Goal: Task Accomplishment & Management: Manage account settings

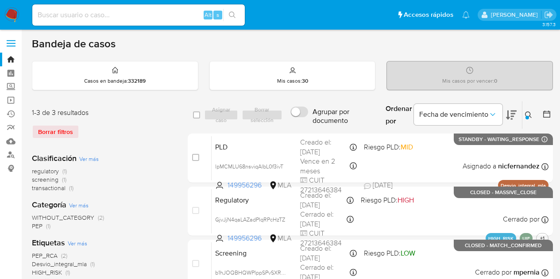
scroll to position [27, 0]
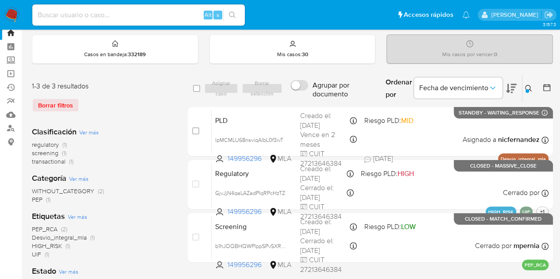
click at [531, 89] on icon at bounding box center [528, 88] width 7 height 7
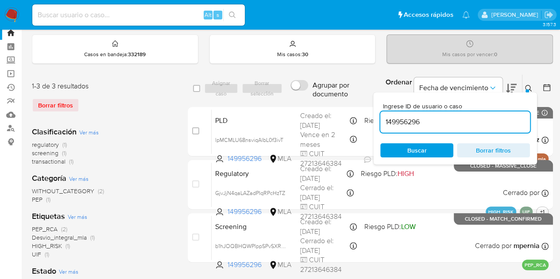
drag, startPoint x: 432, startPoint y: 124, endPoint x: 346, endPoint y: 103, distance: 88.3
click at [349, 104] on div "select-all-cases-checkbox Asignar caso Borrar selección Agrupar por documento O…" at bounding box center [370, 170] width 365 height 192
type input "760532766"
click at [527, 89] on div at bounding box center [527, 91] width 4 height 4
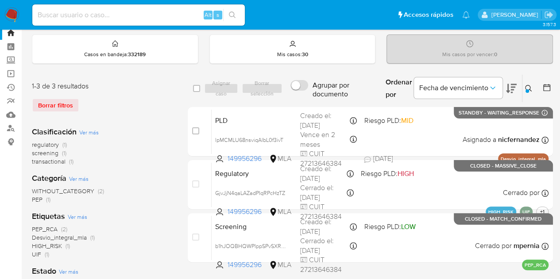
click at [525, 85] on icon at bounding box center [528, 88] width 7 height 7
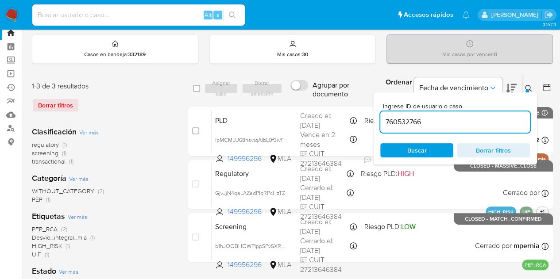
click at [446, 116] on input "760532766" at bounding box center [455, 122] width 150 height 12
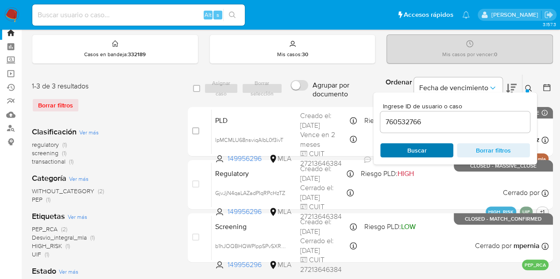
click at [410, 154] on span "Buscar" at bounding box center [416, 150] width 19 height 14
click at [527, 85] on icon at bounding box center [528, 88] width 7 height 7
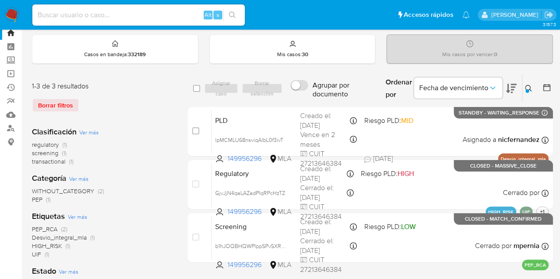
click at [16, 12] on img at bounding box center [11, 15] width 15 height 15
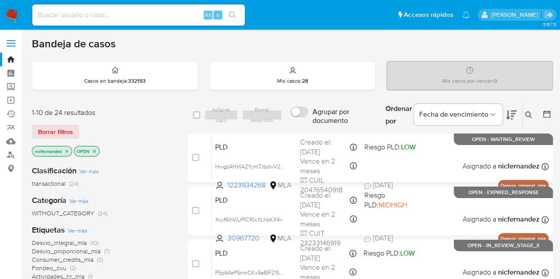
click at [61, 126] on span "Borrar filtros" at bounding box center [55, 132] width 35 height 12
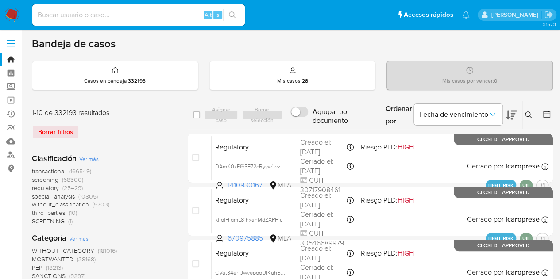
drag, startPoint x: 527, startPoint y: 111, endPoint x: 521, endPoint y: 113, distance: 6.6
click at [527, 110] on button at bounding box center [529, 115] width 15 height 11
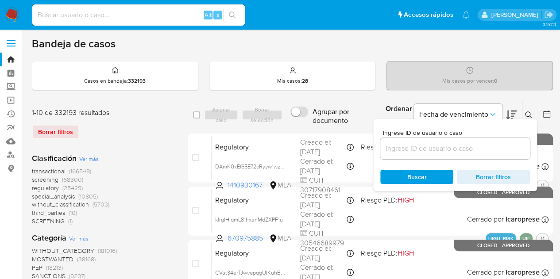
click at [465, 149] on input at bounding box center [455, 149] width 150 height 12
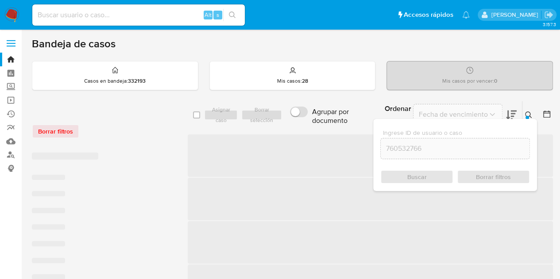
click at [526, 113] on icon at bounding box center [528, 114] width 7 height 7
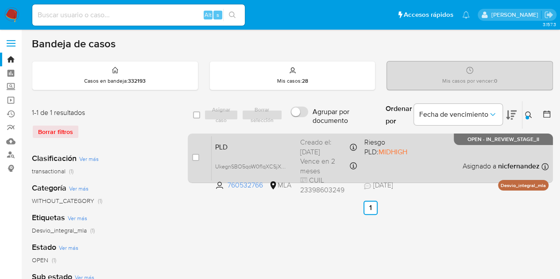
click at [278, 141] on span "PLD" at bounding box center [254, 147] width 78 height 12
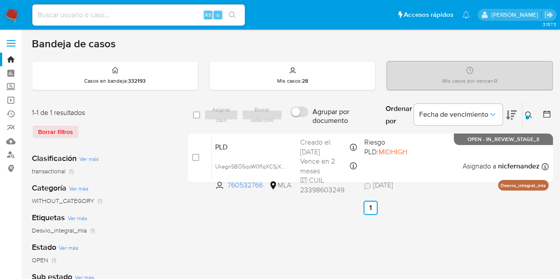
click at [529, 116] on icon at bounding box center [528, 114] width 7 height 7
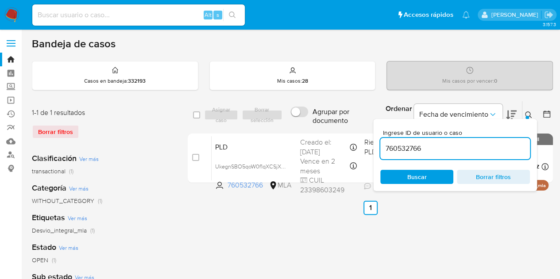
drag, startPoint x: 442, startPoint y: 150, endPoint x: 305, endPoint y: 124, distance: 139.1
click at [306, 124] on div "select-all-cases-checkbox Asignar caso Borrar selección Agrupar por documento O…" at bounding box center [370, 115] width 365 height 29
type input "30967720"
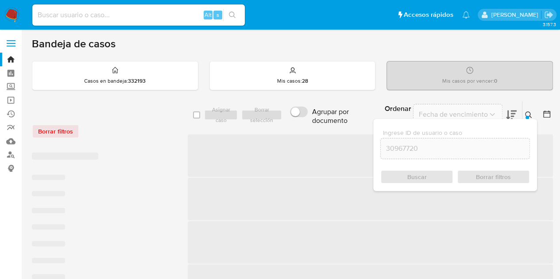
click at [526, 111] on icon at bounding box center [528, 114] width 7 height 7
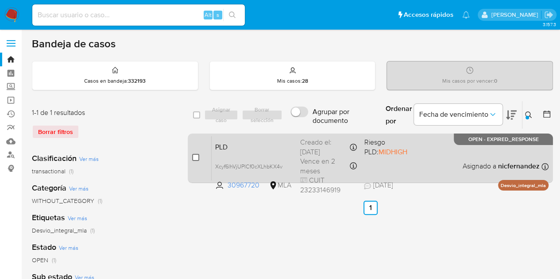
click at [196, 156] on input "checkbox" at bounding box center [195, 157] width 7 height 7
checkbox input "true"
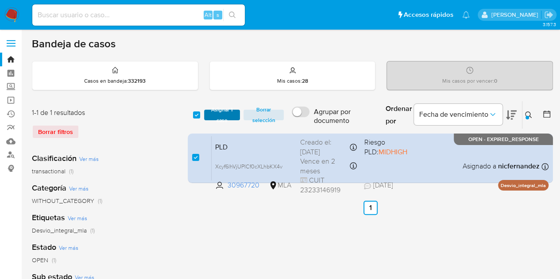
click at [217, 112] on span "Asignar 1 caso" at bounding box center [221, 115] width 27 height 9
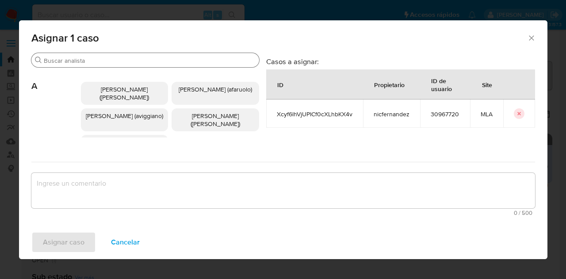
click at [79, 60] on input "Buscar" at bounding box center [150, 61] width 212 height 8
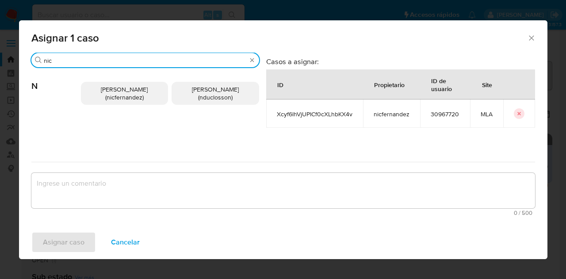
type input "nic"
click at [103, 95] on p "Nicolas Fernandez Allen (nicfernandez)" at bounding box center [125, 93] width 88 height 23
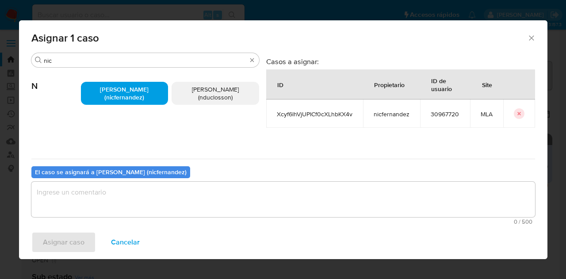
click at [156, 221] on span "0 / 500" at bounding box center [283, 222] width 499 height 6
click at [154, 209] on textarea "assign-modal" at bounding box center [283, 199] width 504 height 35
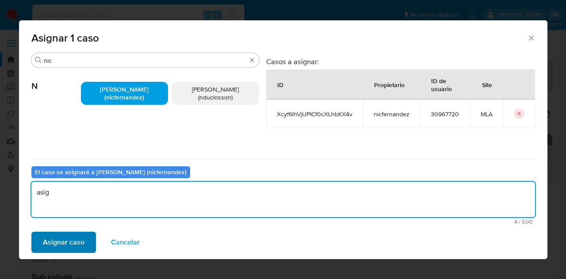
type textarea "asig"
click at [73, 240] on span "Asignar caso" at bounding box center [64, 242] width 42 height 19
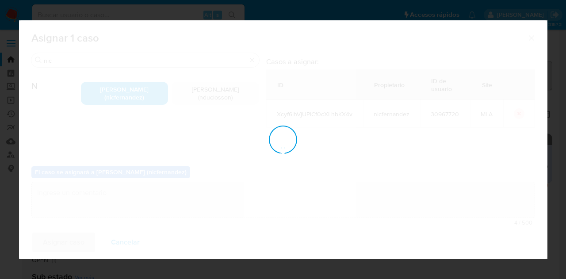
checkbox input "false"
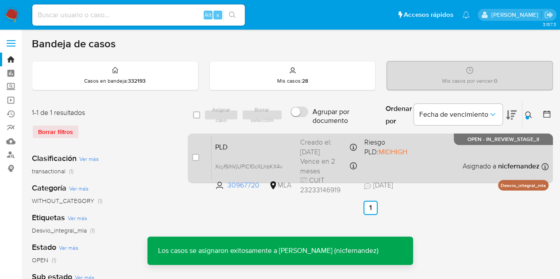
click at [234, 144] on span "PLD" at bounding box center [254, 147] width 78 height 12
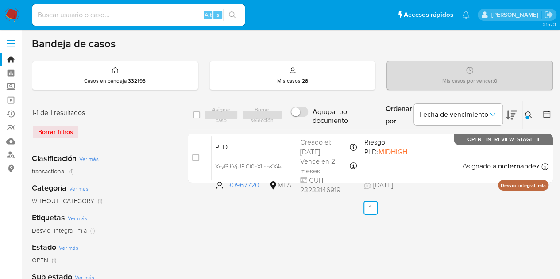
click at [522, 115] on button at bounding box center [529, 115] width 15 height 11
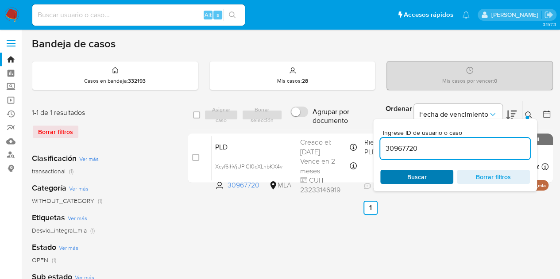
click at [422, 181] on span "Buscar" at bounding box center [416, 177] width 19 height 14
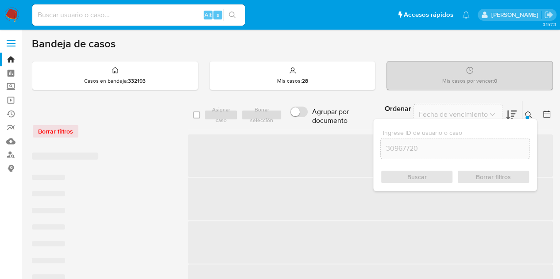
click at [533, 113] on button at bounding box center [529, 115] width 15 height 11
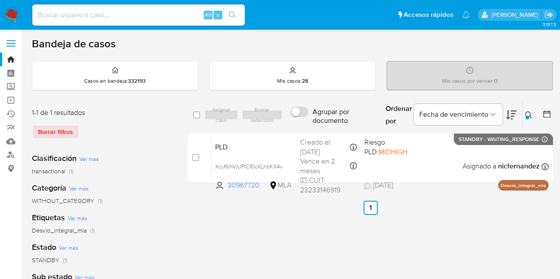
click at [526, 112] on icon at bounding box center [528, 114] width 7 height 7
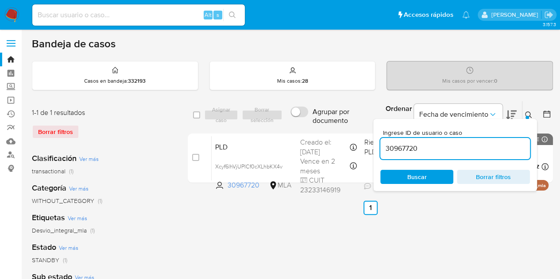
drag, startPoint x: 445, startPoint y: 143, endPoint x: 323, endPoint y: 132, distance: 122.6
click at [316, 132] on div "select-all-cases-checkbox Asignar caso Borrar selección Agrupar por documento O…" at bounding box center [370, 144] width 365 height 86
type input "1223934268"
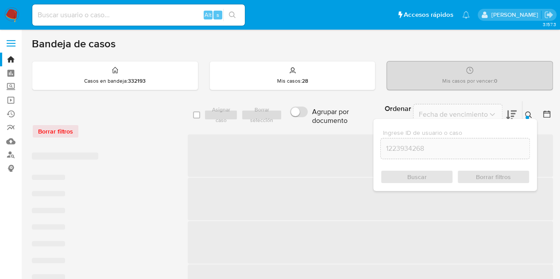
click at [526, 116] on div at bounding box center [527, 118] width 4 height 4
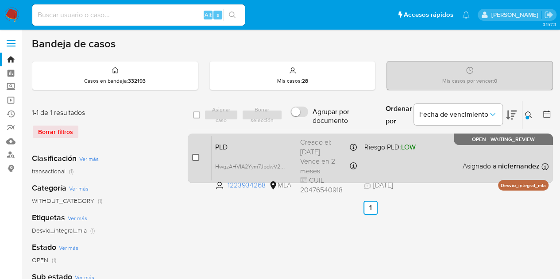
click at [195, 155] on input "checkbox" at bounding box center [195, 157] width 7 height 7
checkbox input "true"
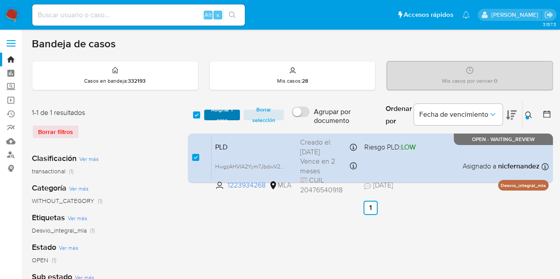
click at [224, 116] on span "Asignar 1 caso" at bounding box center [221, 115] width 27 height 9
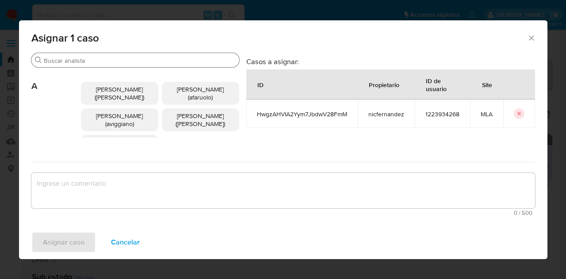
click at [94, 61] on input "Buscar" at bounding box center [140, 61] width 192 height 8
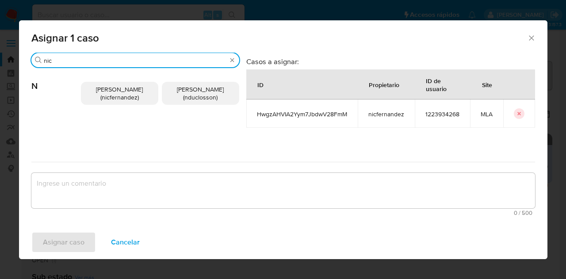
type input "nic"
click at [125, 101] on span "Nicolas Fernandez Allen (nicfernandez)" at bounding box center [119, 93] width 47 height 17
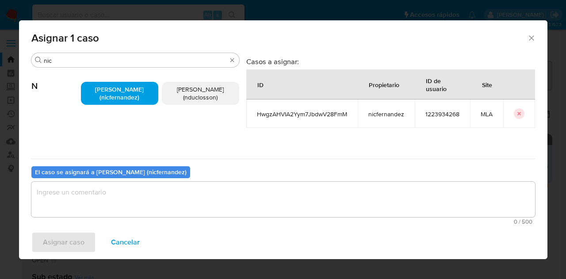
click at [151, 190] on textarea "assign-modal" at bounding box center [283, 199] width 504 height 35
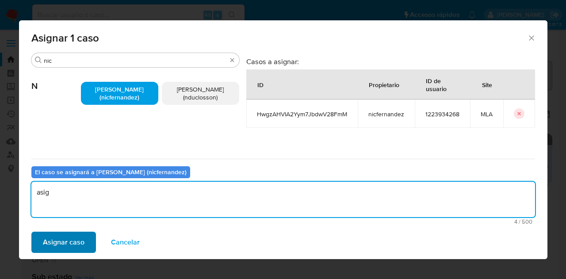
type textarea "asig"
click at [52, 237] on span "Asignar caso" at bounding box center [64, 242] width 42 height 19
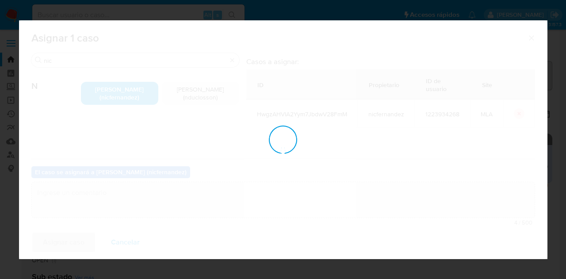
checkbox input "false"
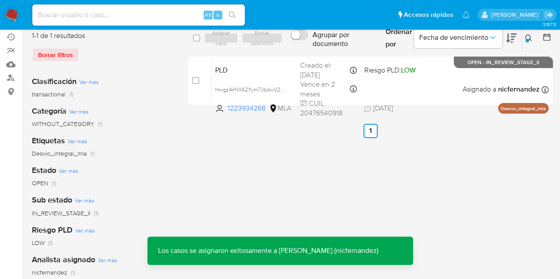
scroll to position [65, 0]
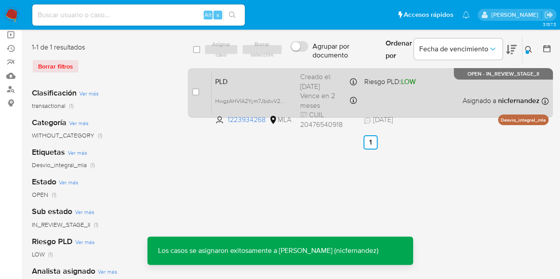
click at [249, 77] on span "PLD" at bounding box center [254, 81] width 78 height 12
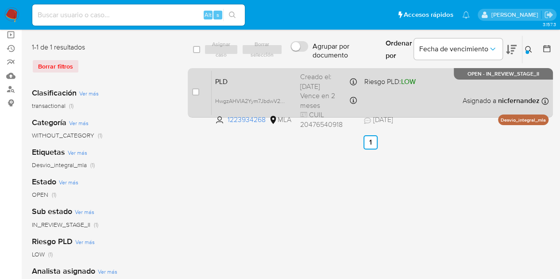
click at [241, 88] on div "PLD HwgzAHVIA2Yym7JbdwV28FmM 1223934268 MLA Riesgo PLD: LOW Creado el: 12/08/20…" at bounding box center [379, 92] width 337 height 45
click at [281, 99] on span "HwgzAHVIA2Yym7JbdwV28FmM" at bounding box center [255, 101] width 80 height 10
click at [257, 83] on span "PLD" at bounding box center [254, 81] width 78 height 12
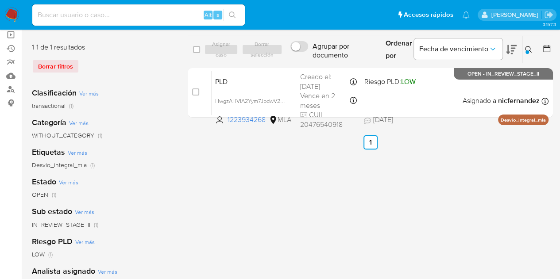
drag, startPoint x: 528, startPoint y: 47, endPoint x: 499, endPoint y: 88, distance: 50.1
click at [528, 48] on icon at bounding box center [528, 49] width 7 height 7
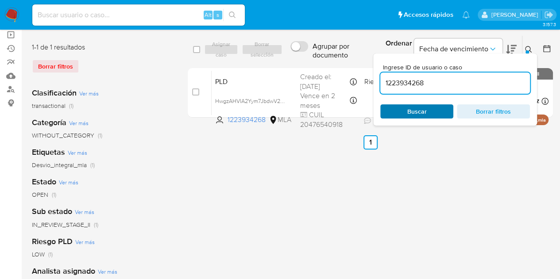
click at [435, 109] on span "Buscar" at bounding box center [416, 111] width 61 height 12
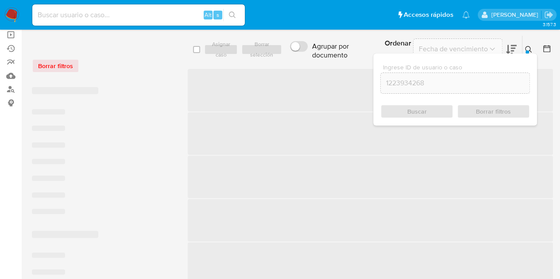
click at [531, 48] on icon at bounding box center [528, 49] width 7 height 7
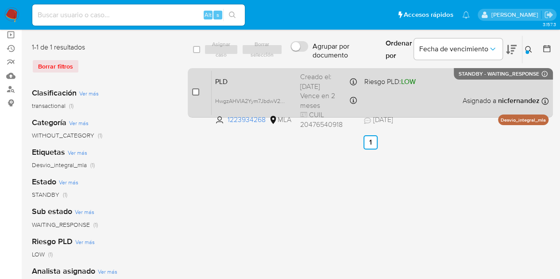
click at [194, 91] on input "checkbox" at bounding box center [195, 91] width 7 height 7
checkbox input "true"
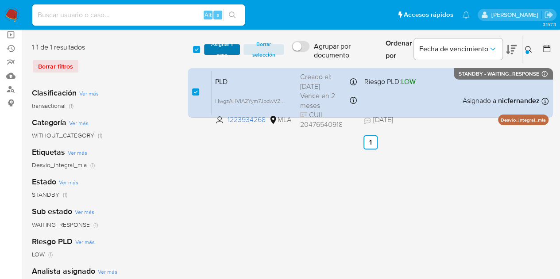
click at [226, 45] on span "Asignar 1 caso" at bounding box center [221, 49] width 27 height 9
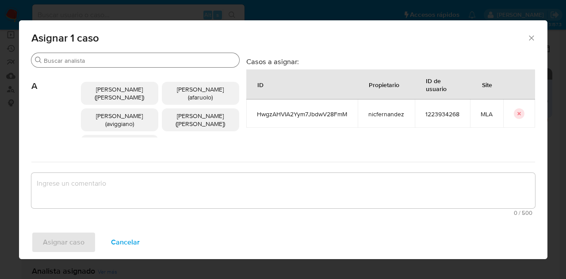
click at [108, 61] on input "Buscar" at bounding box center [140, 61] width 192 height 8
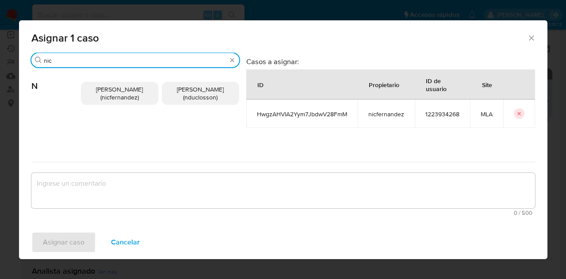
type input "nic"
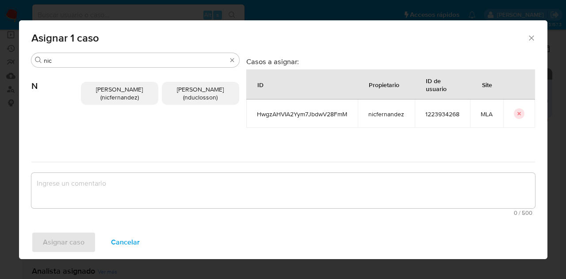
click at [126, 94] on span "Nicolas Fernandez Allen (nicfernandez)" at bounding box center [119, 93] width 47 height 17
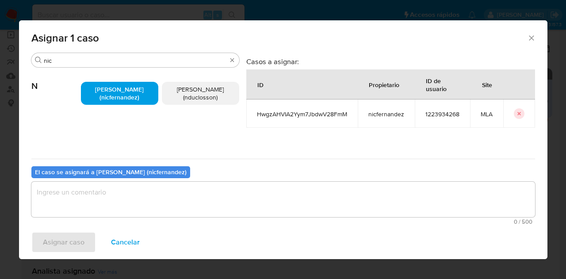
click at [138, 198] on textarea "assign-modal" at bounding box center [283, 199] width 504 height 35
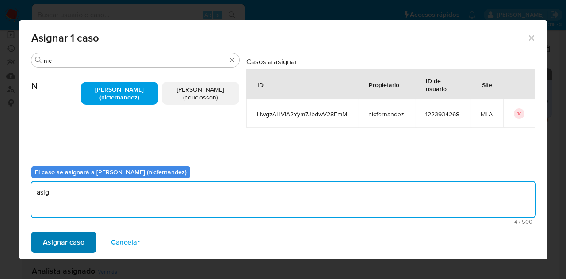
type textarea "asig"
click at [68, 236] on span "Asignar caso" at bounding box center [64, 242] width 42 height 19
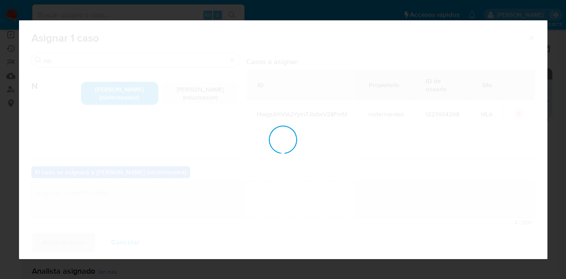
checkbox input "false"
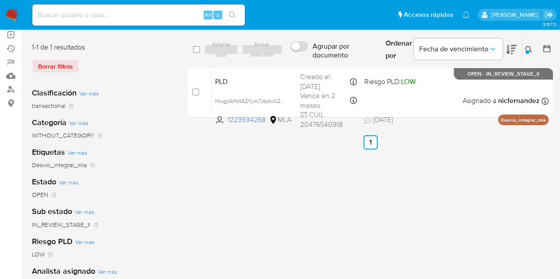
click at [531, 50] on icon at bounding box center [528, 49] width 7 height 7
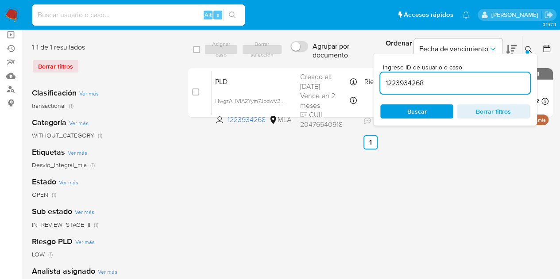
drag, startPoint x: 438, startPoint y: 108, endPoint x: 495, endPoint y: 81, distance: 62.8
click at [437, 108] on span "Buscar" at bounding box center [416, 111] width 61 height 12
click at [527, 47] on icon at bounding box center [528, 49] width 7 height 7
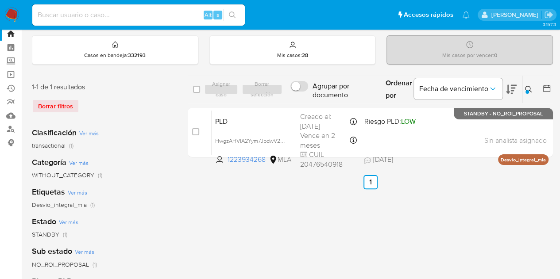
scroll to position [25, 0]
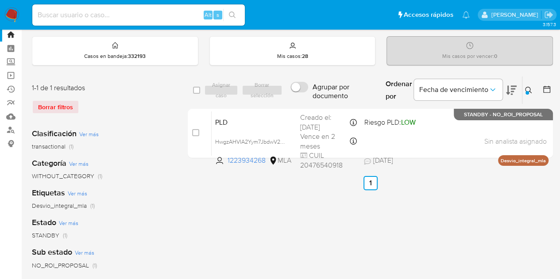
click at [528, 89] on icon at bounding box center [528, 90] width 7 height 7
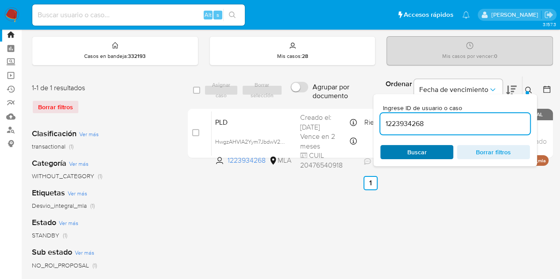
drag, startPoint x: 419, startPoint y: 147, endPoint x: 414, endPoint y: 151, distance: 6.0
click at [418, 147] on span "Buscar" at bounding box center [416, 152] width 19 height 14
click at [424, 150] on span "Buscar" at bounding box center [416, 152] width 19 height 14
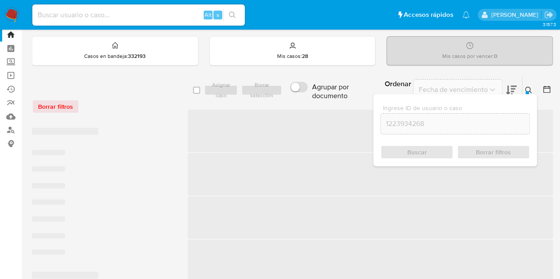
click at [531, 88] on icon at bounding box center [528, 90] width 7 height 7
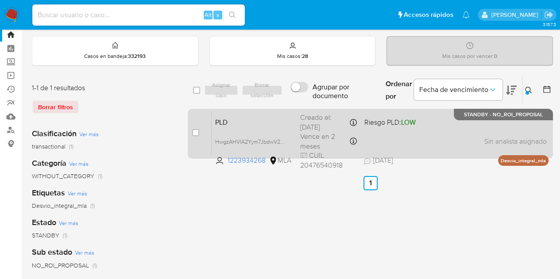
click at [275, 125] on span "PLD" at bounding box center [254, 122] width 78 height 12
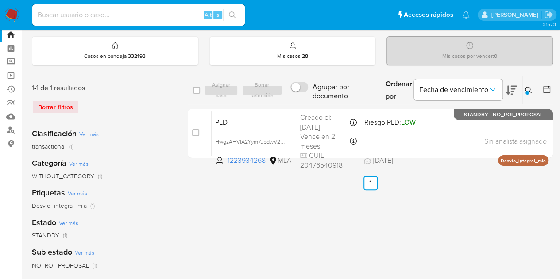
click at [528, 90] on icon at bounding box center [528, 90] width 7 height 7
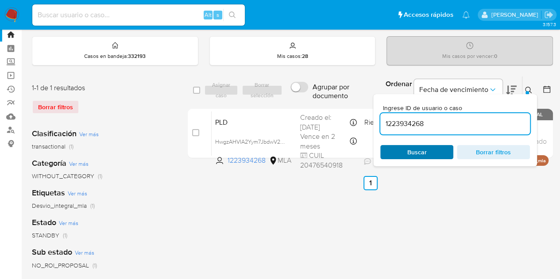
click at [401, 152] on span "Buscar" at bounding box center [416, 152] width 61 height 12
click at [529, 94] on div "Ingrese ID de usuario o caso 1223934268 Buscar Borrar filtros" at bounding box center [455, 130] width 164 height 72
click at [530, 91] on icon at bounding box center [528, 90] width 7 height 7
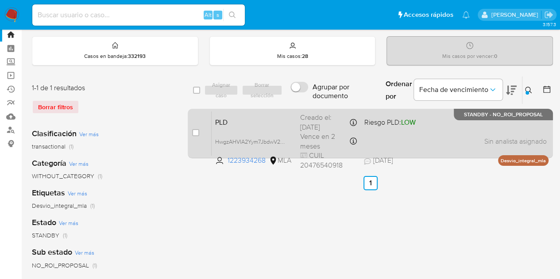
click at [270, 126] on span "PLD" at bounding box center [254, 122] width 78 height 12
click at [246, 122] on span "PLD" at bounding box center [254, 122] width 78 height 12
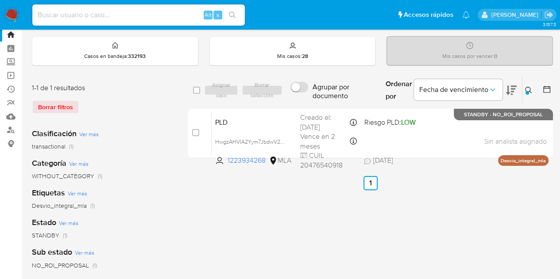
click at [525, 90] on icon at bounding box center [528, 90] width 7 height 7
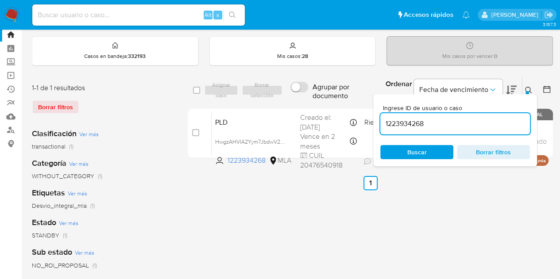
drag, startPoint x: 449, startPoint y: 124, endPoint x: 317, endPoint y: 98, distance: 134.5
click at [317, 98] on div "select-all-cases-checkbox Asignar caso Borrar selección Agrupar por documento O…" at bounding box center [370, 90] width 365 height 29
type input "253701931"
click at [531, 90] on icon at bounding box center [528, 90] width 7 height 7
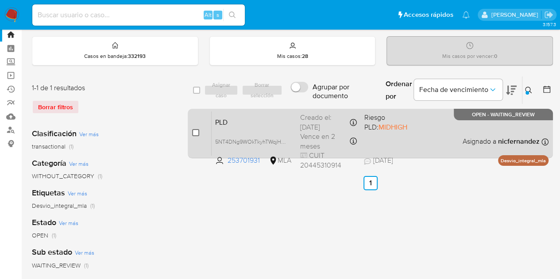
click at [196, 131] on input "checkbox" at bounding box center [195, 132] width 7 height 7
checkbox input "true"
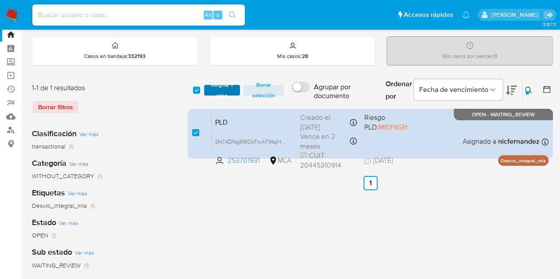
click at [219, 88] on span "Asignar 1 caso" at bounding box center [221, 90] width 27 height 9
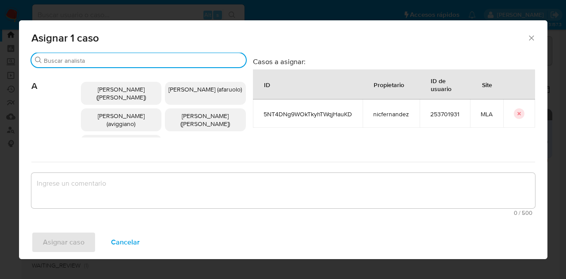
click at [62, 60] on input "Buscar" at bounding box center [143, 61] width 199 height 8
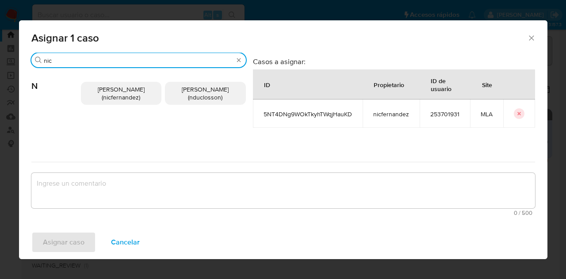
type input "nic"
click at [98, 91] on span "Nicolas Fernandez Allen (nicfernandez)" at bounding box center [121, 93] width 47 height 17
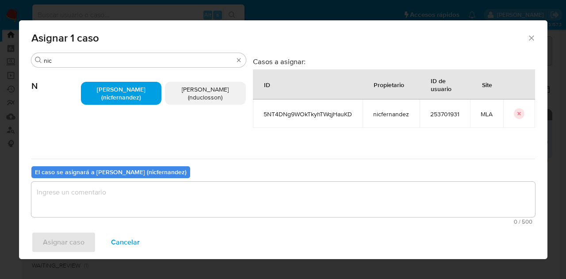
click at [143, 207] on textarea "assign-modal" at bounding box center [283, 199] width 504 height 35
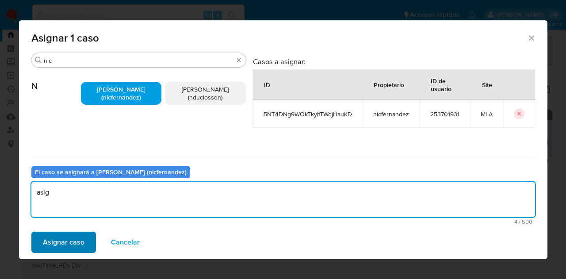
type textarea "asig"
click at [53, 237] on span "Asignar caso" at bounding box center [64, 242] width 42 height 19
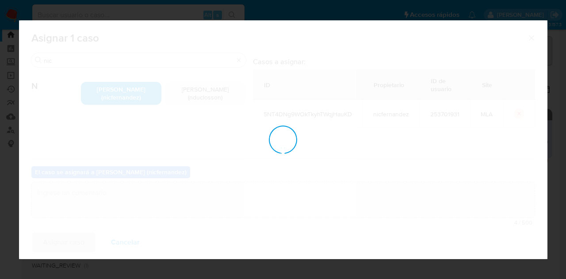
checkbox input "false"
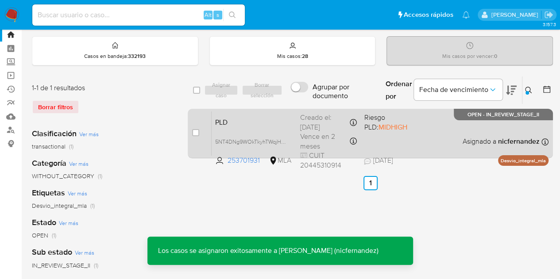
click at [235, 116] on span "PLD" at bounding box center [254, 122] width 78 height 12
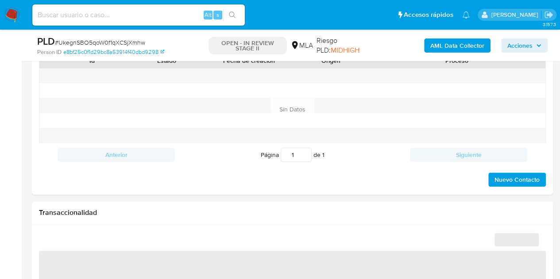
select select "10"
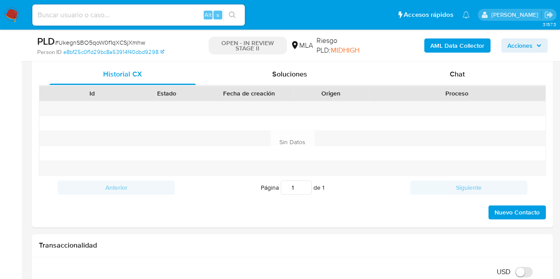
scroll to position [404, 0]
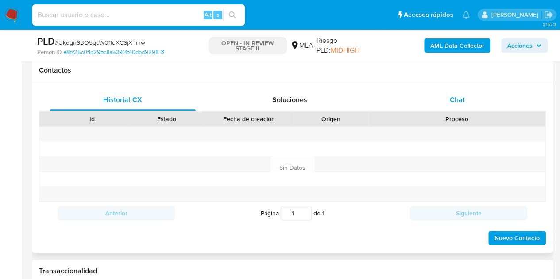
click at [463, 109] on div "Chat" at bounding box center [457, 99] width 146 height 21
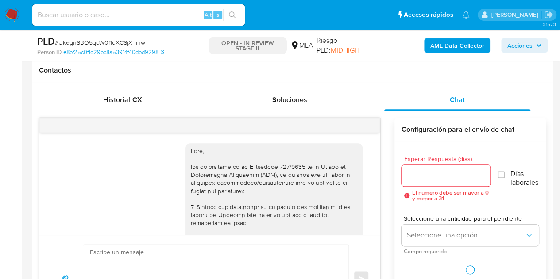
scroll to position [1021, 0]
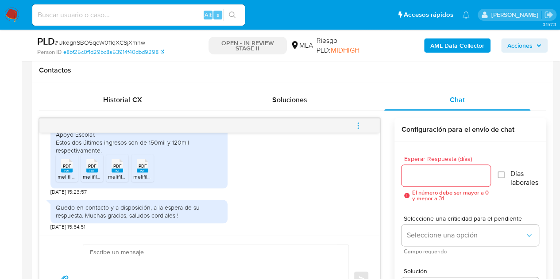
click at [382, 219] on div "18/08/2025 17:24:39 Buenos días, respondo lo solicitado: 20/08/2025 14:17:00 20…" at bounding box center [292, 220] width 507 height 204
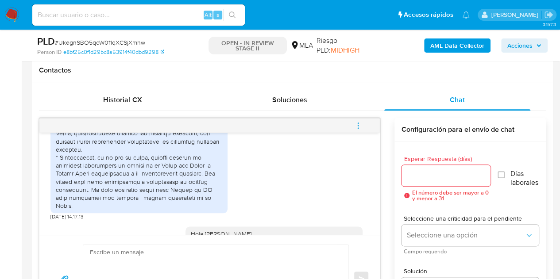
scroll to position [687, 0]
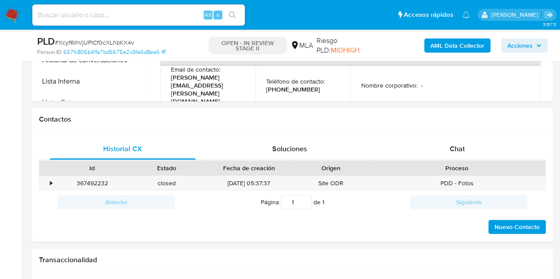
scroll to position [367, 0]
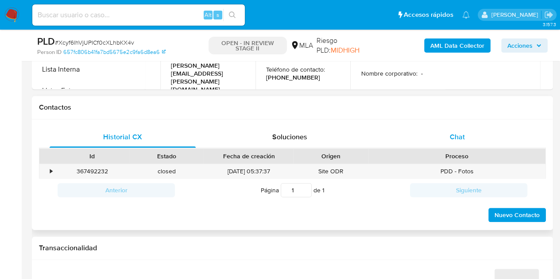
select select "10"
click at [461, 136] on span "Chat" at bounding box center [457, 137] width 15 height 10
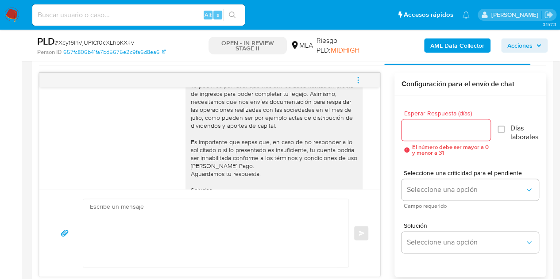
scroll to position [1021, 0]
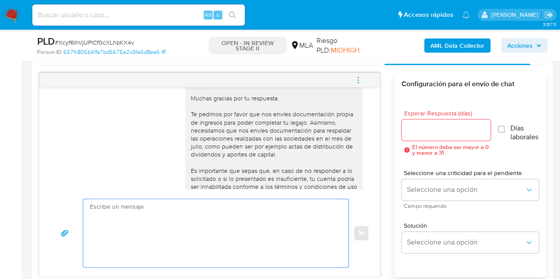
click at [285, 232] on textarea at bounding box center [213, 233] width 247 height 68
paste textarea "Hola, Esperamos que te encuentres muy bien. Es importante que respondas a lo so…"
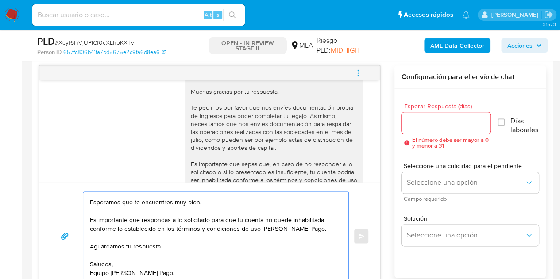
scroll to position [0, 0]
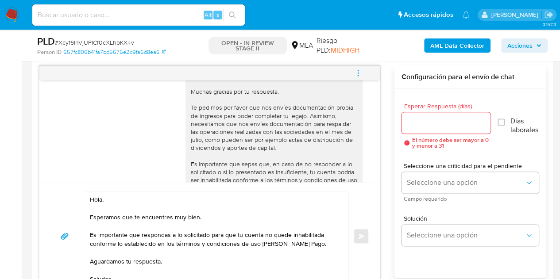
drag, startPoint x: 197, startPoint y: 97, endPoint x: 224, endPoint y: 96, distance: 27.0
click at [224, 96] on div "Hola Leonardo, Muchas gracias por tu respuesta. Te pedimos por favor que nos en…" at bounding box center [274, 147] width 166 height 153
copy div "Leonardo,"
click at [102, 197] on textarea "Hola, Esperamos que te encuentres muy bien. Es importante que respondas a lo so…" at bounding box center [213, 236] width 247 height 88
paste textarea "Leonardo,"
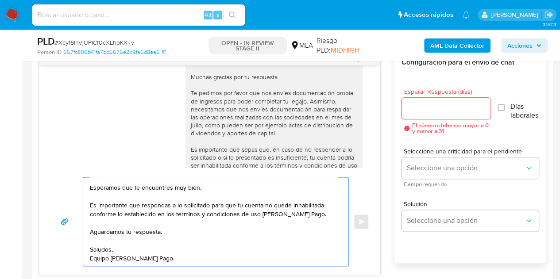
scroll to position [485, 0]
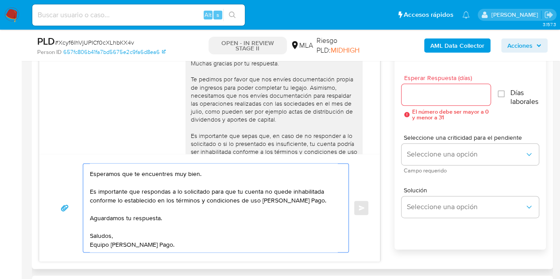
click at [166, 246] on textarea "Hola Leonardo, Esperamos que te encuentres muy bien. Es importante que responda…" at bounding box center [213, 208] width 247 height 88
type textarea "Hola Leonardo, Esperamos que te encuentres muy bien. Es importante que responda…"
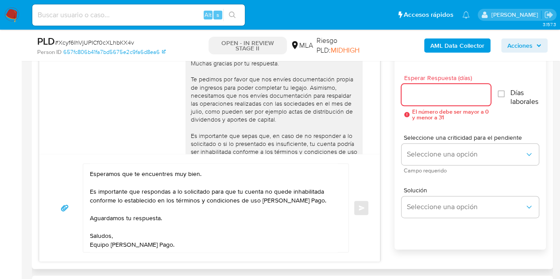
click at [446, 98] on input "Esperar Respuesta (días)" at bounding box center [445, 95] width 89 height 12
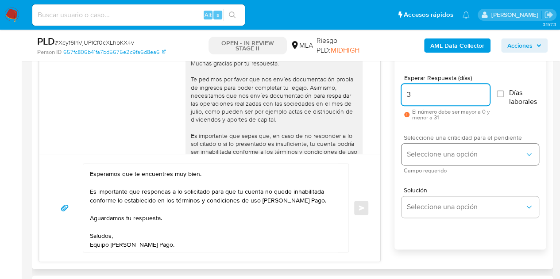
type input "3"
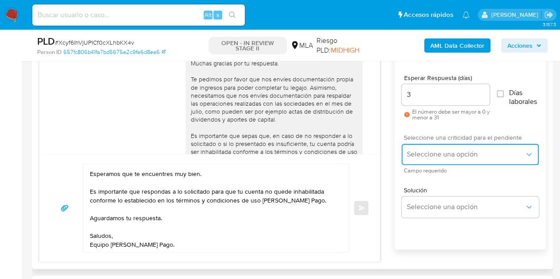
click at [430, 152] on span "Seleccione una opción" at bounding box center [466, 154] width 118 height 9
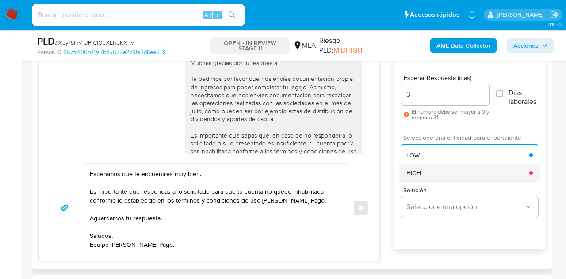
click at [430, 168] on div "HIGH" at bounding box center [468, 173] width 123 height 18
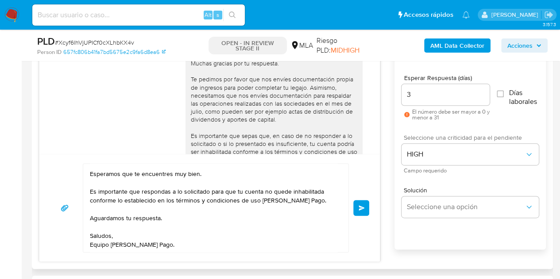
drag, startPoint x: 354, startPoint y: 181, endPoint x: 337, endPoint y: 195, distance: 22.0
click at [352, 182] on div "Hola Leonardo, Esperamos que te encuentres muy bien. Es importante que responda…" at bounding box center [209, 207] width 319 height 89
click at [361, 205] on span "Enviar" at bounding box center [361, 207] width 6 height 5
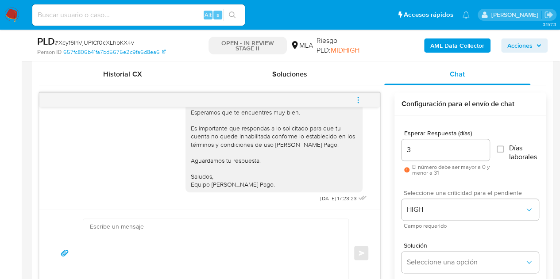
scroll to position [1203, 0]
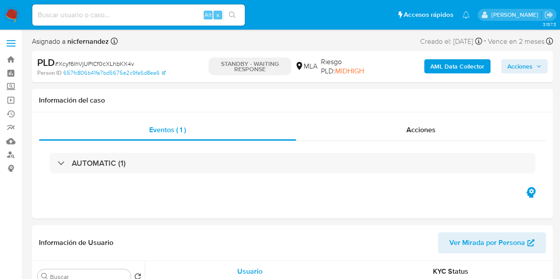
select select "10"
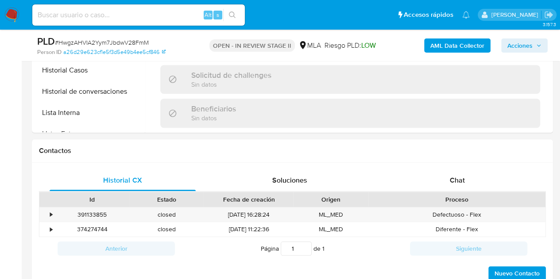
scroll to position [345, 0]
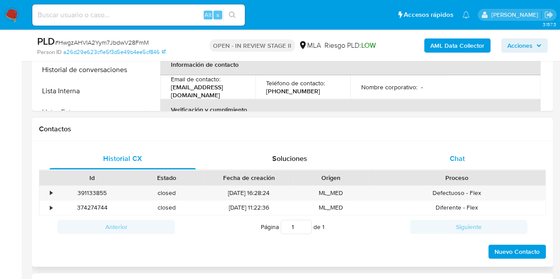
click at [474, 152] on div "Chat" at bounding box center [457, 158] width 146 height 21
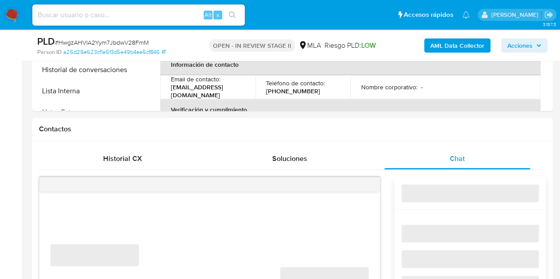
select select "10"
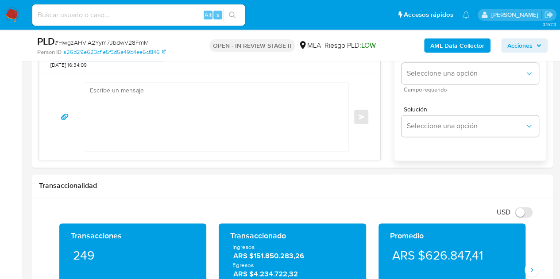
scroll to position [464, 0]
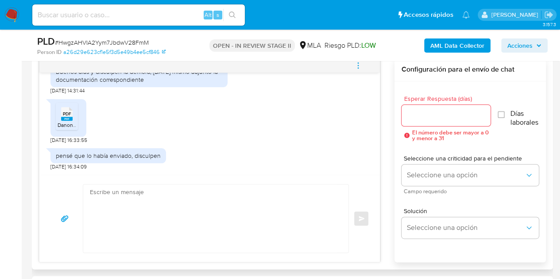
click at [64, 115] on span "PDF" at bounding box center [67, 114] width 8 height 6
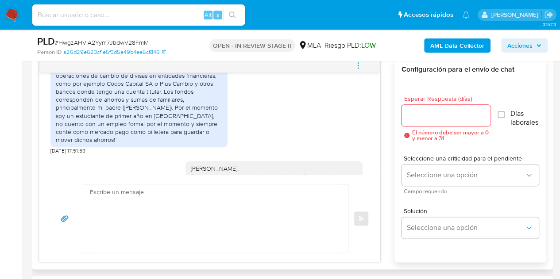
scroll to position [501, 0]
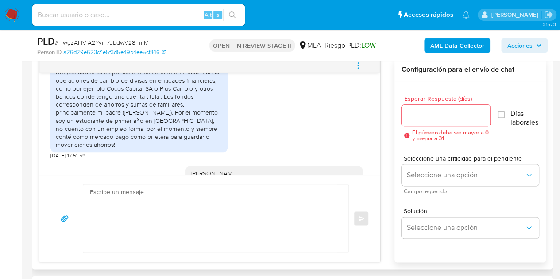
click at [42, 101] on div "18/08/2025 17:26:31 Buenas tardes! Si es por los envíos de dinero es para reali…" at bounding box center [209, 124] width 340 height 102
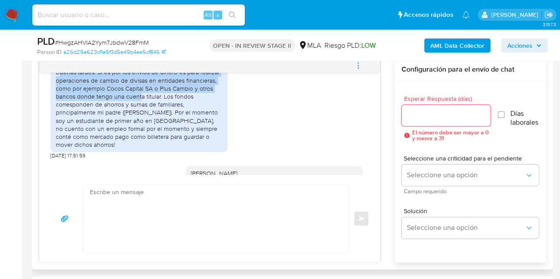
drag, startPoint x: 58, startPoint y: 87, endPoint x: 139, endPoint y: 115, distance: 86.6
click at [139, 115] on div "Buenas tardes! Si es por los envíos de dinero es para realizar operaciones de c…" at bounding box center [139, 108] width 166 height 81
click at [116, 111] on div "Buenas tardes! Si es por los envíos de dinero es para realizar operaciones de c…" at bounding box center [139, 108] width 166 height 81
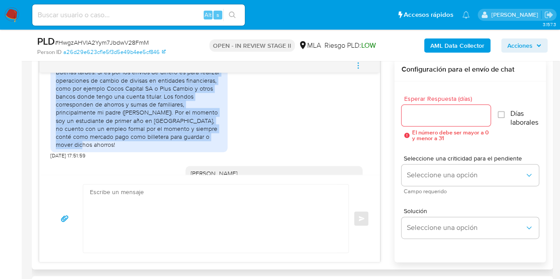
drag, startPoint x: 56, startPoint y: 87, endPoint x: 78, endPoint y: 156, distance: 72.5
click at [78, 149] on div "Buenas tardes! Si es por los envíos de dinero es para realizar operaciones de c…" at bounding box center [139, 108] width 166 height 81
copy div "Buenas tardes! Si es por los envíos de dinero es para realizar operaciones de c…"
click at [216, 149] on div "Buenas tardes! Si es por los envíos de dinero es para realizar operaciones de c…" at bounding box center [139, 108] width 166 height 81
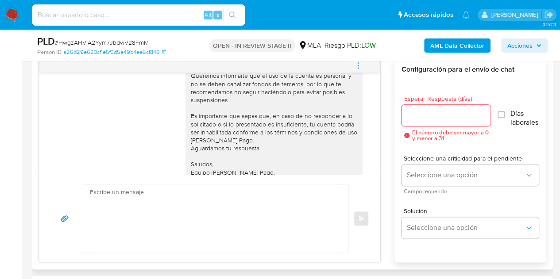
scroll to position [651, 0]
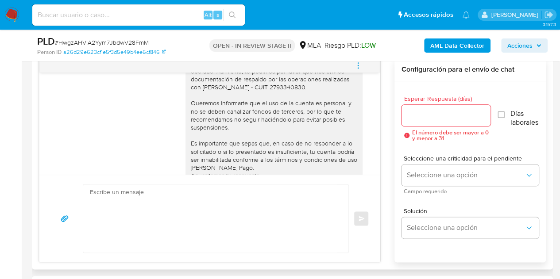
drag, startPoint x: 174, startPoint y: 131, endPoint x: 208, endPoint y: 127, distance: 34.3
click at [174, 131] on div "Hola Augusto, Esperamos que te encuentres muy bien. Gracias por tu respuesta. E…" at bounding box center [209, 114] width 318 height 211
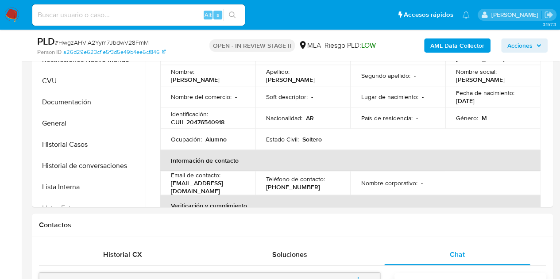
scroll to position [207, 0]
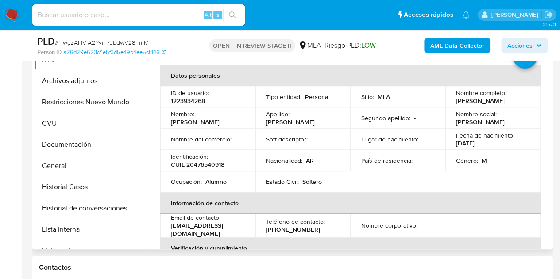
click at [203, 123] on p "Augusto Joaqu" at bounding box center [195, 122] width 49 height 8
copy p "Augusto"
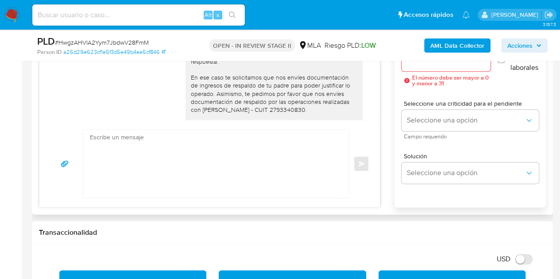
scroll to position [483, 0]
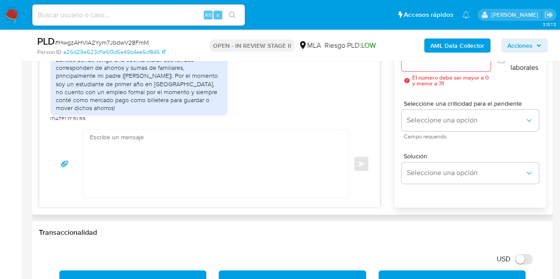
click at [161, 105] on div "Buenas tardes! Si es por los envíos de dinero es para realizar operaciones de c…" at bounding box center [139, 71] width 166 height 81
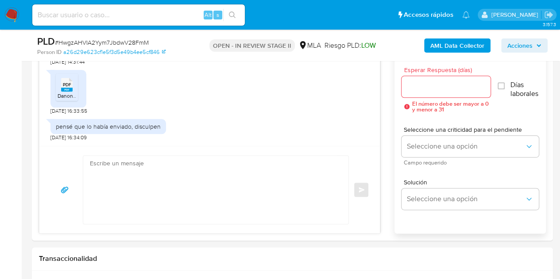
scroll to position [516, 0]
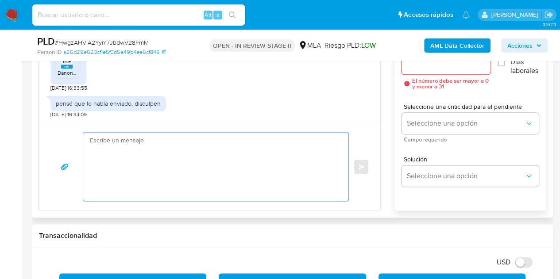
click at [175, 158] on textarea at bounding box center [213, 167] width 247 height 68
paste textarea "Hola Augusto, Muchas gracias por tu respuesta. Confirmamos la recepción de la d…"
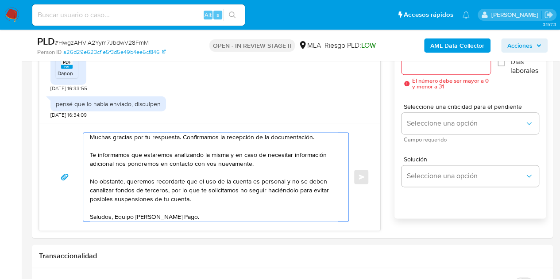
scroll to position [465, 0]
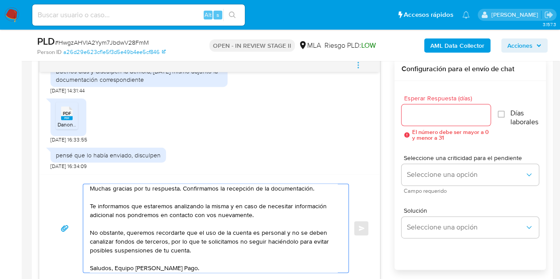
type textarea "Hola Augusto, Muchas gracias por tu respuesta. Confirmamos la recepción de la d…"
click at [451, 111] on input "Esperar Respuesta (días)" at bounding box center [445, 115] width 89 height 12
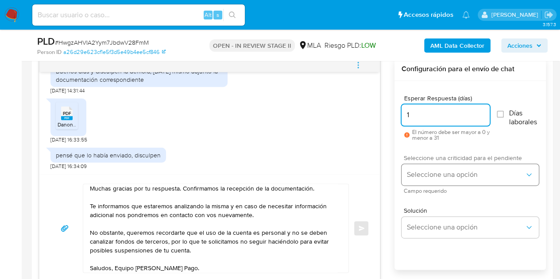
type input "1"
click at [440, 176] on span "Seleccione una opción" at bounding box center [466, 174] width 118 height 9
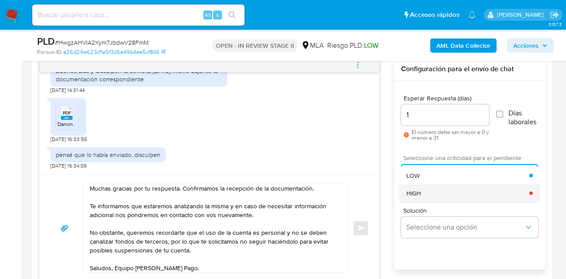
click at [438, 194] on div "HIGH" at bounding box center [468, 193] width 123 height 18
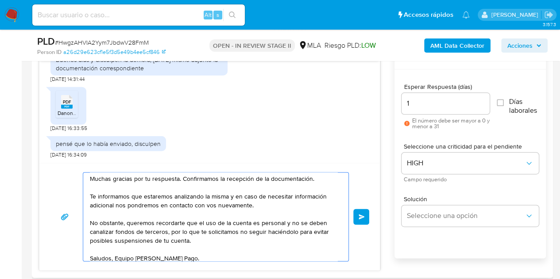
scroll to position [24, 0]
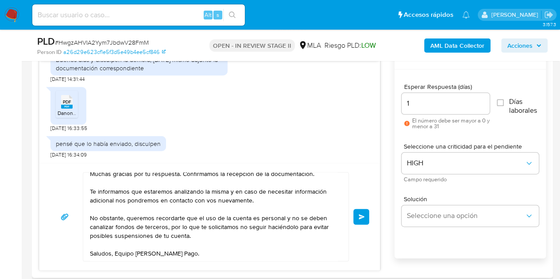
click at [359, 217] on span "Enviar" at bounding box center [361, 216] width 6 height 5
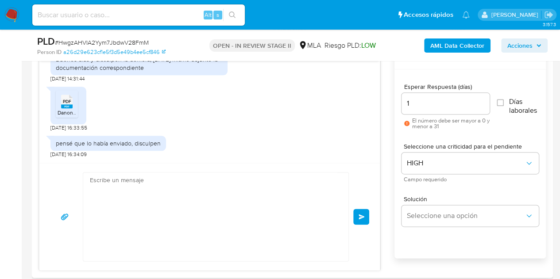
scroll to position [1367, 0]
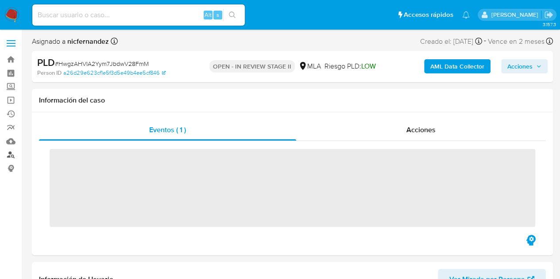
click at [12, 158] on link "Buscador de personas" at bounding box center [52, 155] width 105 height 14
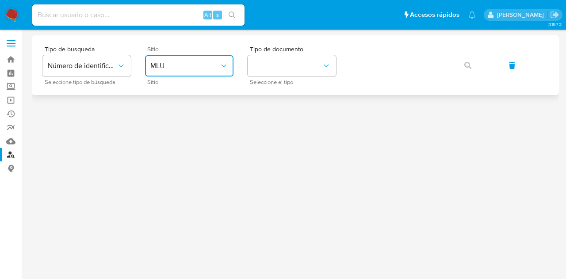
click at [213, 70] on button "MLU" at bounding box center [189, 65] width 88 height 21
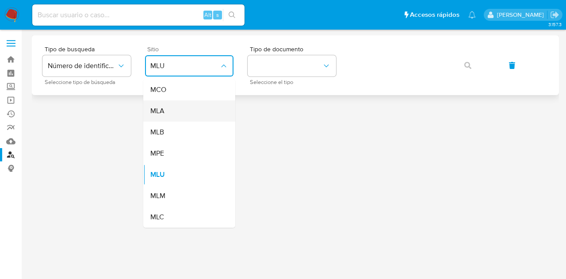
click at [203, 107] on div "MLA" at bounding box center [186, 110] width 73 height 21
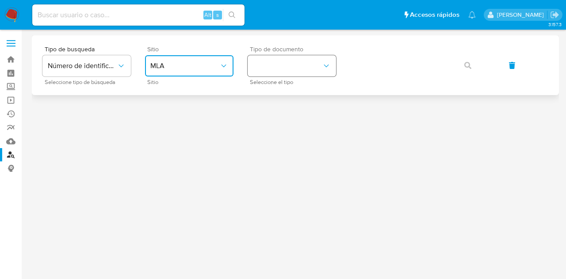
click at [273, 74] on button "identificationType" at bounding box center [292, 65] width 88 height 21
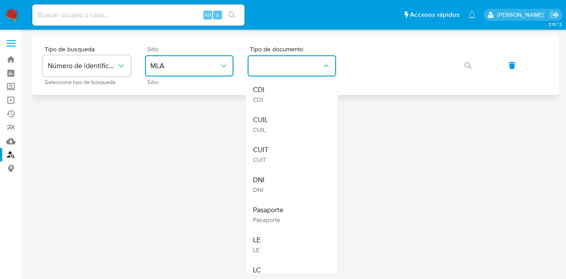
drag, startPoint x: 283, startPoint y: 127, endPoint x: 398, endPoint y: 79, distance: 124.6
click at [285, 125] on div "CUIL CUIL" at bounding box center [289, 124] width 73 height 30
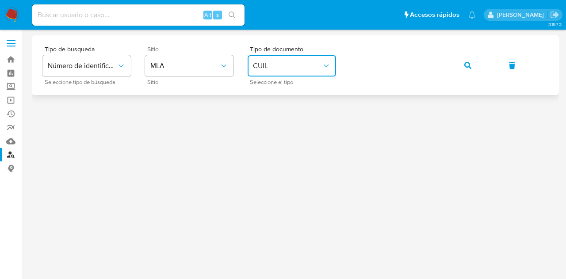
drag, startPoint x: 465, startPoint y: 65, endPoint x: 409, endPoint y: 85, distance: 60.0
click at [465, 65] on icon "button" at bounding box center [468, 65] width 7 height 7
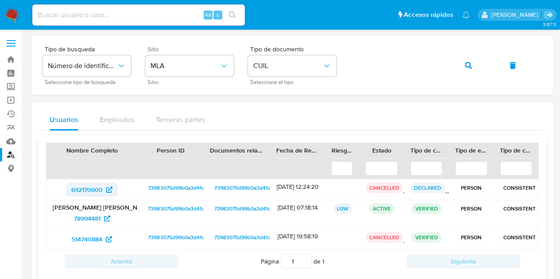
click at [88, 192] on span "692170600" at bounding box center [86, 190] width 31 height 14
click at [465, 66] on icon "button" at bounding box center [468, 65] width 7 height 7
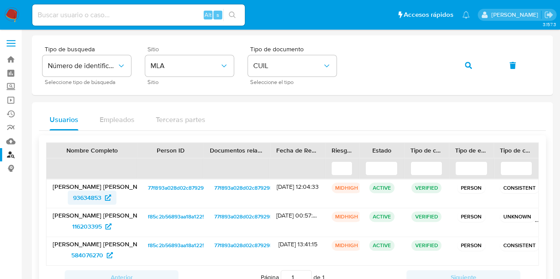
click at [90, 198] on span "93634853" at bounding box center [87, 198] width 28 height 14
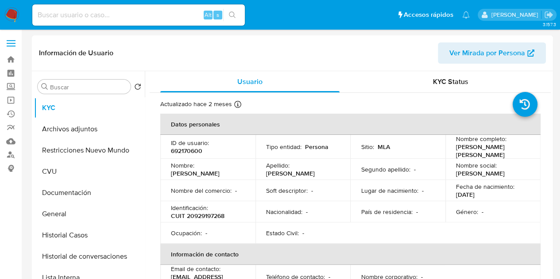
select select "10"
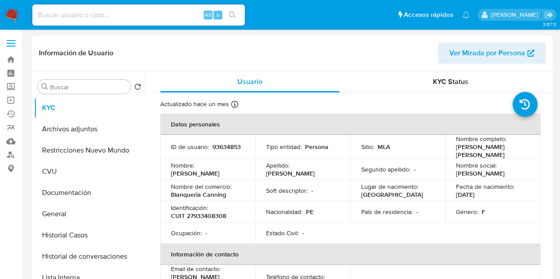
select select "10"
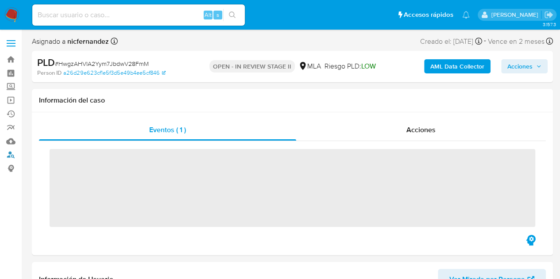
drag, startPoint x: 10, startPoint y: 154, endPoint x: 26, endPoint y: 161, distance: 17.3
click at [10, 154] on link "Buscador de personas" at bounding box center [52, 155] width 105 height 14
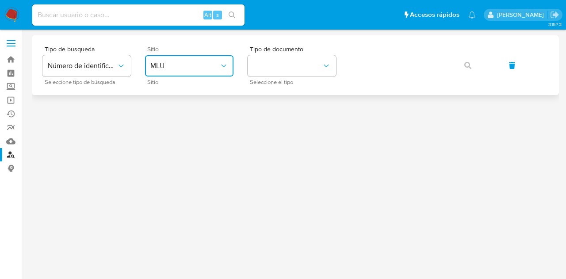
click at [196, 74] on button "MLU" at bounding box center [189, 65] width 88 height 21
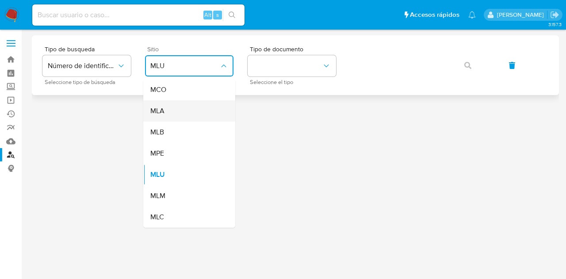
click at [204, 102] on div "MLA" at bounding box center [186, 110] width 73 height 21
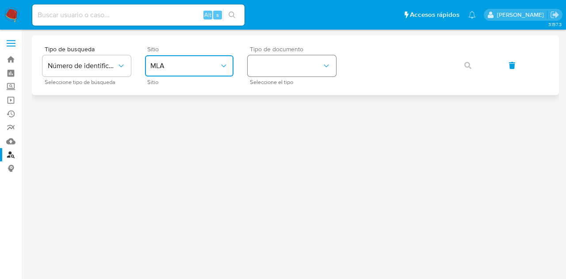
click at [295, 68] on button "identificationType" at bounding box center [292, 65] width 88 height 21
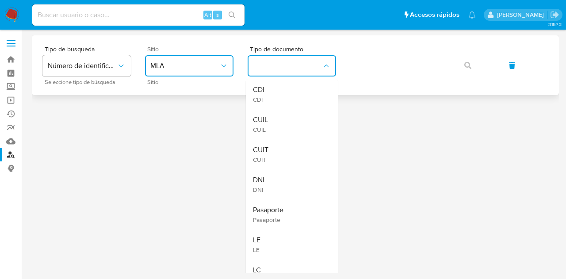
drag, startPoint x: 291, startPoint y: 127, endPoint x: 349, endPoint y: 94, distance: 66.2
click at [299, 121] on div "CUIL CUIL" at bounding box center [289, 124] width 73 height 30
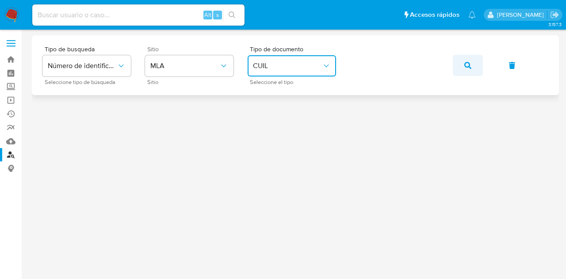
click at [471, 67] on icon "button" at bounding box center [468, 65] width 7 height 7
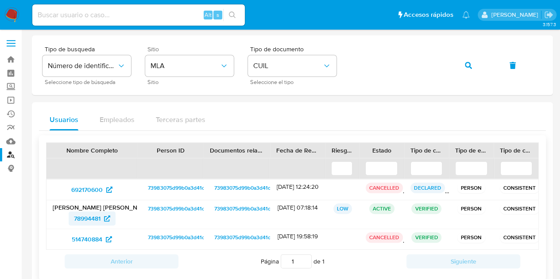
click at [93, 215] on span "78994481" at bounding box center [87, 218] width 27 height 14
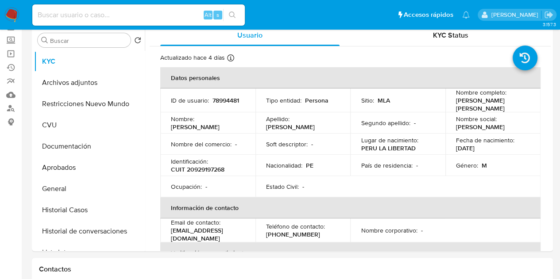
scroll to position [2, 0]
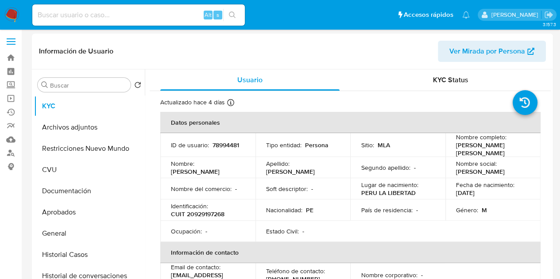
select select "10"
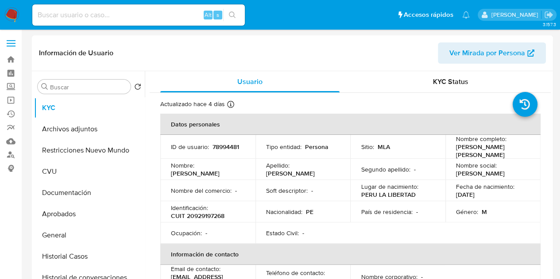
click at [477, 47] on span "Ver Mirada por Persona" at bounding box center [487, 52] width 76 height 21
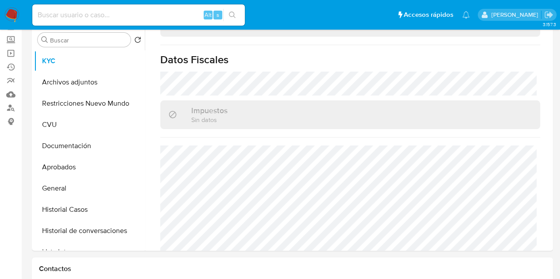
scroll to position [46, 0]
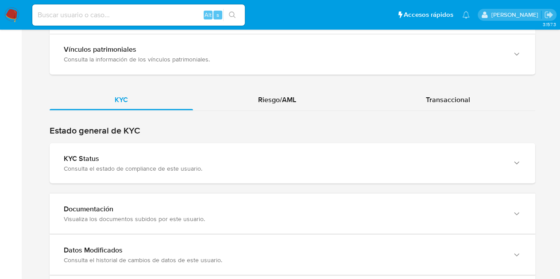
scroll to position [762, 0]
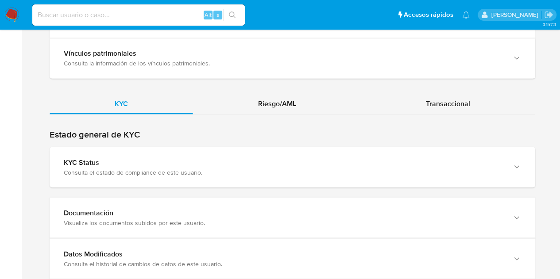
click at [292, 93] on div "Riesgo/AML" at bounding box center [277, 103] width 168 height 21
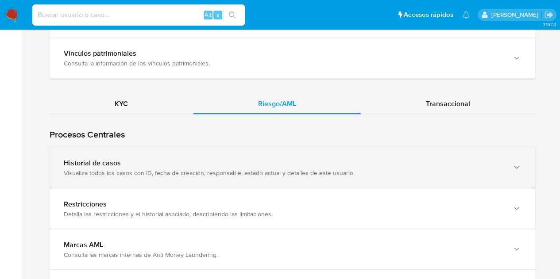
click at [87, 162] on div "Historial de casos" at bounding box center [283, 162] width 439 height 9
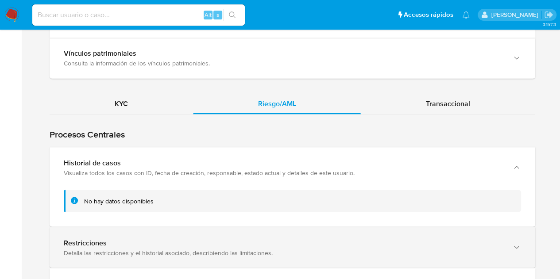
click at [122, 249] on div "Detalla las restricciones y el historial asociado, describiendo las limitacione…" at bounding box center [283, 253] width 439 height 8
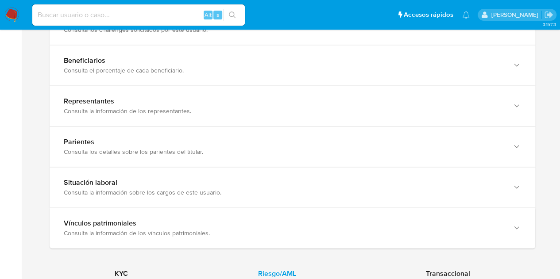
scroll to position [544, 0]
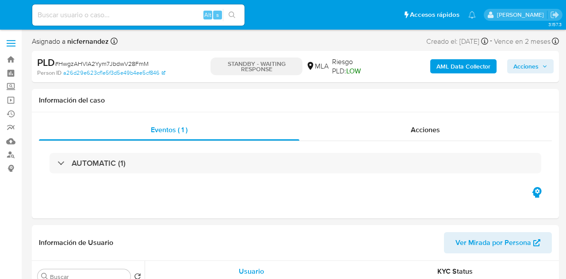
select select "10"
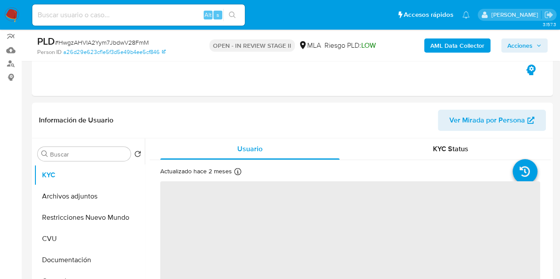
scroll to position [127, 0]
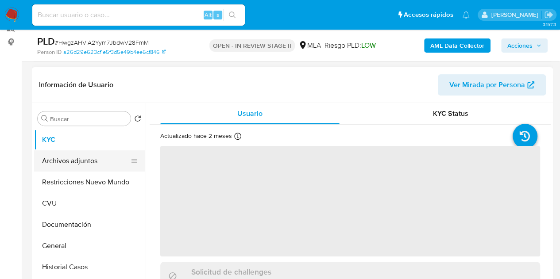
click at [83, 155] on button "Archivos adjuntos" at bounding box center [86, 160] width 104 height 21
select select "10"
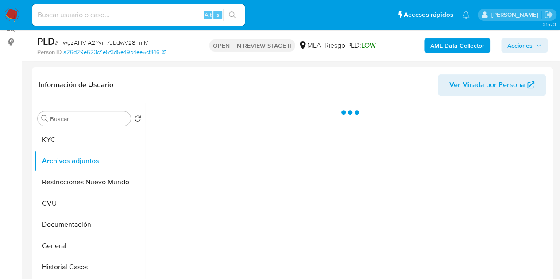
scroll to position [137, 0]
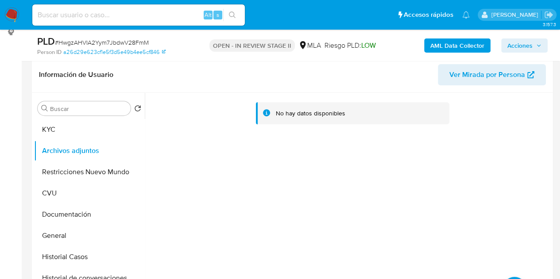
click at [440, 42] on b "AML Data Collector" at bounding box center [457, 45] width 54 height 14
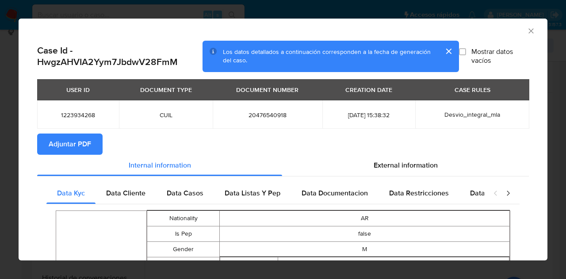
click at [68, 150] on span "Adjuntar PDF" at bounding box center [70, 143] width 42 height 19
click at [529, 30] on icon "Cerrar ventana" at bounding box center [531, 30] width 5 height 5
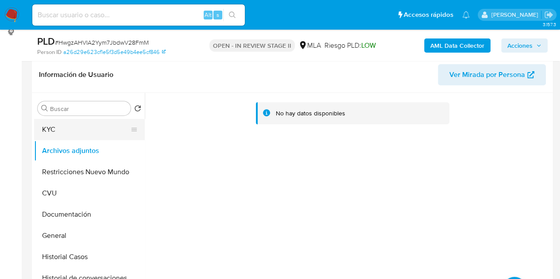
click at [92, 123] on button "KYC" at bounding box center [86, 129] width 104 height 21
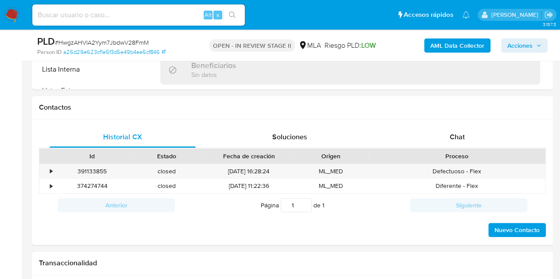
scroll to position [388, 0]
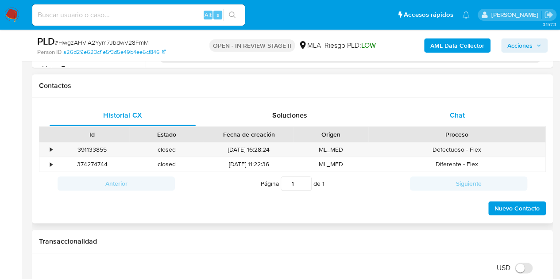
click at [466, 121] on div "Chat" at bounding box center [457, 115] width 146 height 21
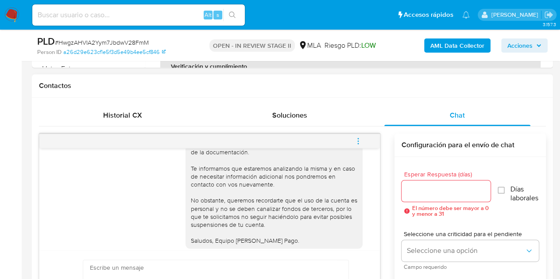
scroll to position [530, 0]
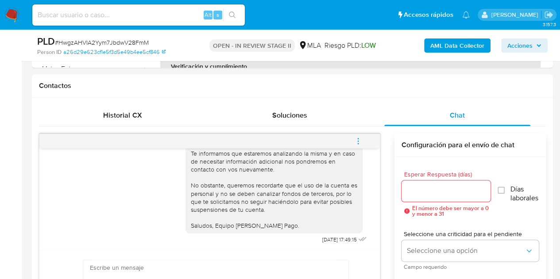
click at [358, 138] on icon "menu-action" at bounding box center [358, 141] width 8 height 8
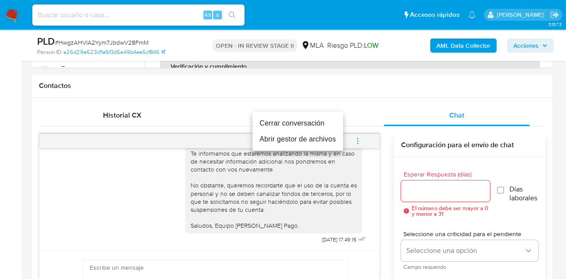
click at [322, 118] on li "Cerrar conversación" at bounding box center [298, 123] width 91 height 16
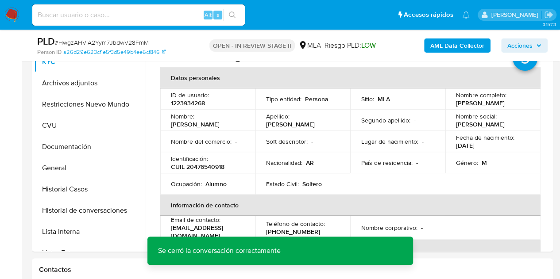
scroll to position [175, 0]
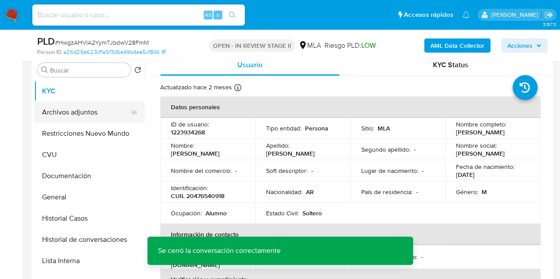
click at [81, 105] on button "Archivos adjuntos" at bounding box center [86, 112] width 104 height 21
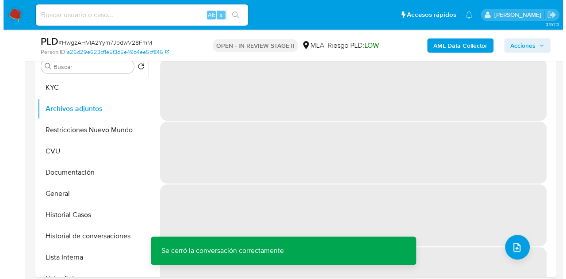
scroll to position [197, 0]
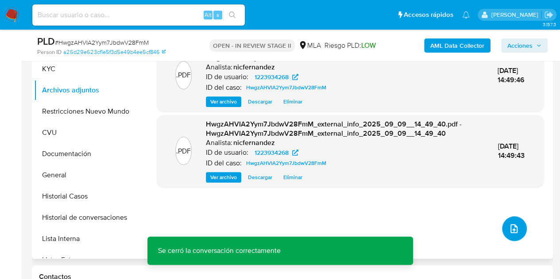
click at [516, 223] on button "upload-file" at bounding box center [514, 228] width 25 height 25
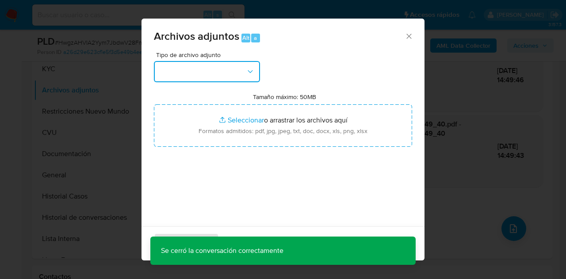
click at [241, 69] on button "button" at bounding box center [207, 71] width 106 height 21
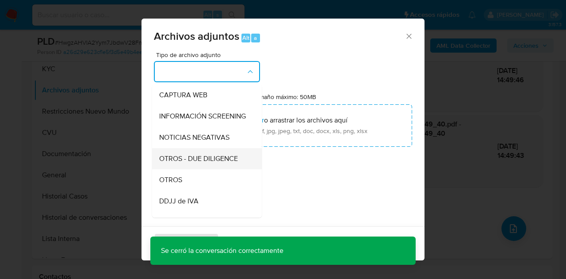
scroll to position [96, 0]
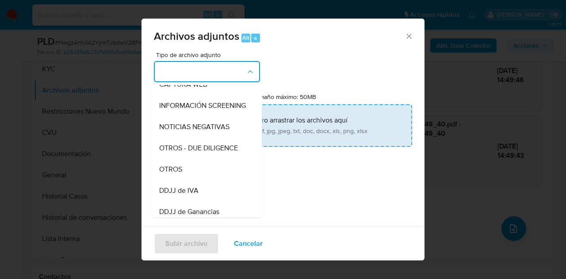
drag, startPoint x: 198, startPoint y: 181, endPoint x: 211, endPoint y: 137, distance: 46.5
click at [197, 180] on div "OTROS" at bounding box center [204, 169] width 90 height 21
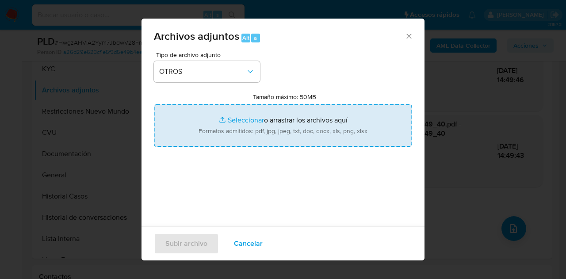
click at [214, 111] on input "Tamaño máximo: 50MB Seleccionar archivos" at bounding box center [283, 125] width 258 height 42
type input "C:\fakepath\Recibo de sueldo - Madre.pdf"
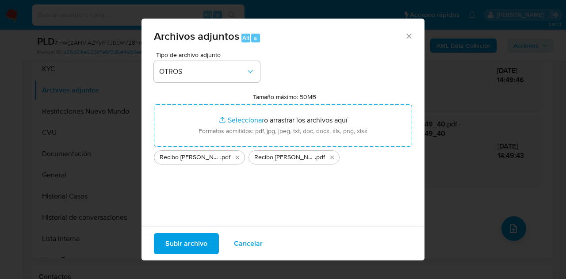
click at [185, 244] on span "Subir archivo" at bounding box center [186, 243] width 42 height 19
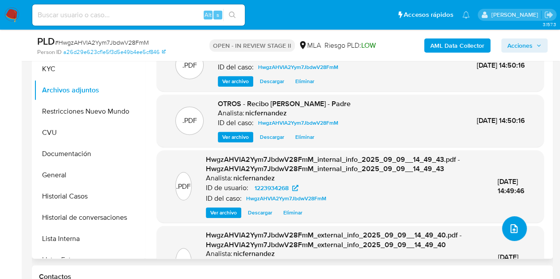
click at [508, 231] on icon "upload-file" at bounding box center [513, 228] width 11 height 11
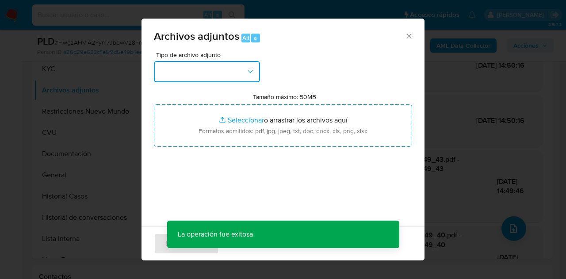
click at [227, 71] on button "button" at bounding box center [207, 71] width 106 height 21
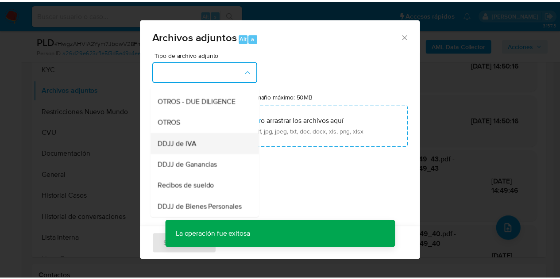
scroll to position [145, 0]
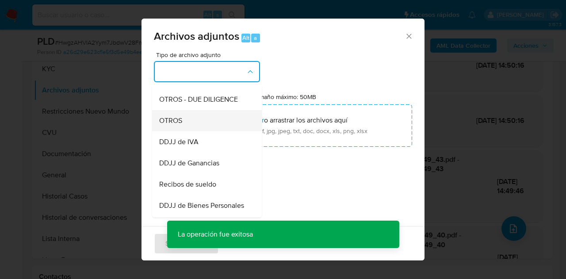
click at [189, 128] on div "OTROS" at bounding box center [204, 120] width 90 height 21
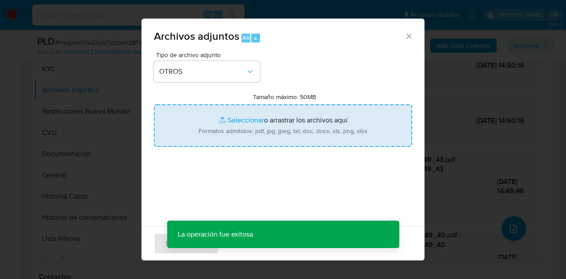
click at [222, 120] on input "Tamaño máximo: 50MB Seleccionar archivos" at bounding box center [283, 125] width 258 height 42
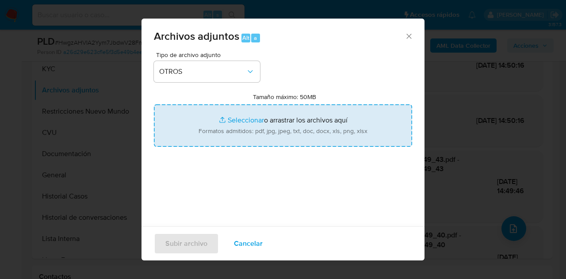
type input "C:\fakepath\Caselog NO ROI HwgzAHVIA2Yym7JbdwV28FmM.docx"
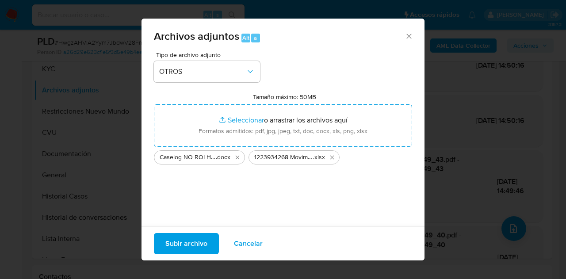
click at [190, 238] on span "Subir archivo" at bounding box center [186, 243] width 42 height 19
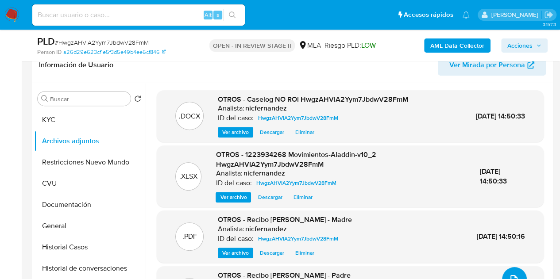
scroll to position [161, 0]
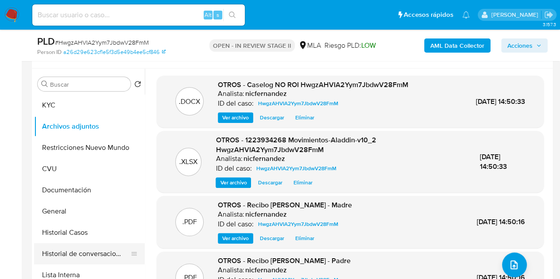
click at [67, 255] on button "Historial de conversaciones" at bounding box center [86, 253] width 104 height 21
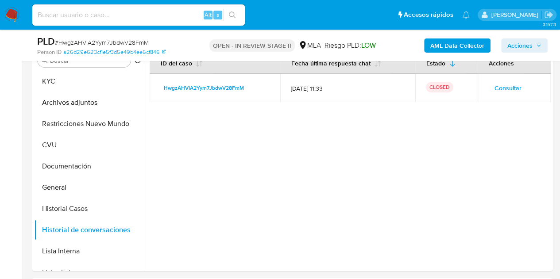
scroll to position [177, 0]
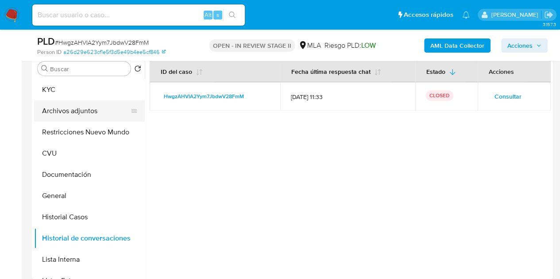
click at [85, 111] on button "Archivos adjuntos" at bounding box center [86, 110] width 104 height 21
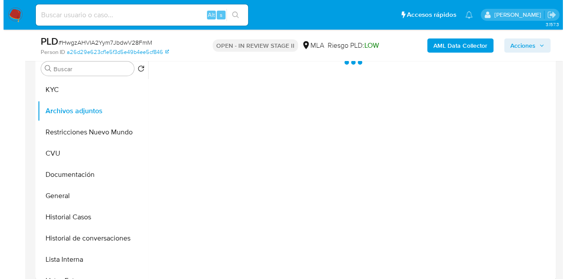
scroll to position [136, 0]
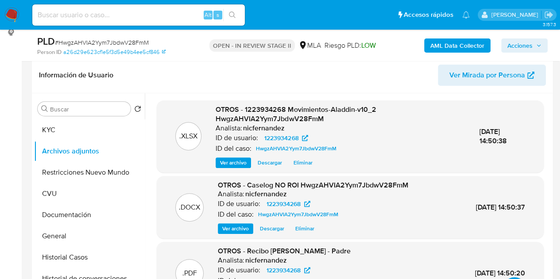
click at [231, 227] on span "Ver archivo" at bounding box center [235, 228] width 27 height 9
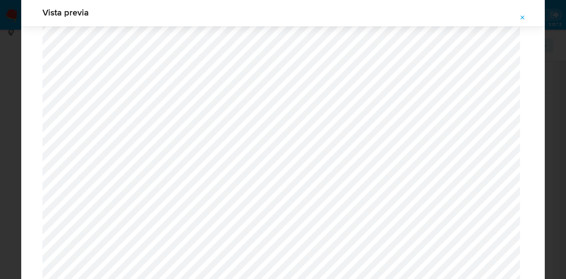
scroll to position [0, 0]
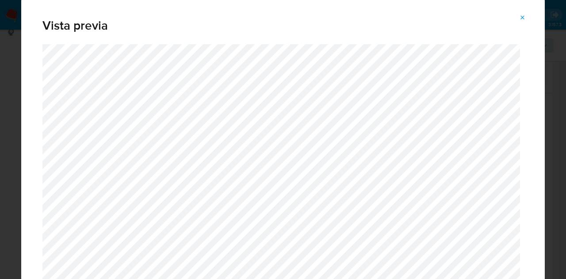
click at [523, 9] on div "Vista previa" at bounding box center [283, 21] width 524 height 46
click at [523, 13] on span "Attachment preview" at bounding box center [522, 18] width 7 height 12
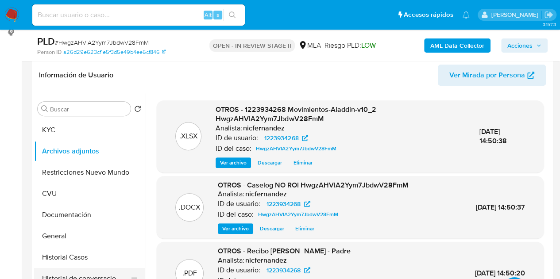
click at [53, 276] on button "Historial de conversaciones" at bounding box center [86, 278] width 104 height 21
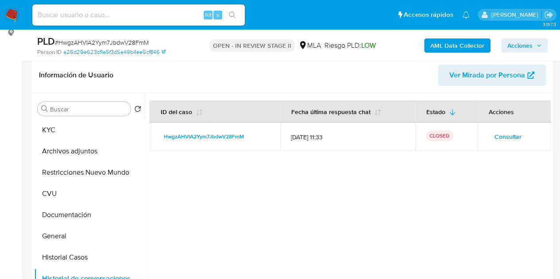
click at [193, 170] on div at bounding box center [348, 206] width 406 height 227
click at [66, 154] on button "Archivos adjuntos" at bounding box center [86, 151] width 104 height 21
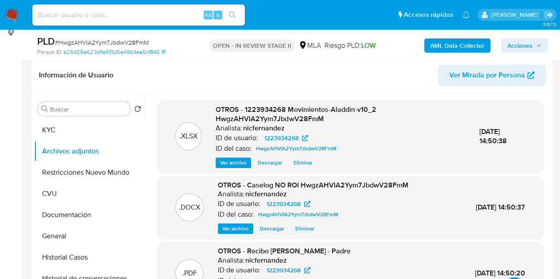
click at [237, 228] on span "Ver archivo" at bounding box center [235, 228] width 27 height 9
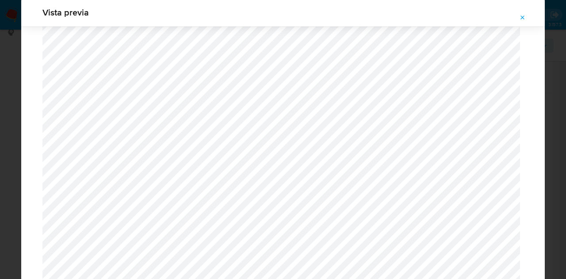
click at [525, 23] on button "Attachment preview" at bounding box center [522, 18] width 19 height 14
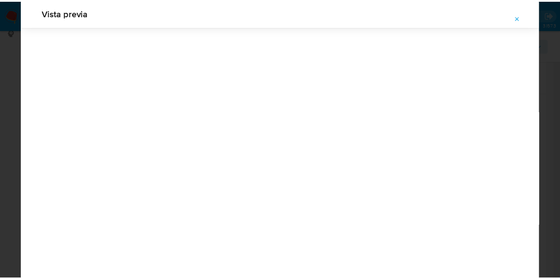
scroll to position [28, 0]
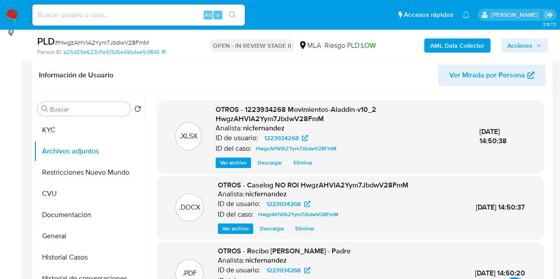
click at [534, 48] on span "Acciones" at bounding box center [524, 45] width 34 height 12
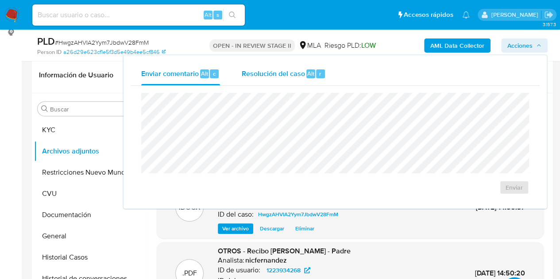
click at [258, 79] on div "Resolución del caso Alt r" at bounding box center [283, 73] width 85 height 23
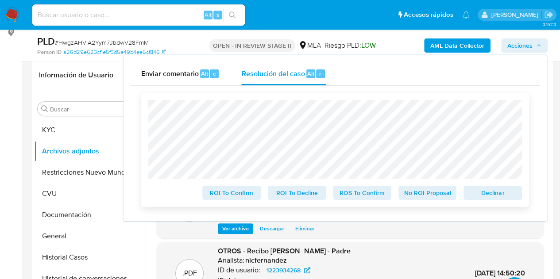
click at [419, 193] on span "No ROI Proposal" at bounding box center [427, 193] width 46 height 12
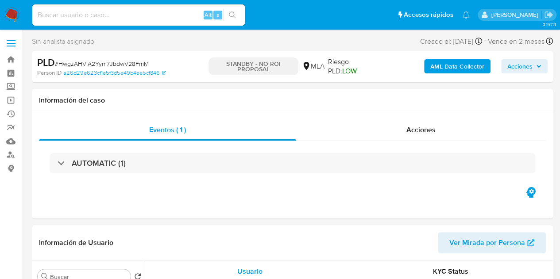
select select "10"
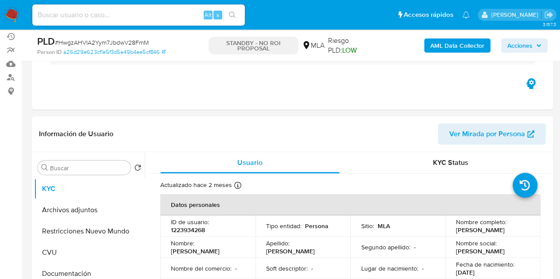
scroll to position [61, 0]
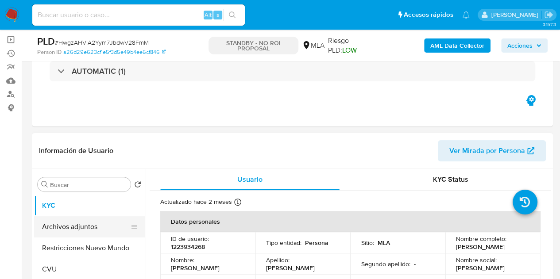
click at [59, 221] on button "Archivos adjuntos" at bounding box center [86, 226] width 104 height 21
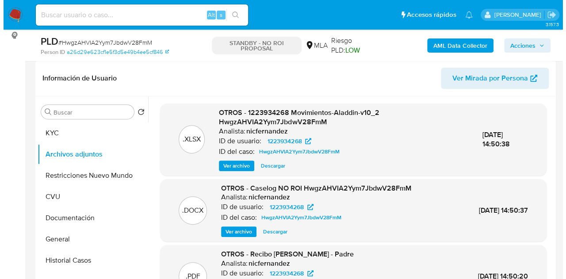
scroll to position [136, 0]
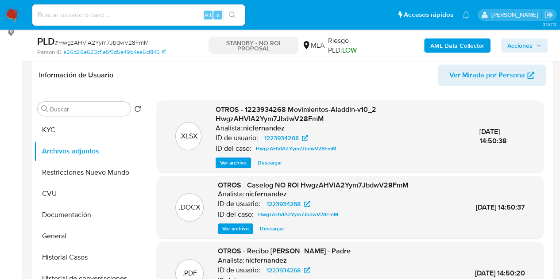
click at [214, 232] on div ".DOCX OTROS - Caselog NO ROI HwgzAHVIA2Yym7JbdwV28FmM Analista: nicfernandez ID…" at bounding box center [350, 208] width 378 height 54
click at [226, 228] on span "Ver archivo" at bounding box center [235, 228] width 27 height 9
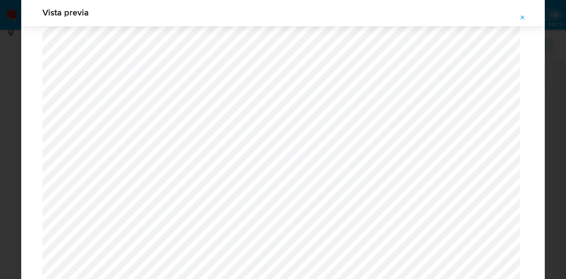
scroll to position [1179, 0]
click at [525, 15] on icon "Attachment preview" at bounding box center [522, 17] width 7 height 7
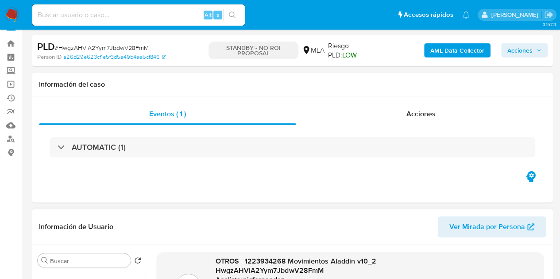
scroll to position [0, 0]
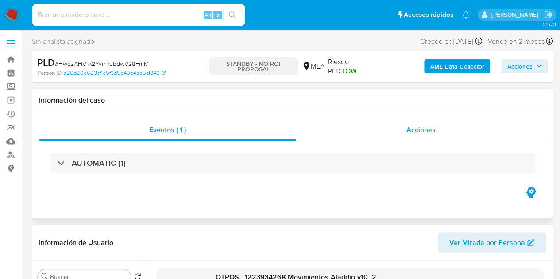
click at [421, 130] on span "Acciones" at bounding box center [420, 130] width 29 height 10
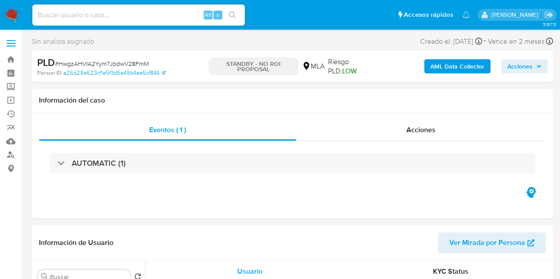
select select "10"
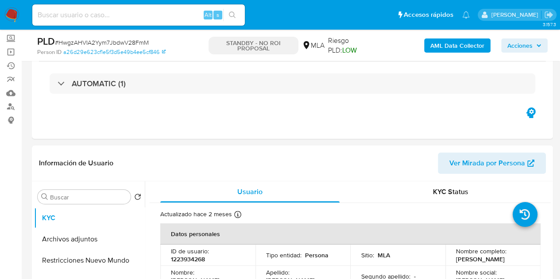
scroll to position [6, 0]
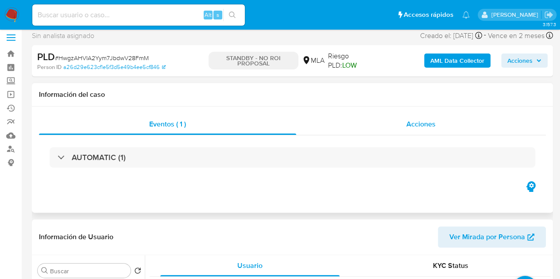
click at [413, 128] on span "Acciones" at bounding box center [420, 124] width 29 height 10
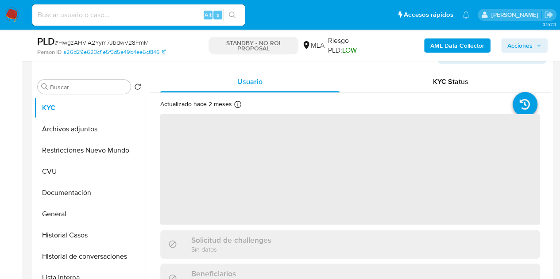
scroll to position [19, 0]
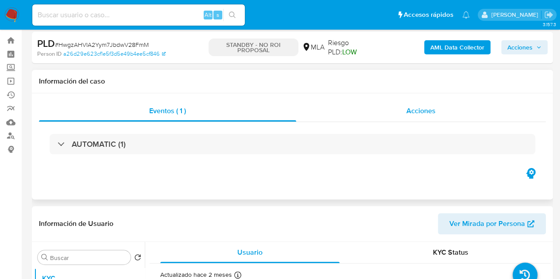
select select "10"
click at [434, 114] on span "Acciones" at bounding box center [420, 111] width 29 height 10
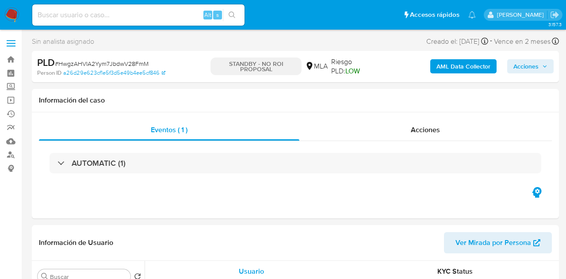
select select "10"
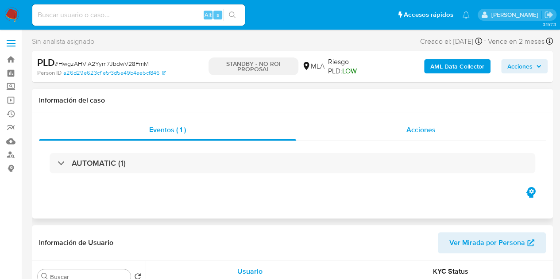
click at [446, 121] on div "Acciones" at bounding box center [421, 129] width 250 height 21
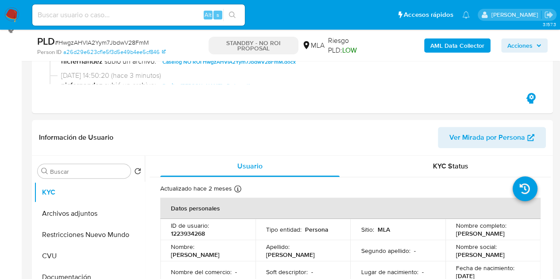
scroll to position [161, 0]
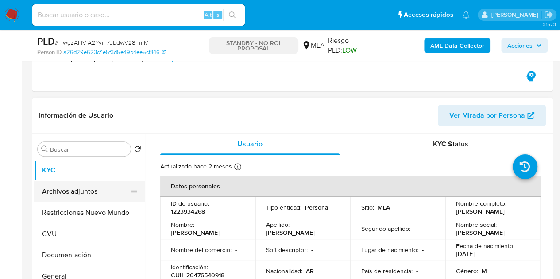
click at [87, 184] on button "Archivos adjuntos" at bounding box center [86, 191] width 104 height 21
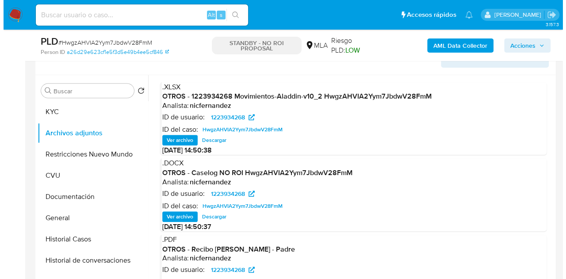
scroll to position [230, 0]
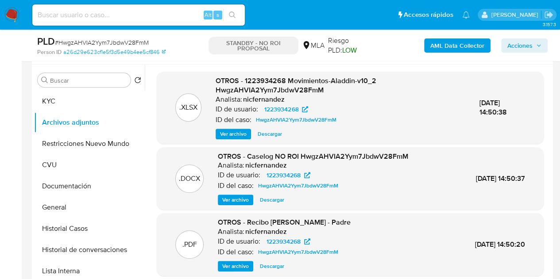
drag, startPoint x: 230, startPoint y: 201, endPoint x: 257, endPoint y: 198, distance: 26.7
click at [229, 201] on span "Ver archivo" at bounding box center [235, 200] width 27 height 9
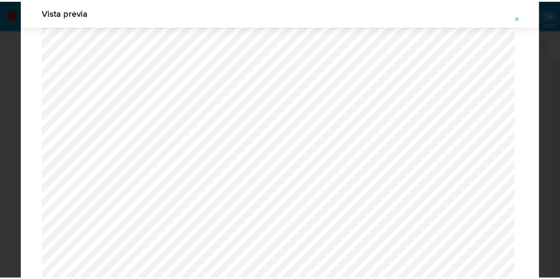
scroll to position [0, 0]
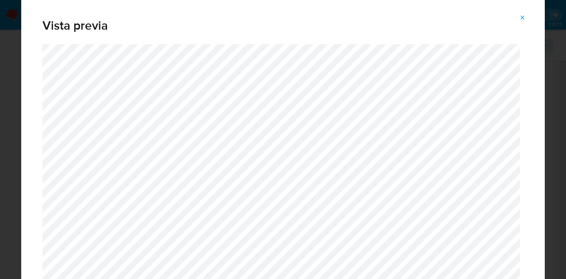
click at [526, 17] on icon "Attachment preview" at bounding box center [522, 17] width 7 height 7
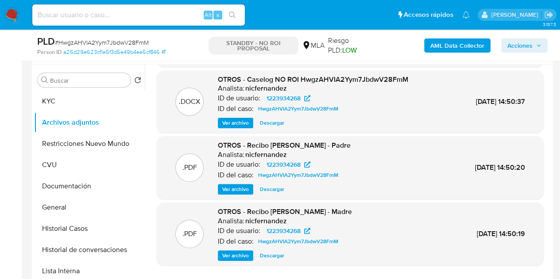
scroll to position [84, 0]
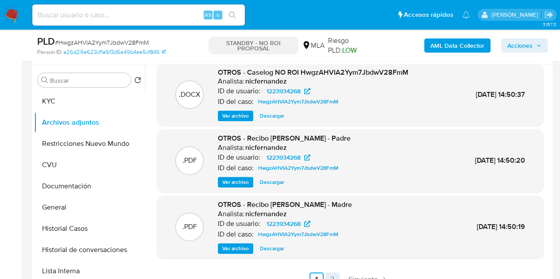
click at [328, 273] on link "2" at bounding box center [332, 280] width 14 height 14
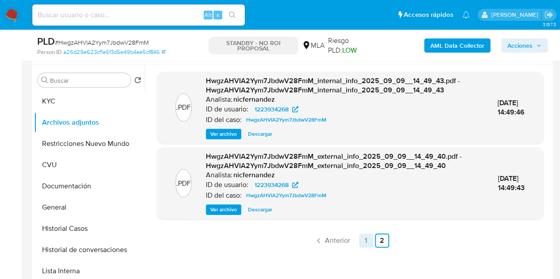
click at [369, 235] on link "1" at bounding box center [366, 241] width 14 height 14
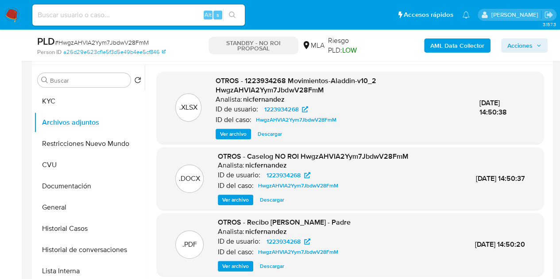
scroll to position [229, 0]
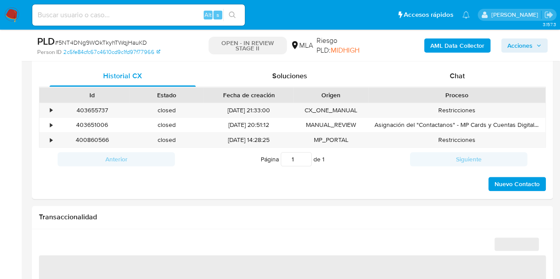
scroll to position [406, 0]
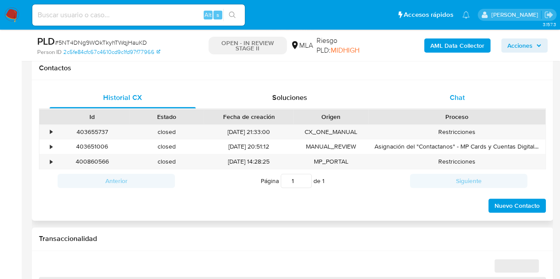
select select "10"
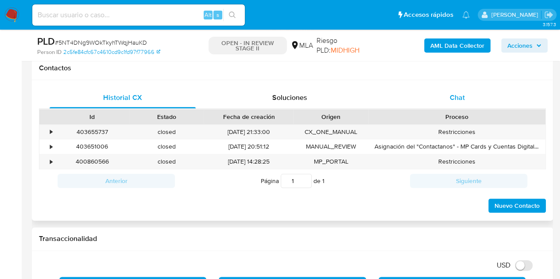
click at [464, 102] on div "Chat" at bounding box center [457, 97] width 146 height 21
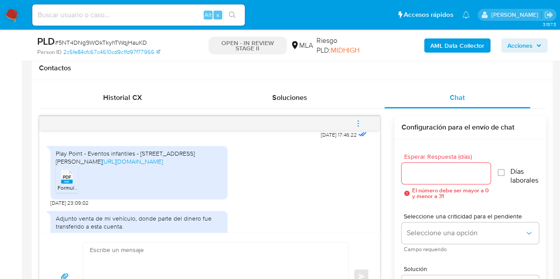
scroll to position [947, 0]
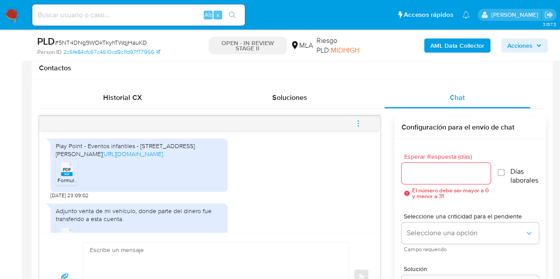
click at [63, 173] on span "PDF" at bounding box center [67, 170] width 8 height 6
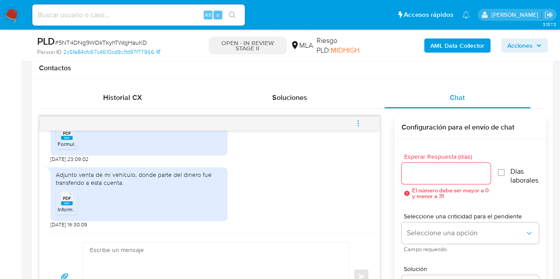
click at [61, 195] on icon "PDF" at bounding box center [67, 198] width 12 height 15
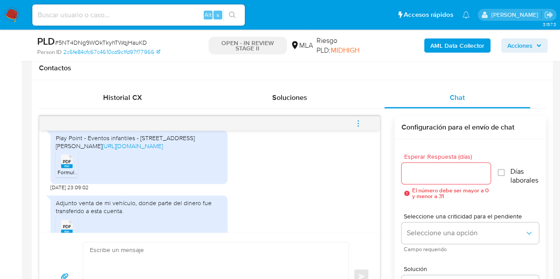
scroll to position [950, 0]
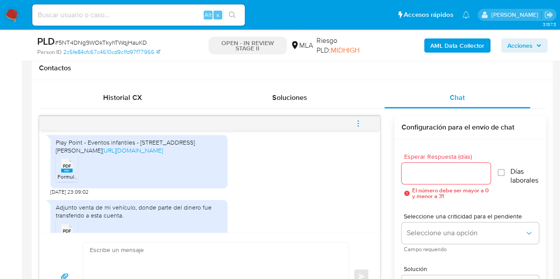
click at [185, 150] on div "Play Point - Eventos infantiles - [STREET_ADDRESS][PERSON_NAME] [URL][DOMAIN_NA…" at bounding box center [139, 146] width 166 height 16
drag, startPoint x: 140, startPoint y: 148, endPoint x: 155, endPoint y: 150, distance: 14.8
click at [156, 151] on div "Play Point - Eventos infantiles - [STREET_ADDRESS][PERSON_NAME] [URL][DOMAIN_NA…" at bounding box center [139, 146] width 166 height 16
drag, startPoint x: 152, startPoint y: 149, endPoint x: 145, endPoint y: 149, distance: 6.7
click at [151, 149] on div "Play Point - Eventos infantiles - [STREET_ADDRESS][PERSON_NAME] [URL][DOMAIN_NA…" at bounding box center [139, 146] width 166 height 16
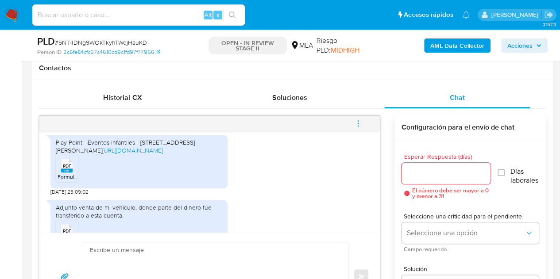
click at [139, 149] on div "Play Point - Eventos infantiles - Av Libertador 2420 Oeste, San Juan https://ww…" at bounding box center [139, 146] width 166 height 16
drag, startPoint x: 143, startPoint y: 149, endPoint x: 68, endPoint y: 159, distance: 75.9
click at [68, 154] on div "Play Point - Eventos infantiles - Av Libertador 2420 Oeste, San Juan https://ww…" at bounding box center [139, 146] width 166 height 16
copy div "Av Libertador 2420 Oeste, San Juan"
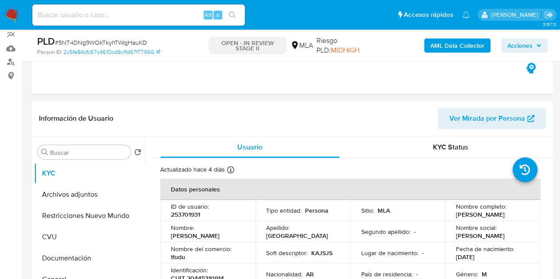
scroll to position [133, 0]
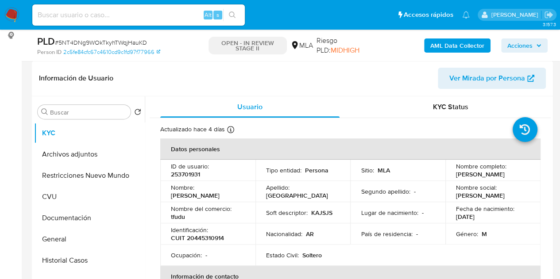
click at [477, 84] on span "Ver Mirada por Persona" at bounding box center [487, 78] width 76 height 21
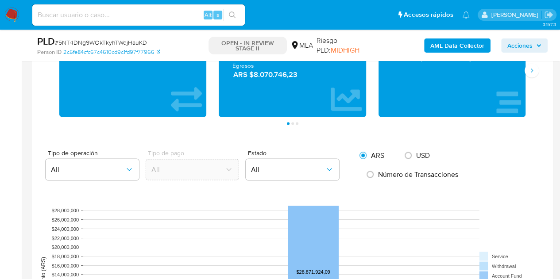
scroll to position [746, 0]
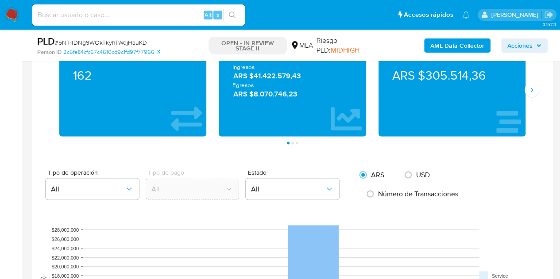
drag, startPoint x: 558, startPoint y: 124, endPoint x: 563, endPoint y: 127, distance: 5.9
click at [560, 126] on html "Pausado Ver notificaciones Alt s Accesos rápidos Presiona las siguientes teclas…" at bounding box center [280, 204] width 560 height 1901
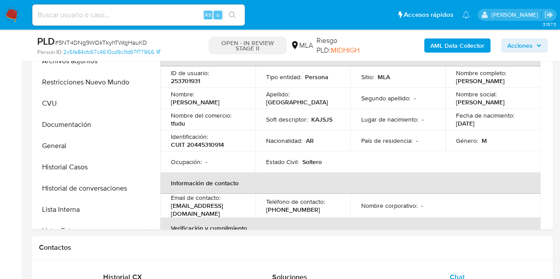
scroll to position [210, 0]
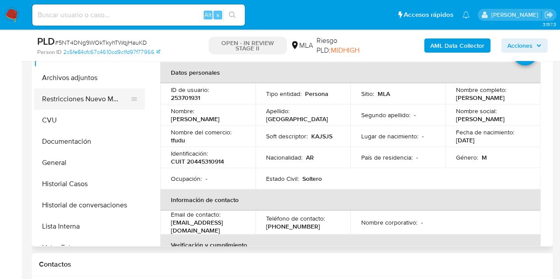
click at [44, 95] on button "Restricciones Nuevo Mundo" at bounding box center [86, 98] width 104 height 21
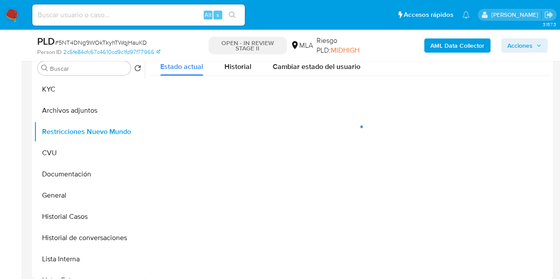
scroll to position [185, 0]
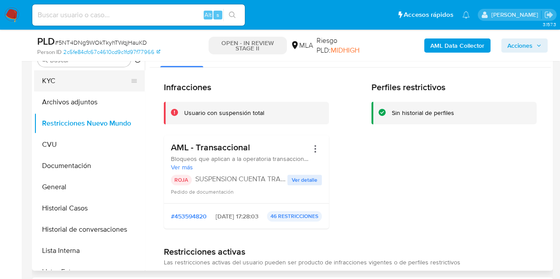
click at [69, 87] on button "KYC" at bounding box center [86, 80] width 104 height 21
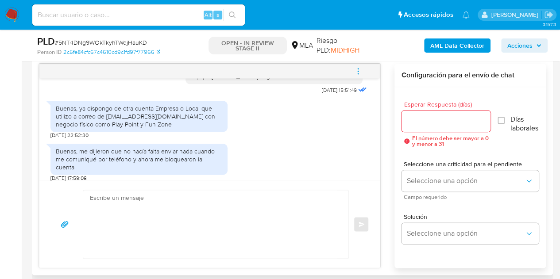
scroll to position [710, 0]
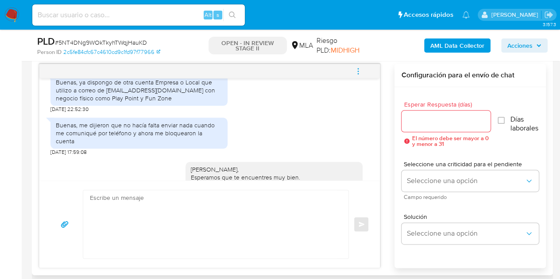
drag, startPoint x: 188, startPoint y: 130, endPoint x: 235, endPoint y: 134, distance: 47.5
click at [188, 130] on div "Buenas, me dijieron que no hacía falta enviar nada cuando me comuniqué por telé…" at bounding box center [138, 134] width 177 height 43
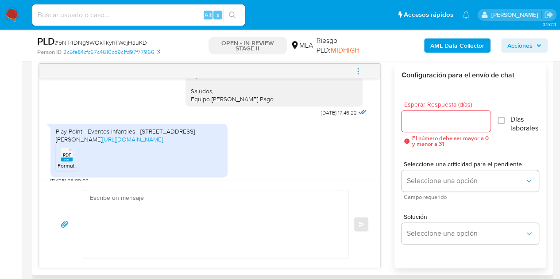
scroll to position [939, 0]
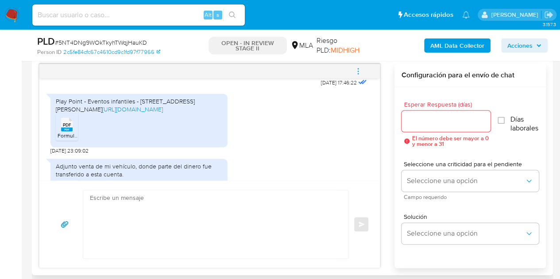
drag, startPoint x: 58, startPoint y: 110, endPoint x: 147, endPoint y: 125, distance: 89.8
click at [147, 113] on div "Play Point - Eventos infantiles - Av Libertador 2420 Oeste, San Juan https://ww…" at bounding box center [139, 105] width 166 height 16
copy div "Play Point - Eventos infantiles - Av Libertador 2420 Oeste, San Juan https://ww…"
drag, startPoint x: 169, startPoint y: 145, endPoint x: 183, endPoint y: 145, distance: 13.7
click at [169, 144] on ul "PDF PDF Formulario de Impresión de Constancia de Monotributo Martin.pdf" at bounding box center [139, 128] width 166 height 31
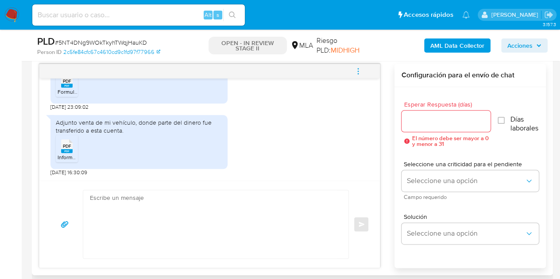
scroll to position [999, 0]
click at [70, 119] on div "Adjunto venta de mi vehículo, donde parte del dinero fue transferido a esta cue…" at bounding box center [139, 127] width 166 height 16
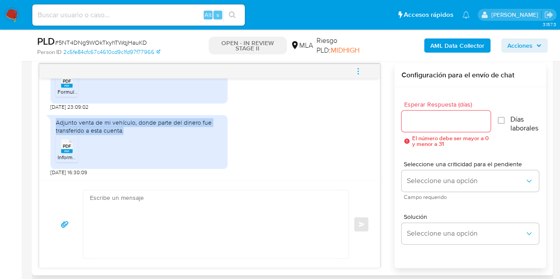
drag, startPoint x: 56, startPoint y: 120, endPoint x: 131, endPoint y: 133, distance: 76.4
click at [131, 133] on div "Adjunto venta de mi vehículo, donde parte del dinero fue transferido a esta cue…" at bounding box center [139, 127] width 166 height 16
copy div "Adjunto venta de mi vehículo, donde parte del dinero fue transferido a esta cue…"
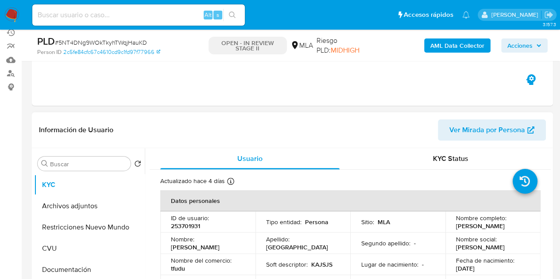
scroll to position [83, 0]
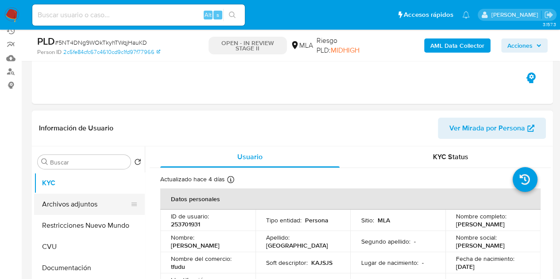
click at [74, 209] on button "Archivos adjuntos" at bounding box center [86, 204] width 104 height 21
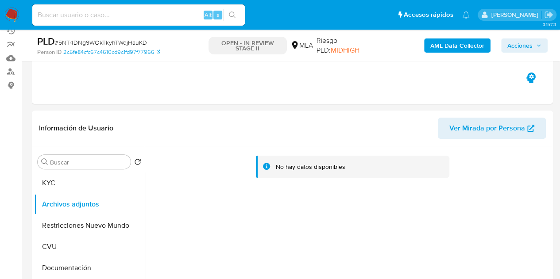
click at [450, 48] on b "AML Data Collector" at bounding box center [457, 45] width 54 height 14
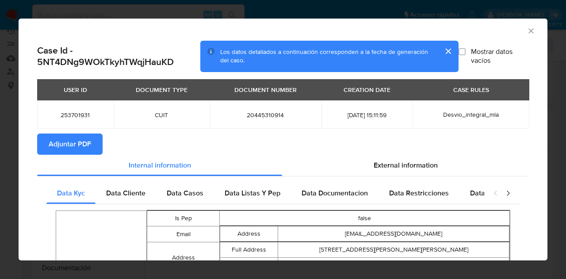
click at [80, 144] on span "Adjuntar PDF" at bounding box center [70, 143] width 42 height 19
click at [529, 30] on icon "Cerrar ventana" at bounding box center [531, 30] width 5 height 5
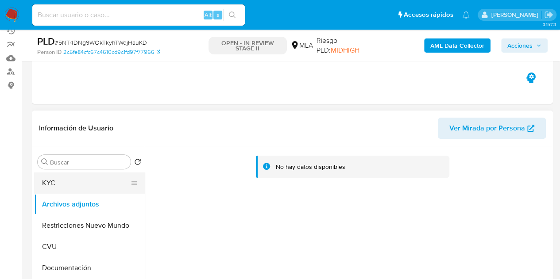
click at [81, 185] on button "KYC" at bounding box center [86, 183] width 104 height 21
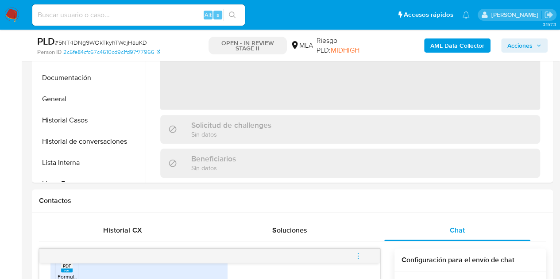
scroll to position [182, 0]
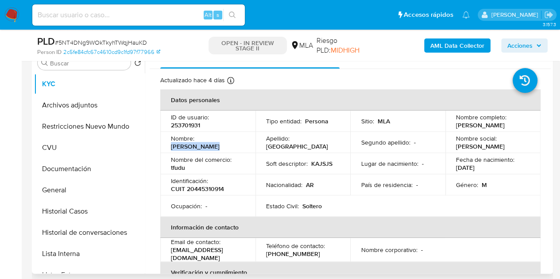
drag, startPoint x: 197, startPoint y: 142, endPoint x: 250, endPoint y: 138, distance: 53.2
click at [250, 138] on td "Nombre : Martin Manuel" at bounding box center [207, 142] width 95 height 21
copy p "[PERSON_NAME]"
drag, startPoint x: 213, startPoint y: 147, endPoint x: 242, endPoint y: 141, distance: 29.9
click at [213, 147] on td "Nombre : Martin Manuel" at bounding box center [207, 142] width 95 height 21
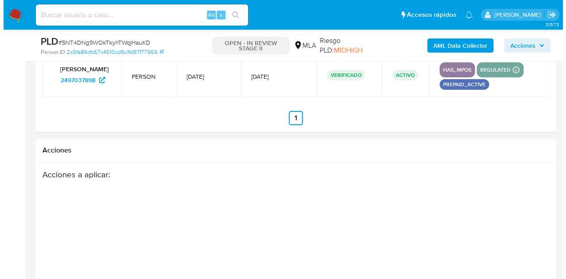
scroll to position [1617, 0]
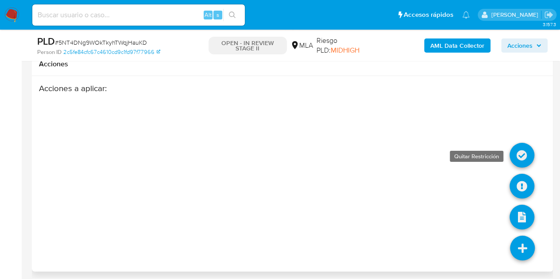
click at [522, 152] on icon at bounding box center [521, 155] width 25 height 25
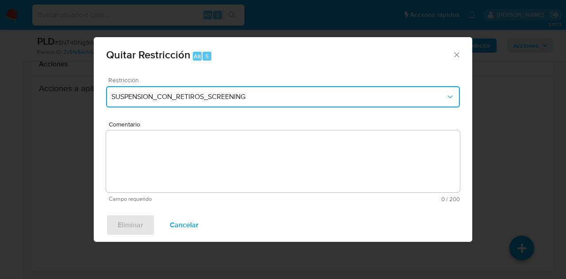
click at [231, 92] on button "SUSPENSION_CON_RETIROS_SCREENING" at bounding box center [283, 96] width 354 height 21
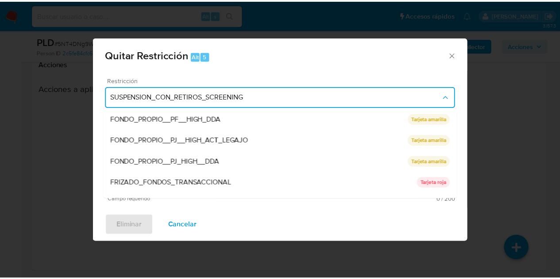
scroll to position [188, 0]
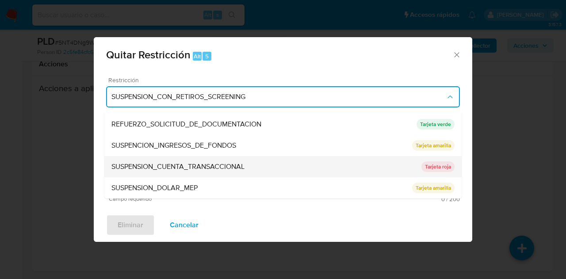
click at [265, 167] on div "SUSPENSION_CUENTA_TRANSACCIONAL" at bounding box center [266, 166] width 310 height 21
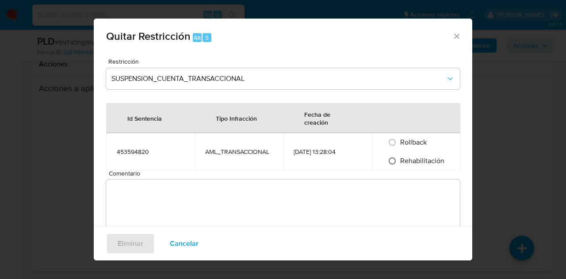
click at [393, 163] on input "Rehabilitación" at bounding box center [392, 161] width 14 height 14
radio input "true"
click at [365, 196] on textarea "Comentario" at bounding box center [283, 211] width 354 height 62
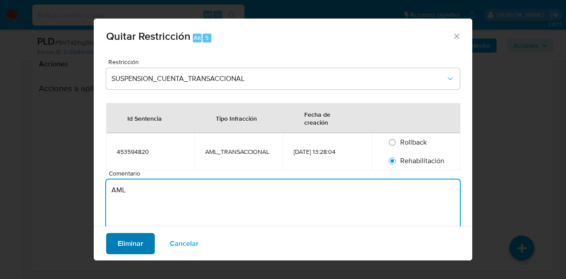
type textarea "AML"
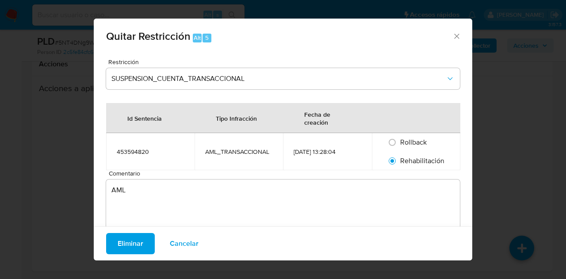
click at [131, 237] on span "Eliminar" at bounding box center [131, 243] width 26 height 19
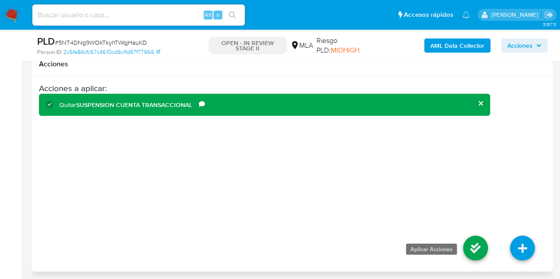
click at [475, 242] on icon at bounding box center [475, 248] width 25 height 25
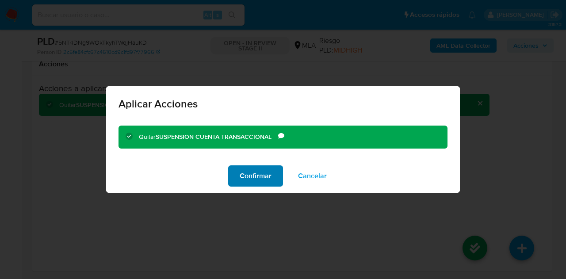
click at [253, 171] on span "Confirmar" at bounding box center [256, 175] width 32 height 19
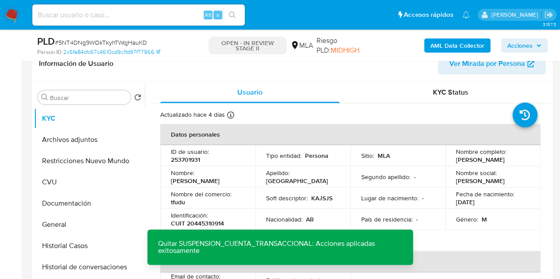
scroll to position [141, 0]
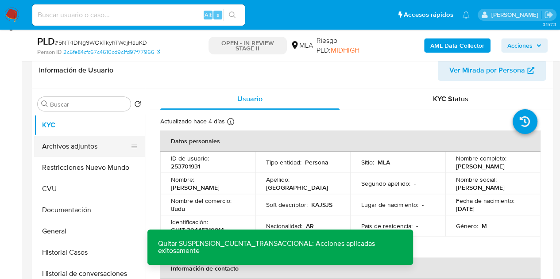
click at [83, 146] on button "Archivos adjuntos" at bounding box center [86, 146] width 104 height 21
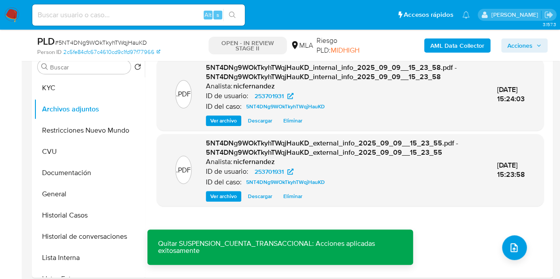
scroll to position [183, 0]
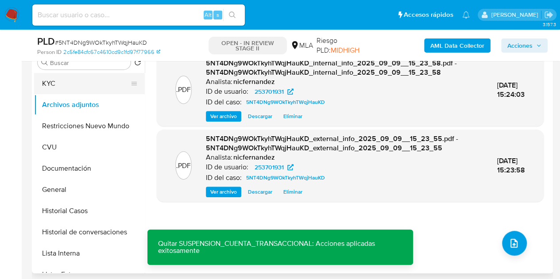
click at [62, 90] on button "KYC" at bounding box center [86, 83] width 104 height 21
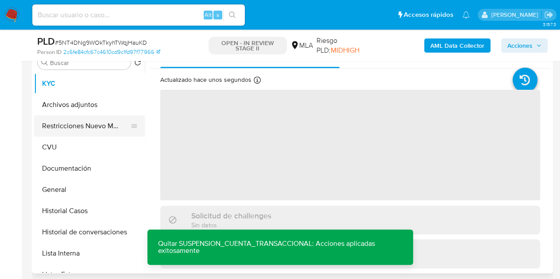
click at [56, 126] on button "Restricciones Nuevo Mundo" at bounding box center [86, 125] width 104 height 21
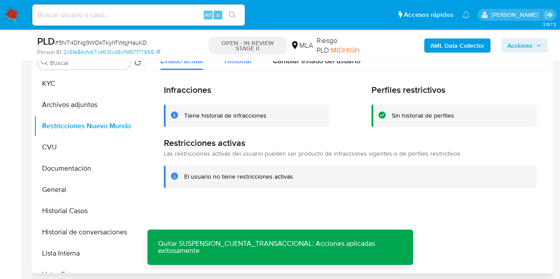
click at [230, 64] on span "Historial" at bounding box center [237, 61] width 27 height 10
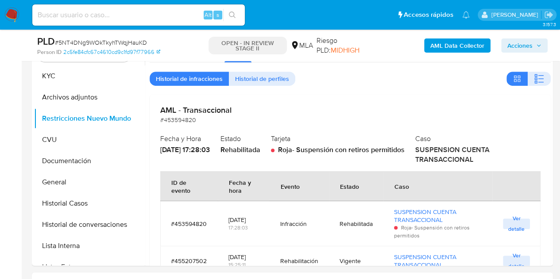
scroll to position [186, 0]
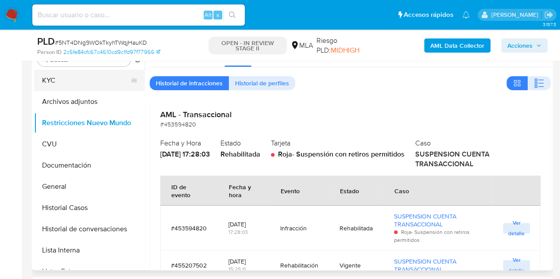
click at [68, 80] on button "KYC" at bounding box center [86, 80] width 104 height 21
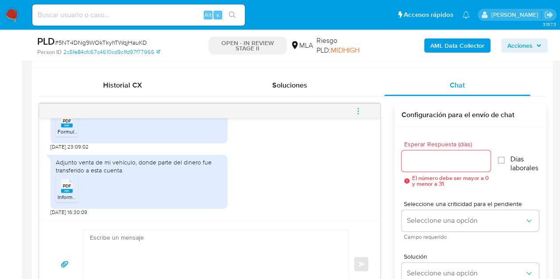
scroll to position [469, 0]
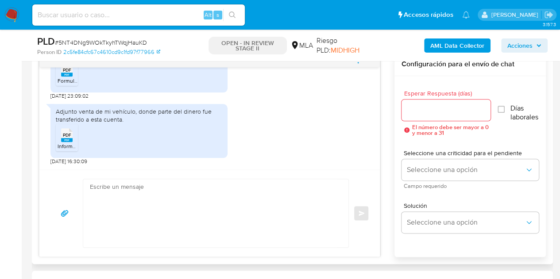
click at [192, 223] on textarea at bounding box center [213, 213] width 247 height 68
paste textarea "Hola Martin Manuel, ¡Muchas gracias por tu respuesta! Confirmamos la recepción …"
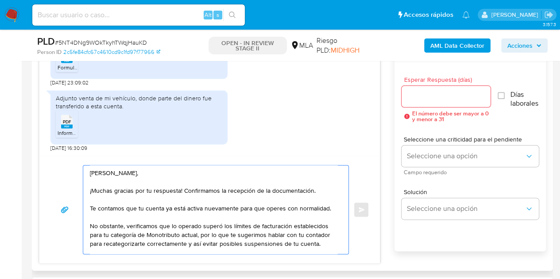
scroll to position [15, 0]
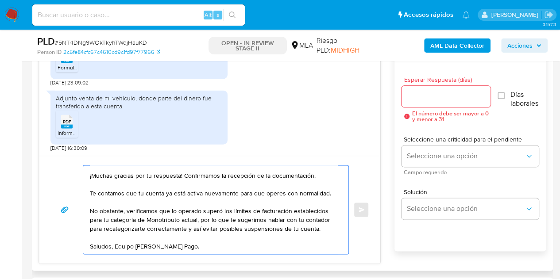
type textarea "Hola Martin Manuel, ¡Muchas gracias por tu respuesta! Confirmamos la recepción …"
click at [419, 100] on input "Esperar Respuesta (días)" at bounding box center [445, 97] width 89 height 12
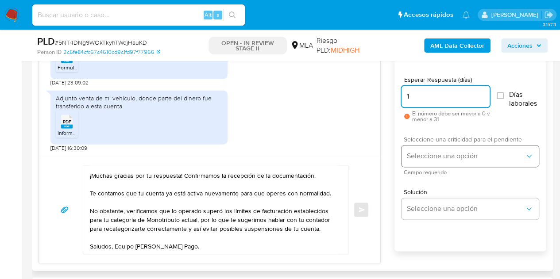
type input "1"
click at [420, 153] on span "Seleccione una opción" at bounding box center [466, 156] width 118 height 9
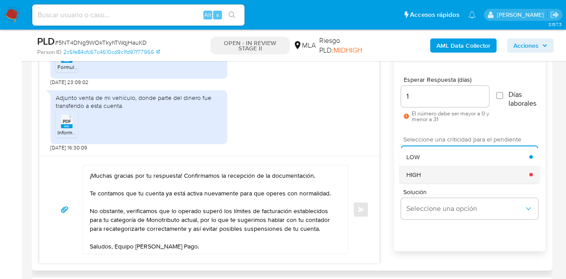
click at [423, 173] on div "HIGH" at bounding box center [468, 175] width 123 height 18
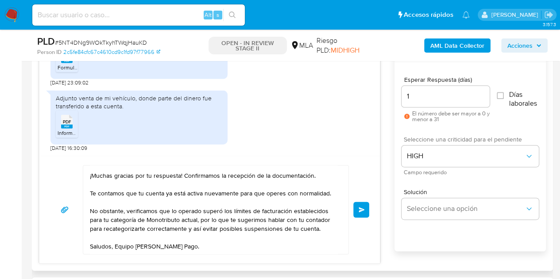
click at [366, 181] on div "Hola Martin Manuel, ¡Muchas gracias por tu respuesta! Confirmamos la recepción …" at bounding box center [209, 209] width 319 height 89
click at [357, 211] on button "Enviar" at bounding box center [361, 210] width 16 height 16
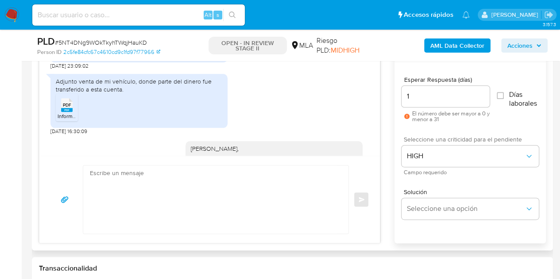
scroll to position [1146, 0]
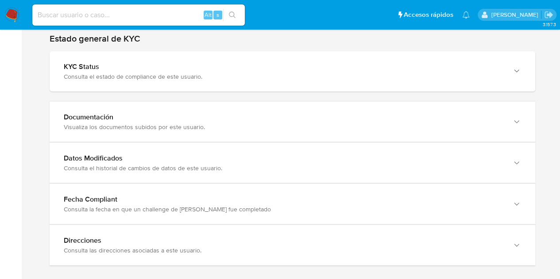
scroll to position [865, 0]
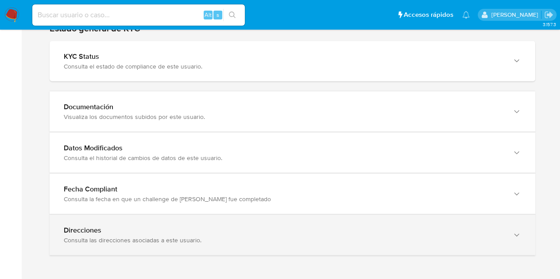
click at [519, 231] on icon "button" at bounding box center [516, 235] width 9 height 9
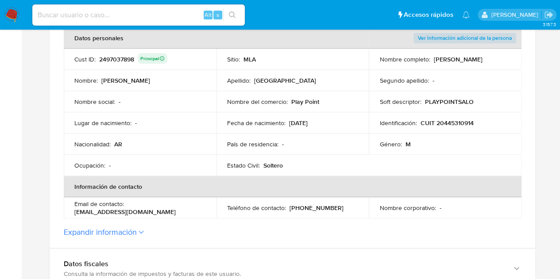
scroll to position [162, 0]
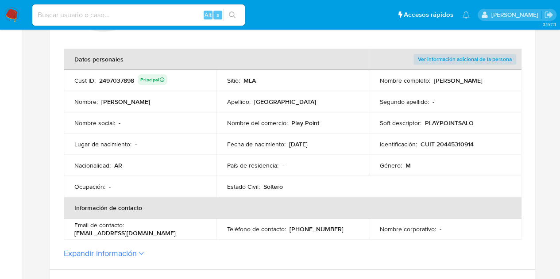
drag, startPoint x: 290, startPoint y: 119, endPoint x: 325, endPoint y: 121, distance: 34.5
click at [325, 121] on div "Nombre del comercio : Play Point" at bounding box center [292, 123] width 131 height 8
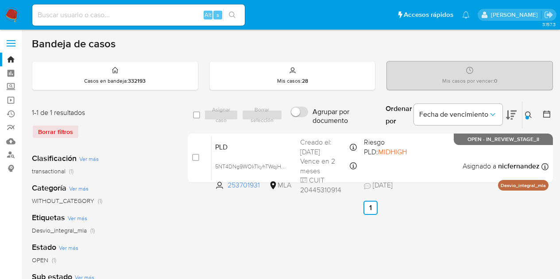
scroll to position [25, 0]
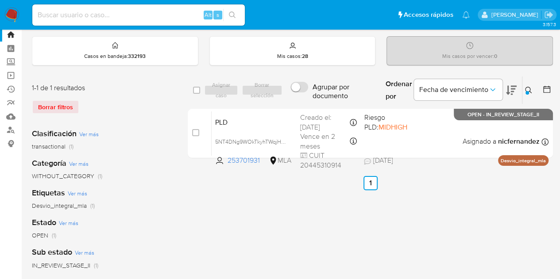
drag, startPoint x: 531, startPoint y: 92, endPoint x: 508, endPoint y: 110, distance: 29.2
click at [530, 92] on icon at bounding box center [528, 90] width 7 height 7
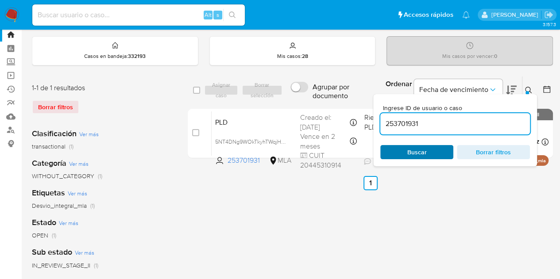
click at [435, 149] on span "Buscar" at bounding box center [416, 152] width 61 height 12
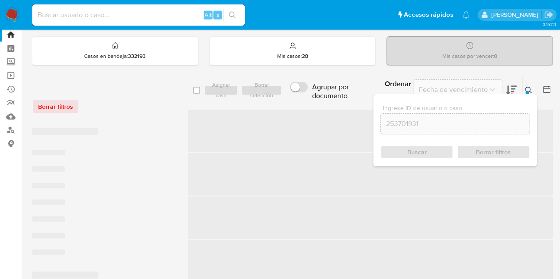
click at [525, 88] on icon at bounding box center [528, 90] width 7 height 7
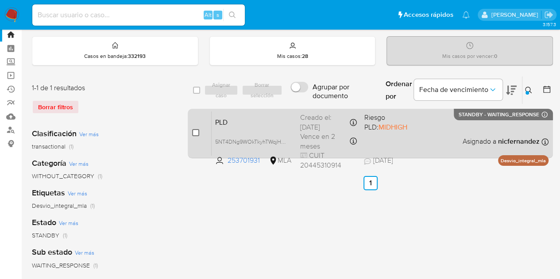
click at [195, 132] on input "checkbox" at bounding box center [195, 132] width 7 height 7
checkbox input "true"
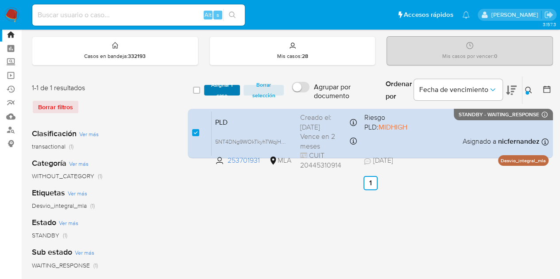
click at [211, 88] on span "Asignar 1 caso" at bounding box center [221, 90] width 27 height 9
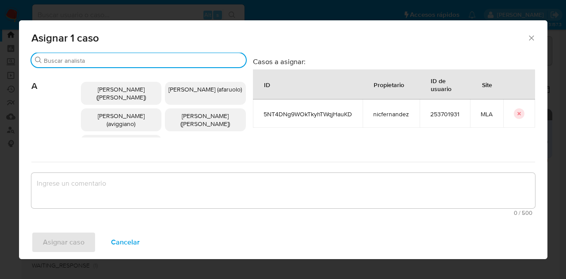
click at [105, 61] on input "Buscar" at bounding box center [143, 61] width 199 height 8
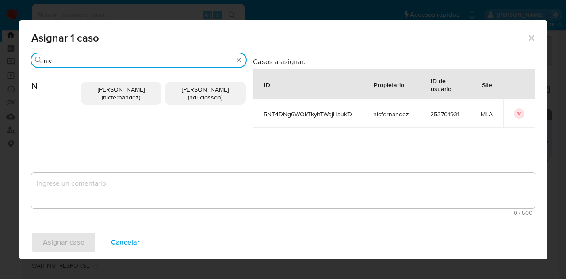
type input "nic"
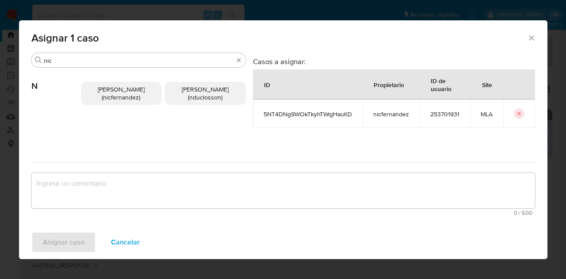
click at [112, 100] on span "[PERSON_NAME] (nicfernandez)" at bounding box center [121, 93] width 47 height 17
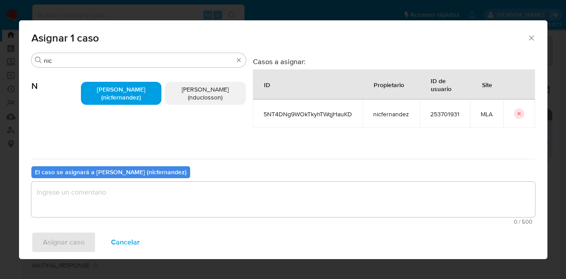
click at [137, 217] on div "0 / 500 500 caracteres restantes" at bounding box center [283, 203] width 504 height 43
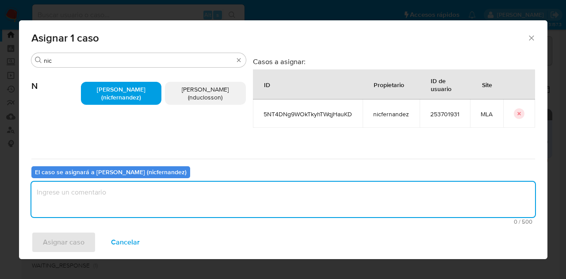
click at [135, 211] on textarea "assign-modal" at bounding box center [283, 199] width 504 height 35
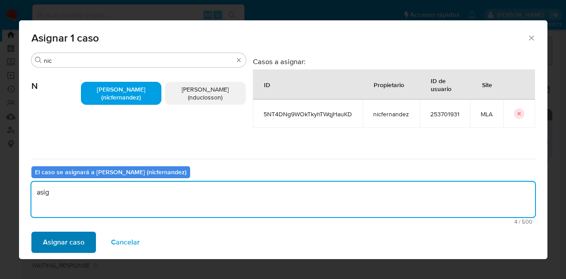
type textarea "asig"
click at [65, 240] on span "Asignar caso" at bounding box center [64, 242] width 42 height 19
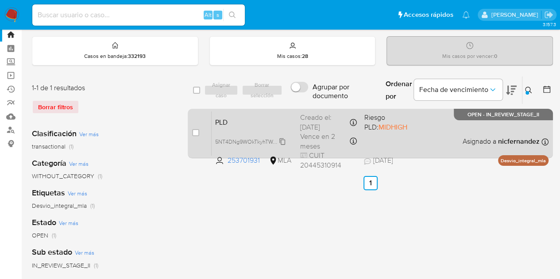
click at [280, 142] on span "5NT4DNg9WOkTkyhTWqjHauKD" at bounding box center [255, 141] width 80 height 10
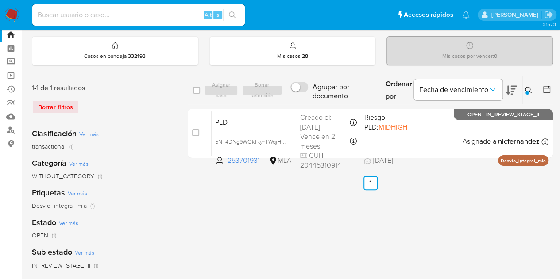
click at [173, 254] on div "1-1 de 1 resultados Borrar filtros Clasificación Ver más transactional (1) Cate…" at bounding box center [292, 270] width 521 height 388
click at [530, 91] on icon at bounding box center [528, 90] width 7 height 7
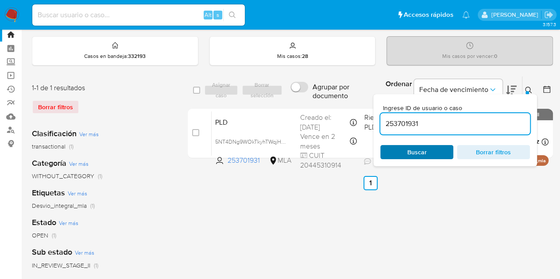
click at [422, 152] on span "Buscar" at bounding box center [416, 152] width 19 height 14
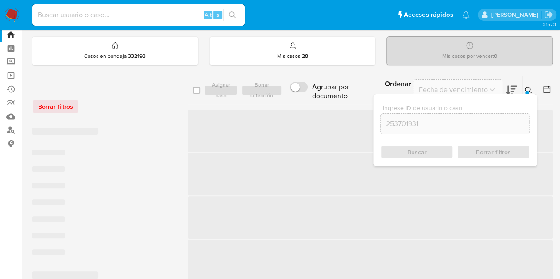
click at [531, 88] on icon at bounding box center [528, 90] width 7 height 7
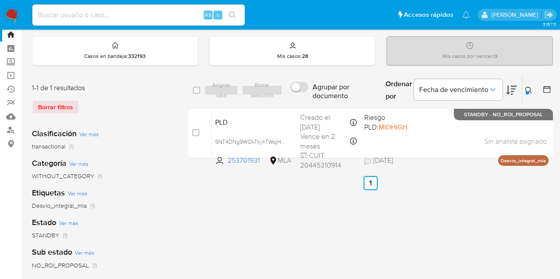
click at [531, 88] on icon at bounding box center [528, 90] width 7 height 7
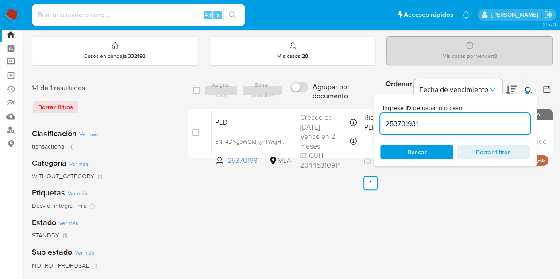
click at [427, 158] on div "Ingrese ID de usuario o caso 253701931 Buscar Borrar filtros" at bounding box center [455, 130] width 164 height 72
click at [433, 150] on span "Buscar" at bounding box center [416, 152] width 61 height 12
click at [533, 91] on button at bounding box center [529, 90] width 15 height 11
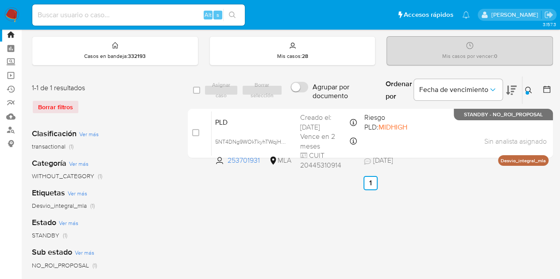
click at [529, 90] on icon at bounding box center [528, 90] width 7 height 7
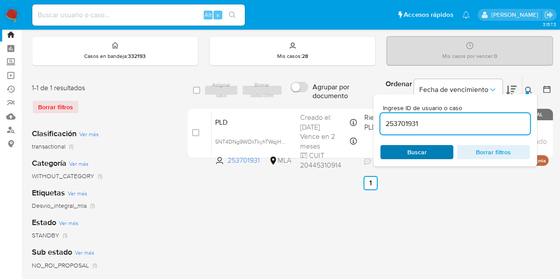
click at [434, 150] on span "Buscar" at bounding box center [416, 152] width 61 height 12
click at [525, 87] on icon at bounding box center [528, 90] width 7 height 7
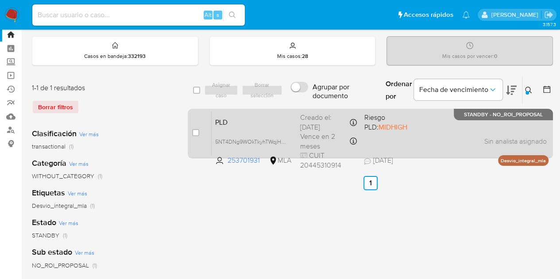
click at [254, 121] on span "PLD" at bounding box center [254, 122] width 78 height 12
click at [234, 128] on div "PLD 5NT4DNg9WOkTkyhTWqjHauKD 253701931 MLA Riesgo PLD: MIDHIGH Creado el: [DATE…" at bounding box center [379, 133] width 337 height 45
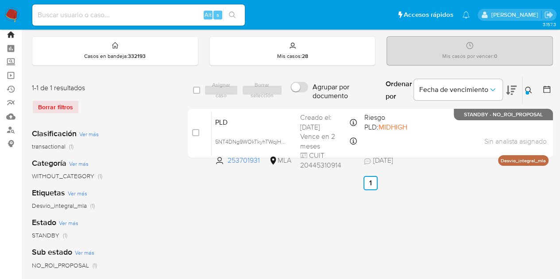
click at [11, 34] on link "Bandeja" at bounding box center [52, 35] width 105 height 14
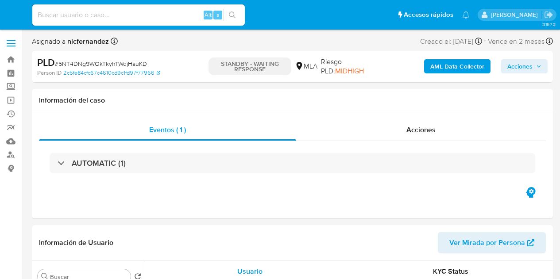
select select "10"
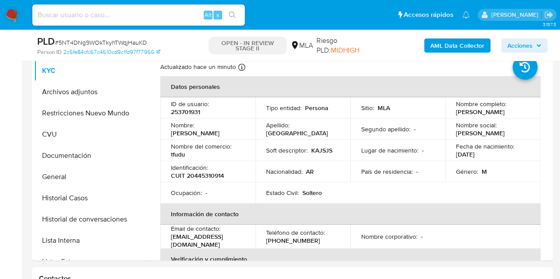
scroll to position [174, 0]
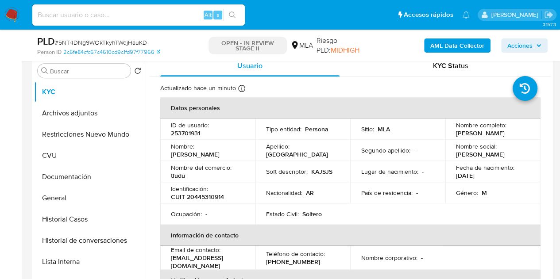
select select "10"
click at [71, 115] on button "Archivos adjuntos" at bounding box center [86, 113] width 104 height 21
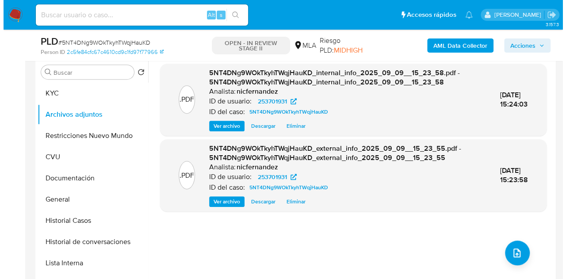
scroll to position [195, 0]
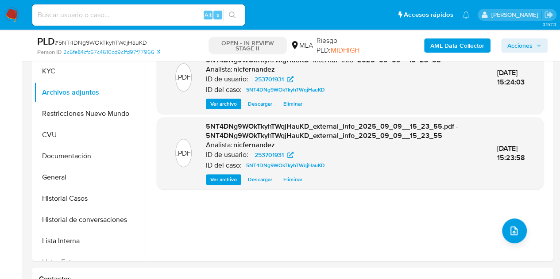
click at [506, 223] on button "upload-file" at bounding box center [514, 231] width 25 height 25
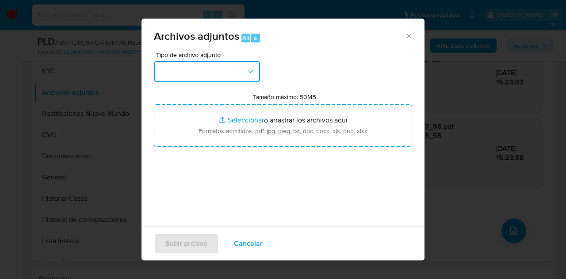
click at [213, 77] on button "button" at bounding box center [207, 71] width 106 height 21
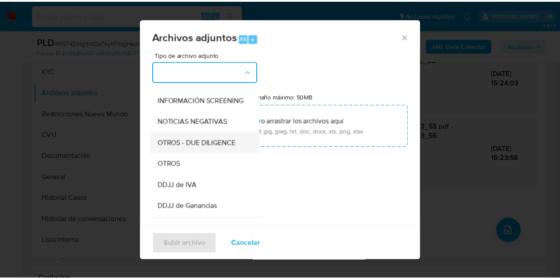
scroll to position [103, 0]
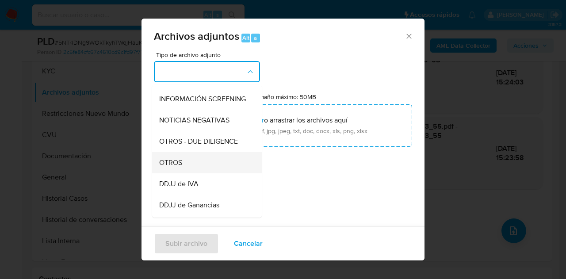
click at [194, 168] on div "OTROS" at bounding box center [204, 162] width 90 height 21
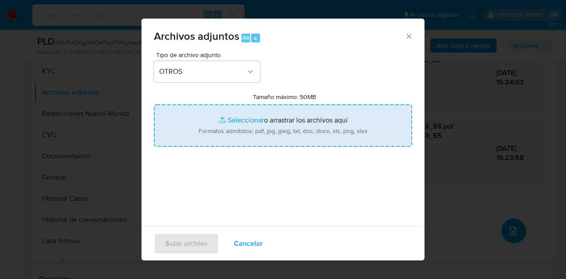
click at [233, 119] on input "Tamaño máximo: 50MB Seleccionar archivos" at bounding box center [283, 125] width 258 height 42
type input "C:\fakepath\Informe de titularidad de vehiculo.pdf"
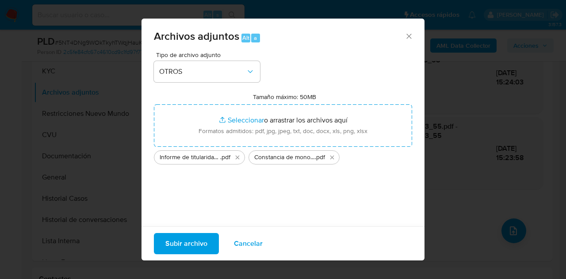
click at [170, 239] on span "Subir archivo" at bounding box center [186, 243] width 42 height 19
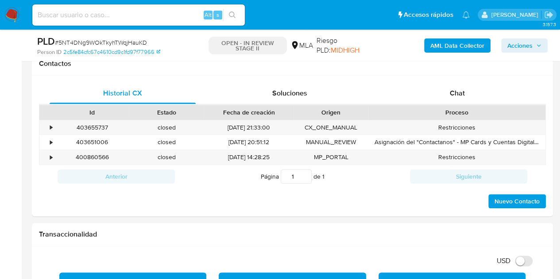
scroll to position [412, 0]
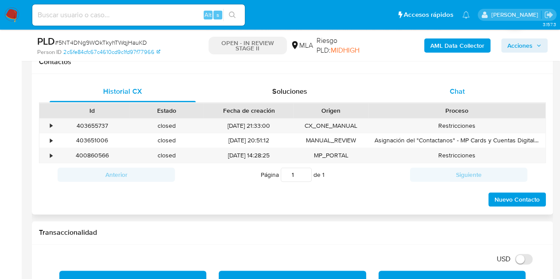
click at [470, 81] on div "Chat" at bounding box center [457, 91] width 146 height 21
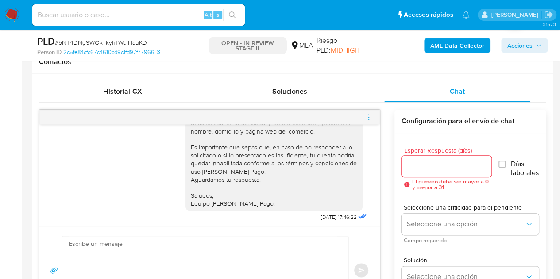
scroll to position [1146, 0]
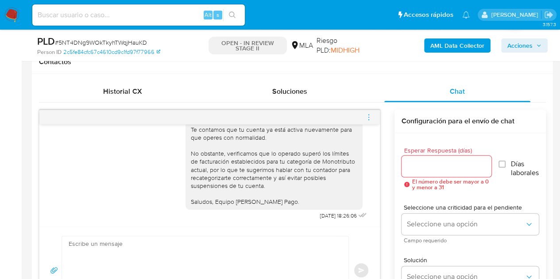
click at [369, 111] on span "menu-action" at bounding box center [369, 117] width 8 height 21
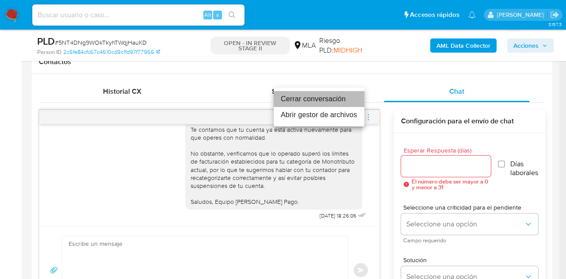
click at [311, 100] on li "Cerrar conversación" at bounding box center [319, 99] width 91 height 16
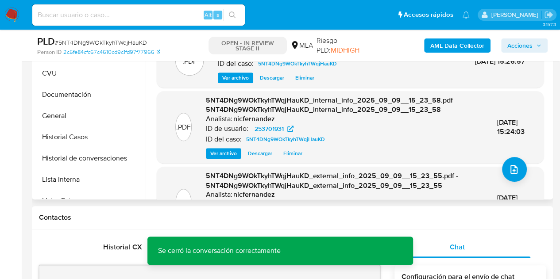
scroll to position [250, 0]
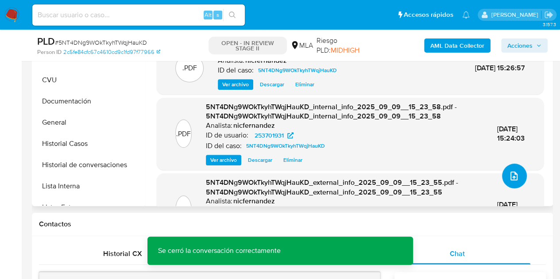
click at [512, 168] on button "upload-file" at bounding box center [514, 176] width 25 height 25
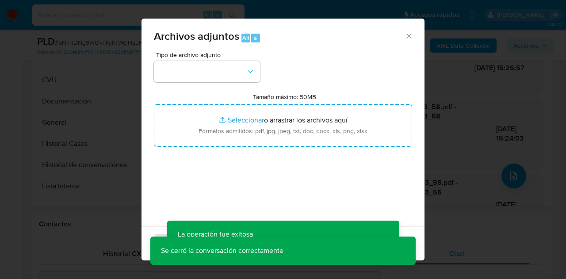
click at [405, 39] on icon "Cerrar" at bounding box center [409, 36] width 9 height 9
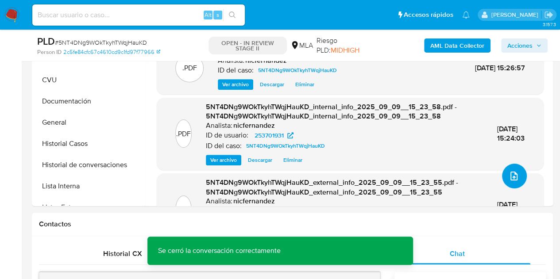
scroll to position [207, 0]
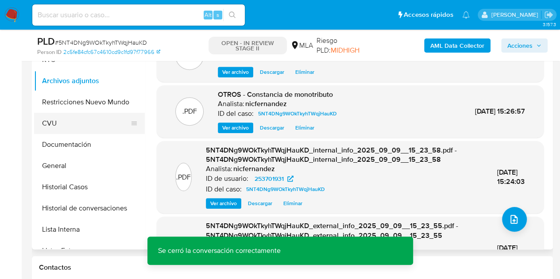
drag, startPoint x: 64, startPoint y: 100, endPoint x: 58, endPoint y: 114, distance: 14.6
click at [64, 100] on button "Restricciones Nuevo Mundo" at bounding box center [89, 102] width 111 height 21
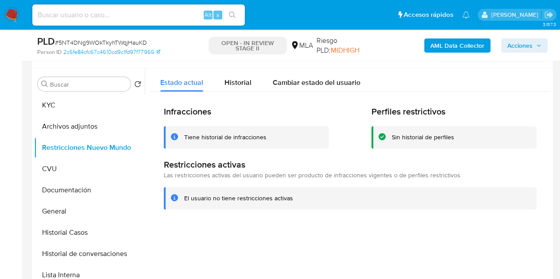
scroll to position [157, 0]
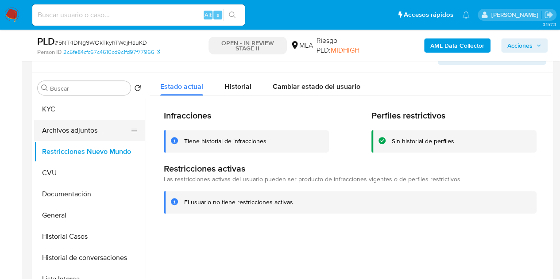
click at [73, 127] on button "Archivos adjuntos" at bounding box center [86, 130] width 104 height 21
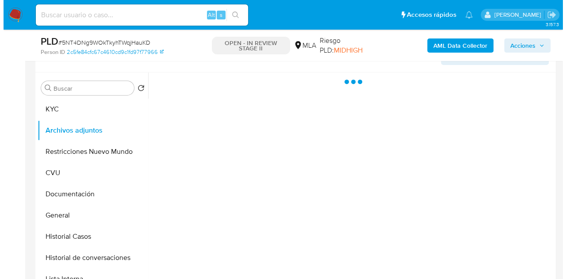
scroll to position [160, 0]
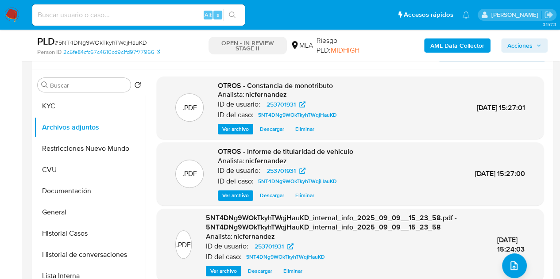
click at [237, 192] on span "Ver archivo" at bounding box center [235, 195] width 27 height 9
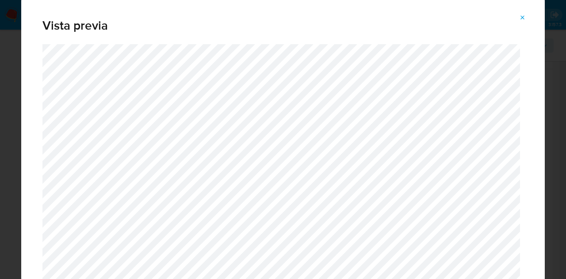
drag, startPoint x: 522, startPoint y: 14, endPoint x: 512, endPoint y: 84, distance: 70.1
click at [522, 15] on icon "Attachment preview" at bounding box center [522, 17] width 7 height 7
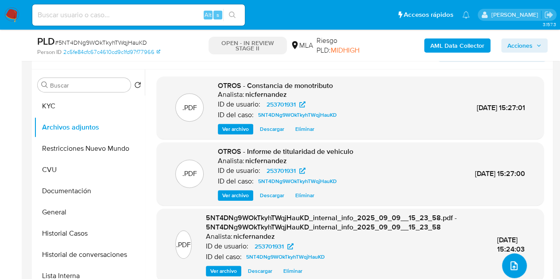
click at [504, 257] on button "upload-file" at bounding box center [514, 266] width 25 height 25
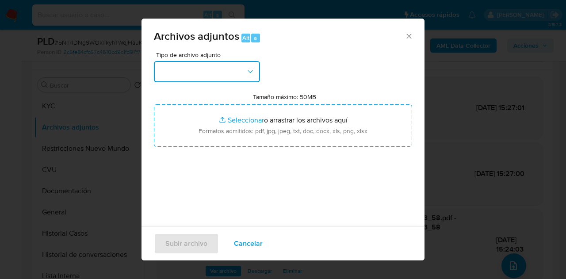
click at [245, 74] on button "button" at bounding box center [207, 71] width 106 height 21
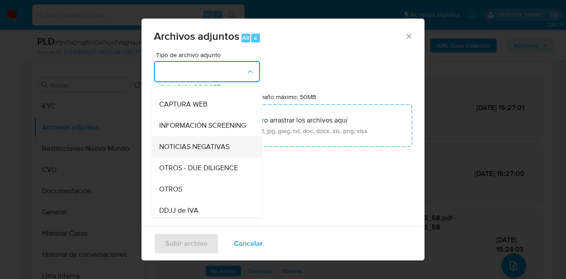
scroll to position [77, 0]
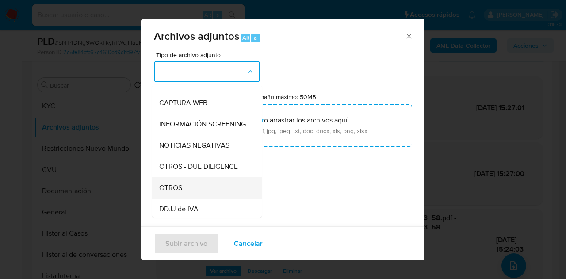
click at [192, 193] on div "OTROS" at bounding box center [204, 187] width 90 height 21
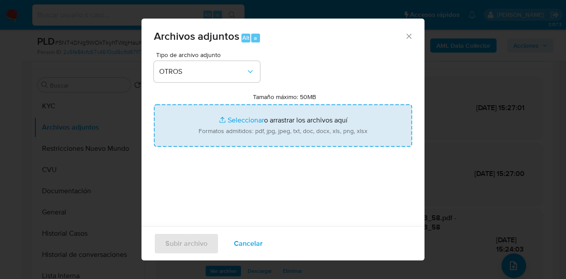
click at [230, 120] on input "Tamaño máximo: 50MB Seleccionar archivos" at bounding box center [283, 125] width 258 height 42
type input "C:\fakepath\Caselog NO ROI 5NT4DNg9WOkTkyhTWqjHauKD.docx"
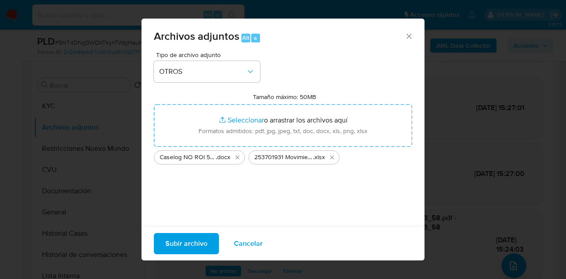
click at [184, 238] on span "Subir archivo" at bounding box center [186, 243] width 42 height 19
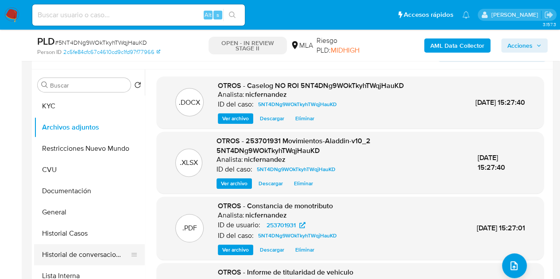
click at [78, 254] on button "Historial de conversaciones" at bounding box center [86, 254] width 104 height 21
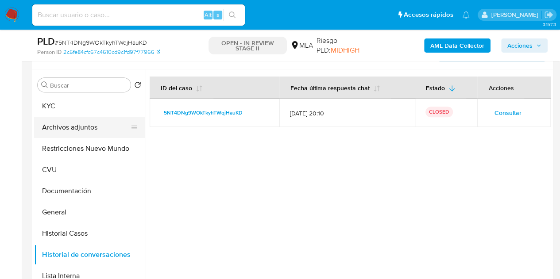
click at [72, 125] on button "Archivos adjuntos" at bounding box center [86, 127] width 104 height 21
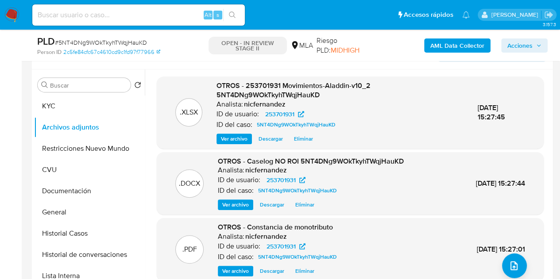
click at [230, 203] on span "Ver archivo" at bounding box center [235, 204] width 27 height 9
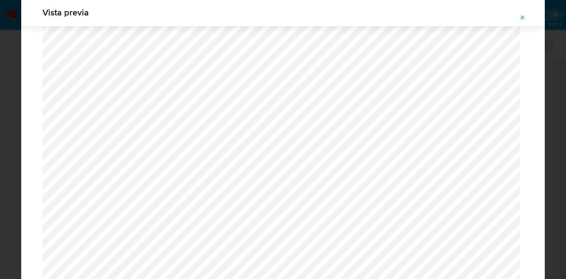
click at [525, 14] on span "Attachment preview" at bounding box center [522, 18] width 7 height 12
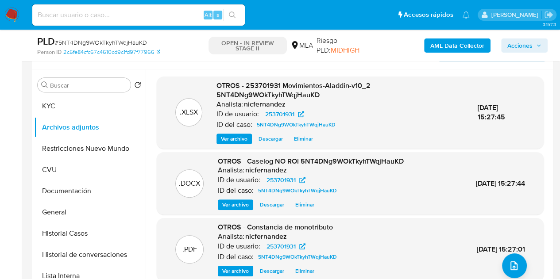
scroll to position [68, 0]
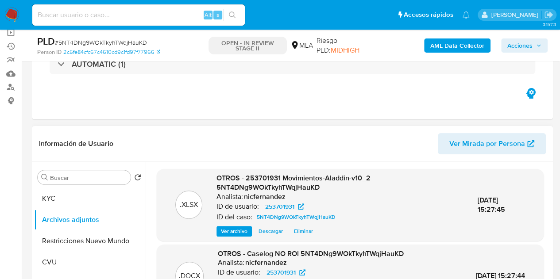
drag, startPoint x: 522, startPoint y: 39, endPoint x: 516, endPoint y: 46, distance: 8.8
click at [522, 38] on span "Acciones" at bounding box center [519, 45] width 25 height 14
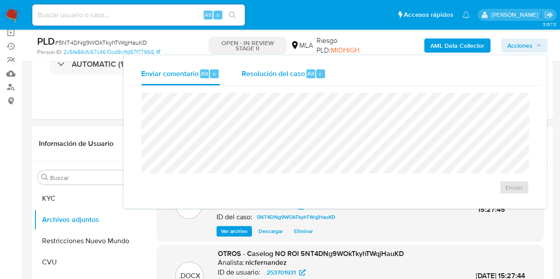
click at [319, 77] on span "r" at bounding box center [320, 73] width 2 height 8
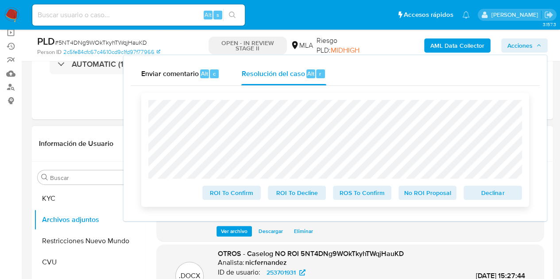
click at [428, 192] on span "No ROI Proposal" at bounding box center [427, 193] width 46 height 12
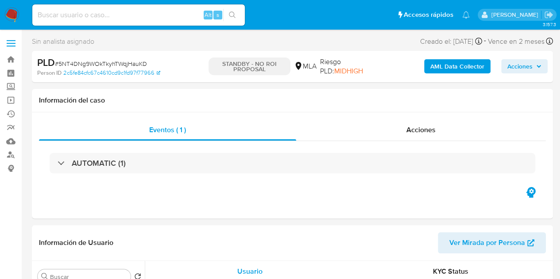
select select "10"
click at [158, 257] on div "Información de Usuario Ver Mirada por Persona" at bounding box center [292, 243] width 521 height 36
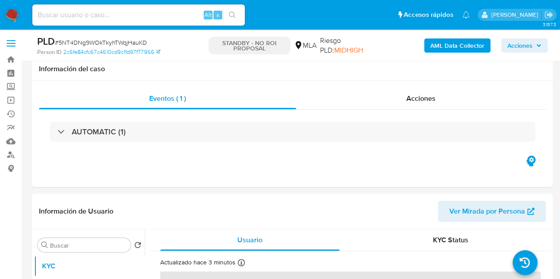
scroll to position [151, 0]
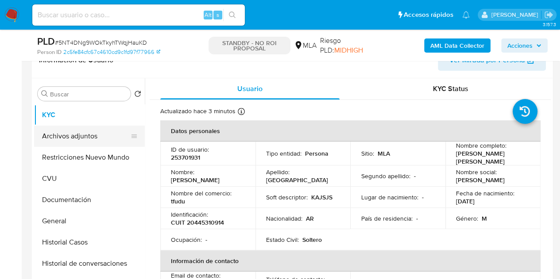
click at [90, 138] on button "Archivos adjuntos" at bounding box center [86, 136] width 104 height 21
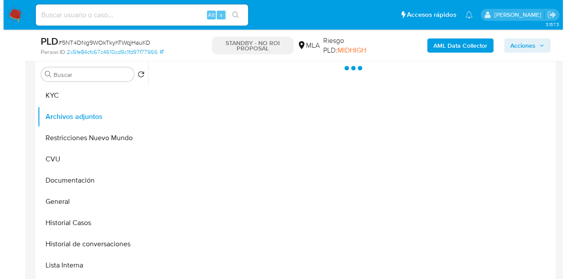
scroll to position [161, 0]
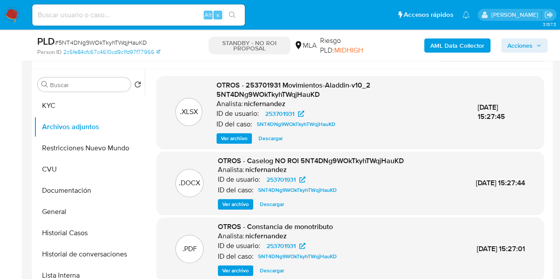
click at [227, 207] on span "Ver archivo" at bounding box center [235, 204] width 27 height 9
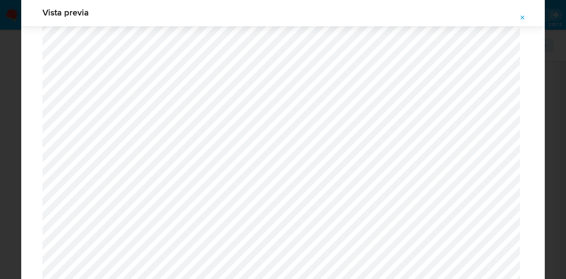
scroll to position [1167, 0]
click at [522, 18] on icon "Attachment preview" at bounding box center [523, 17] width 4 height 4
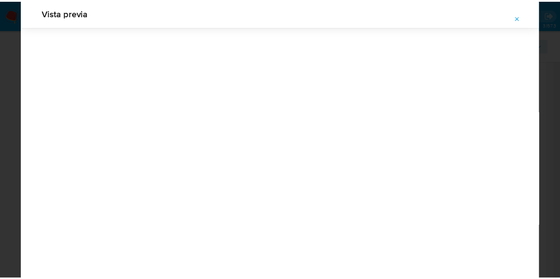
scroll to position [28, 0]
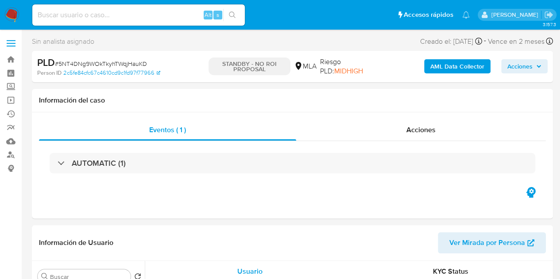
select select "10"
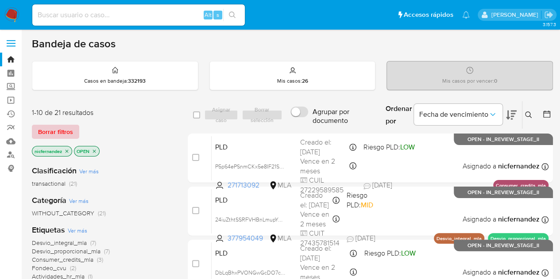
click at [70, 130] on span "Borrar filtros" at bounding box center [55, 132] width 35 height 12
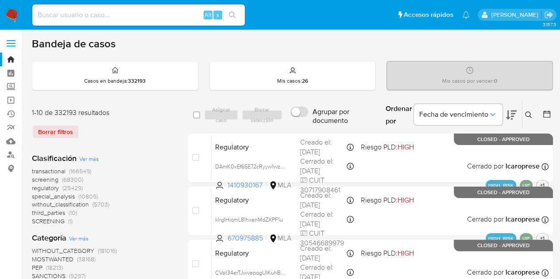
click at [530, 112] on icon at bounding box center [528, 114] width 7 height 7
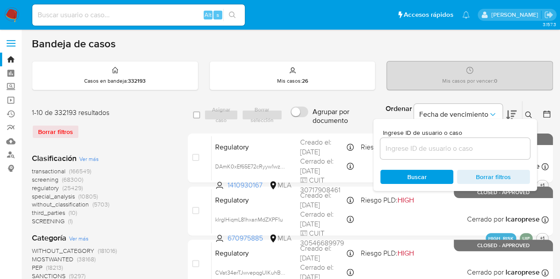
click at [445, 144] on input at bounding box center [455, 149] width 150 height 12
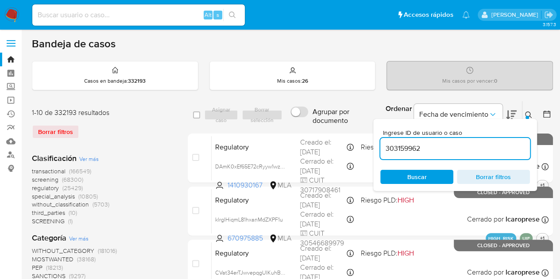
type input "303159962"
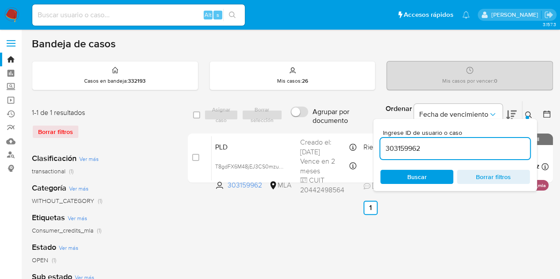
click at [528, 114] on icon at bounding box center [528, 114] width 7 height 7
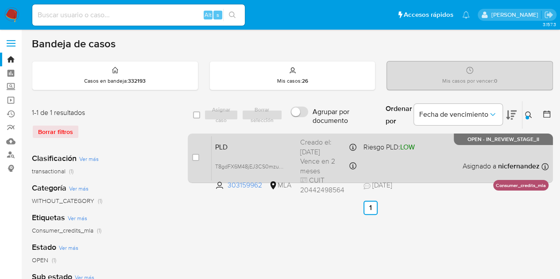
click at [301, 144] on div "Creado el: 12/08/2025 Creado el: 12/08/2025 12:17:11" at bounding box center [328, 147] width 56 height 19
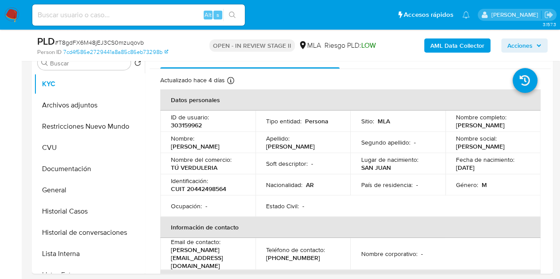
select select "10"
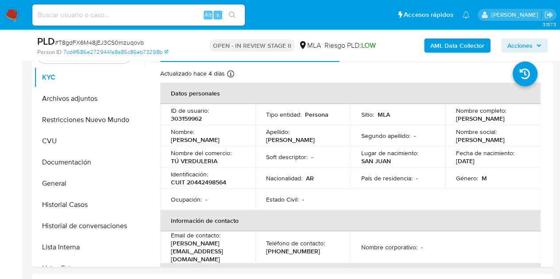
scroll to position [159, 0]
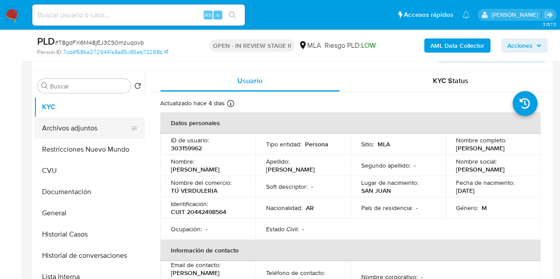
click at [66, 125] on button "Archivos adjuntos" at bounding box center [86, 128] width 104 height 21
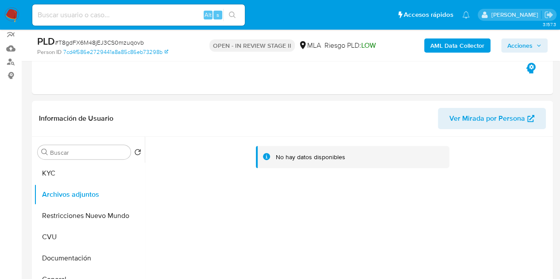
scroll to position [74, 0]
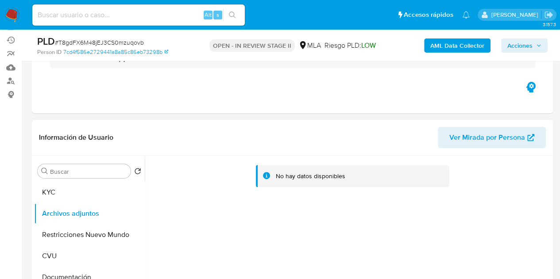
click at [486, 145] on span "Ver Mirada por Persona" at bounding box center [487, 137] width 76 height 21
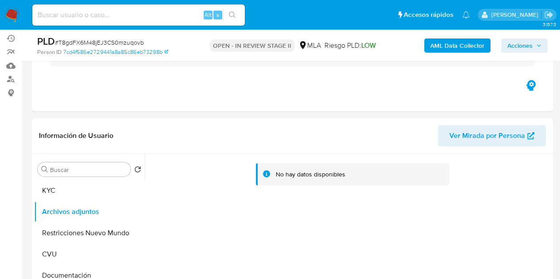
scroll to position [126, 0]
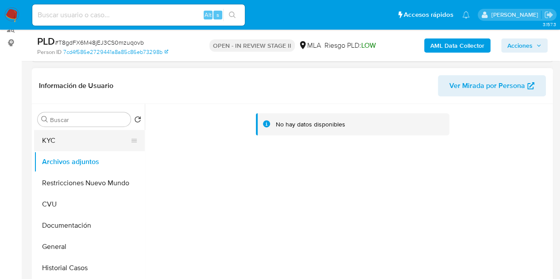
click at [69, 134] on button "KYC" at bounding box center [86, 140] width 104 height 21
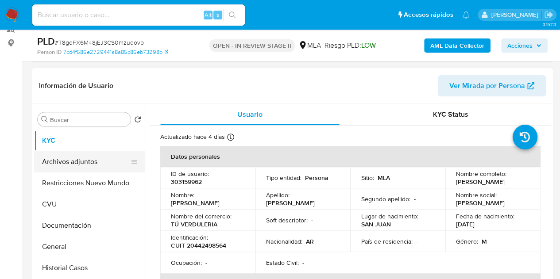
click at [70, 163] on button "Archivos adjuntos" at bounding box center [86, 161] width 104 height 21
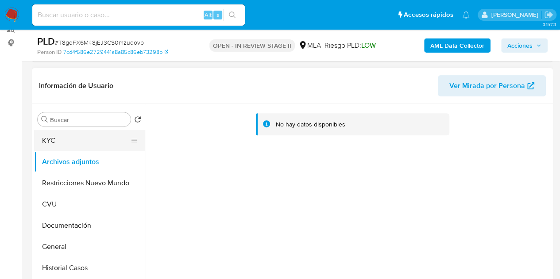
click at [75, 146] on button "KYC" at bounding box center [86, 140] width 104 height 21
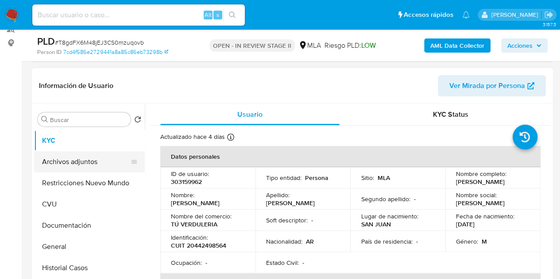
click at [77, 159] on button "Archivos adjuntos" at bounding box center [86, 161] width 104 height 21
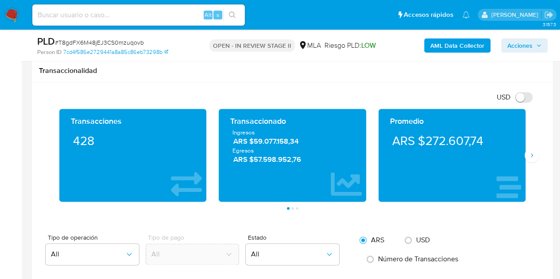
scroll to position [729, 0]
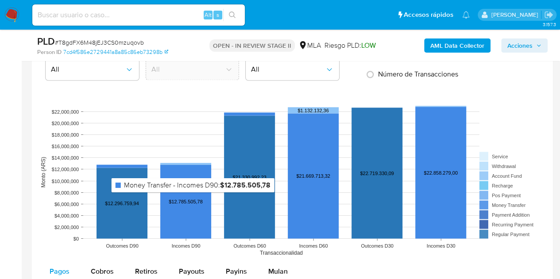
click at [190, 197] on rect at bounding box center [185, 202] width 51 height 74
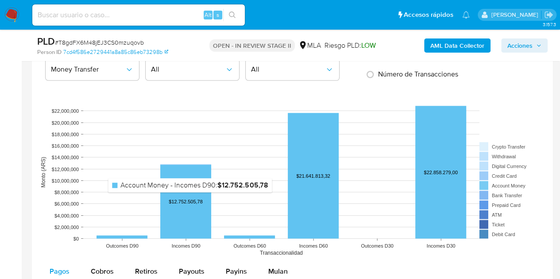
click at [190, 197] on rect at bounding box center [185, 202] width 51 height 74
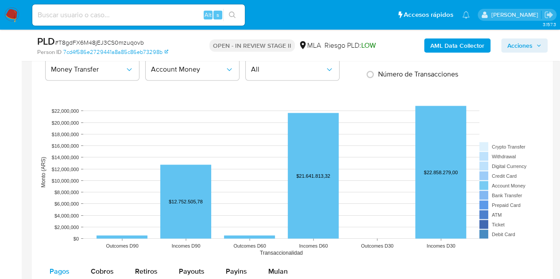
scroll to position [707, 0]
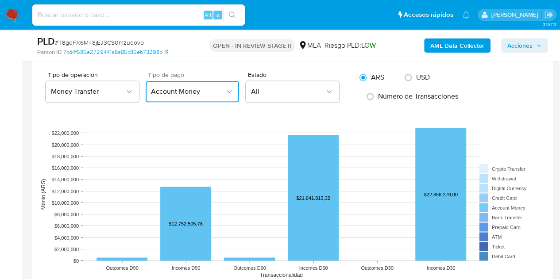
click at [159, 88] on span "Account Money" at bounding box center [188, 91] width 74 height 9
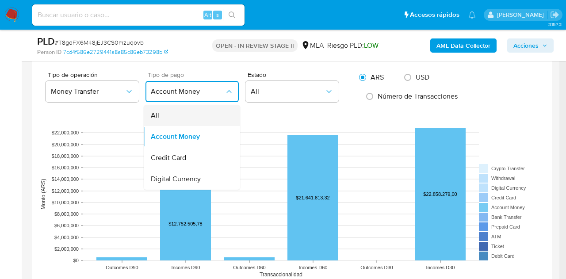
click at [164, 111] on div "All" at bounding box center [189, 115] width 77 height 21
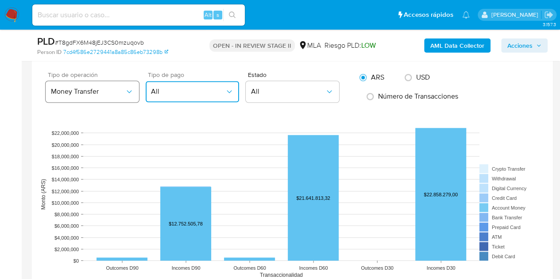
click at [124, 87] on span "Money Transfer" at bounding box center [88, 91] width 74 height 9
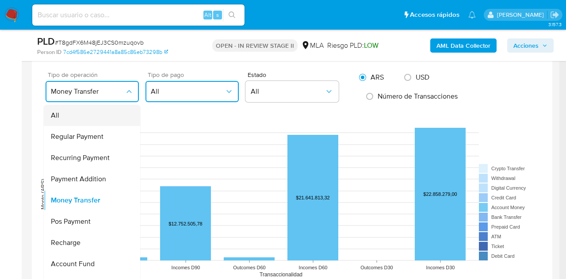
click at [103, 107] on div "All" at bounding box center [89, 115] width 77 height 21
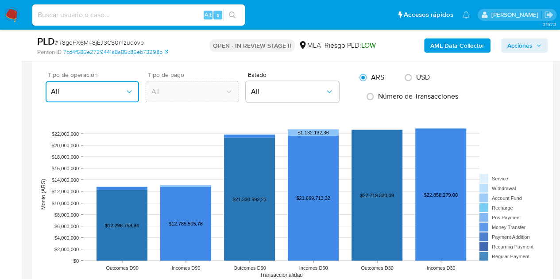
click at [104, 89] on span "All" at bounding box center [88, 91] width 74 height 9
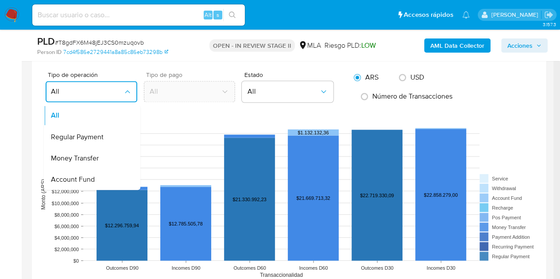
click at [6, 102] on aside "Bandeja Tablero Screening Búsqueda en Listas Watchlist Herramientas Operaciones…" at bounding box center [11, 154] width 22 height 1723
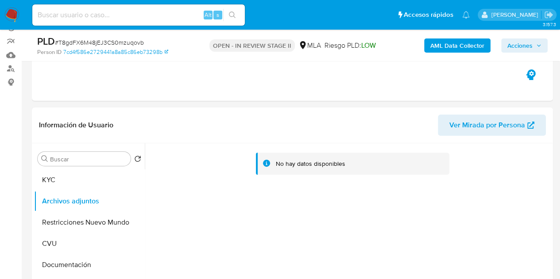
scroll to position [81, 0]
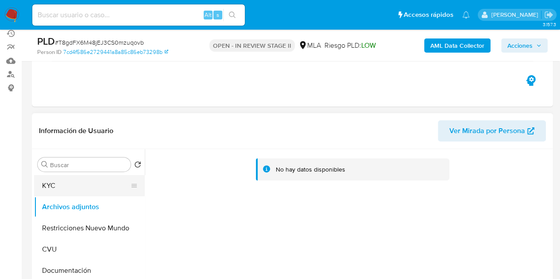
click at [78, 182] on button "KYC" at bounding box center [86, 185] width 104 height 21
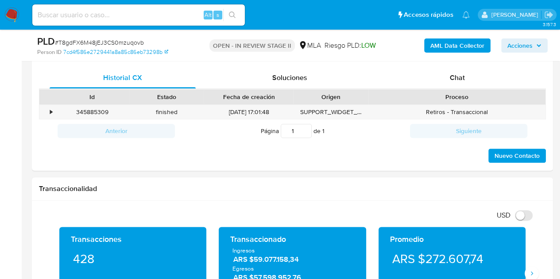
scroll to position [443, 0]
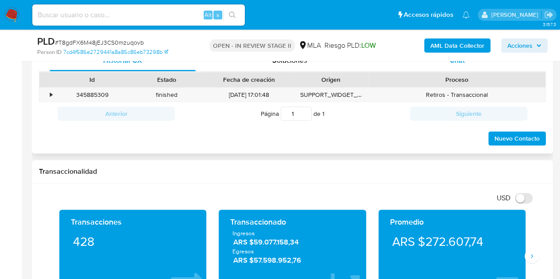
click at [467, 63] on div "Chat" at bounding box center [457, 60] width 146 height 21
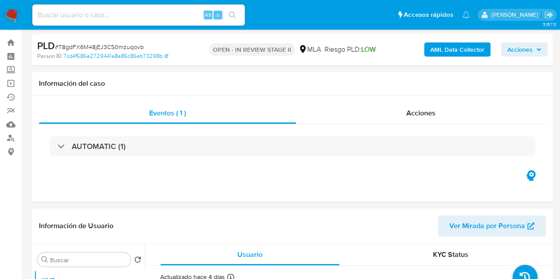
scroll to position [15, 0]
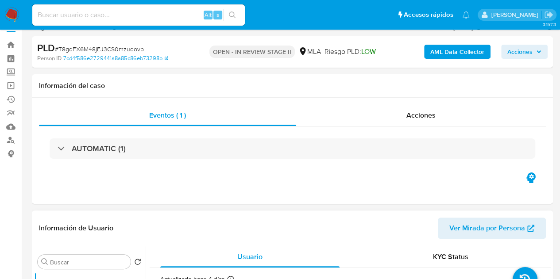
click at [487, 224] on span "Ver Mirada por Persona" at bounding box center [487, 228] width 76 height 21
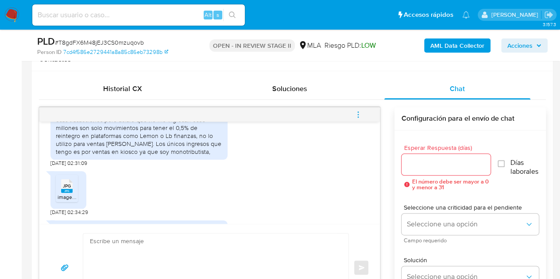
scroll to position [599, 0]
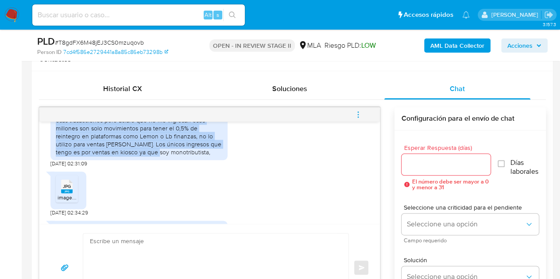
drag, startPoint x: 60, startPoint y: 150, endPoint x: 144, endPoint y: 164, distance: 85.7
click at [144, 156] on div "1 en el último año realice transacciones de transferencias con familiares y ami…" at bounding box center [139, 87] width 166 height 137
copy div "en el último año realice transacciones de transferencias con familiares y amigo…"
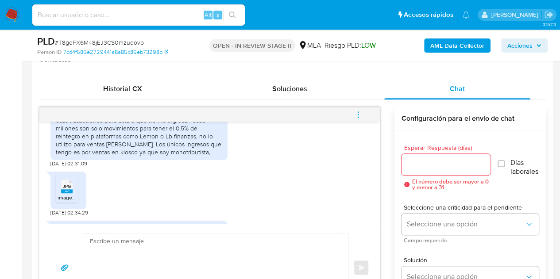
drag, startPoint x: 198, startPoint y: 190, endPoint x: 208, endPoint y: 188, distance: 9.9
click at [198, 190] on div "JPG JPG image.jpg 20/08/2025 02:34:29" at bounding box center [209, 191] width 318 height 49
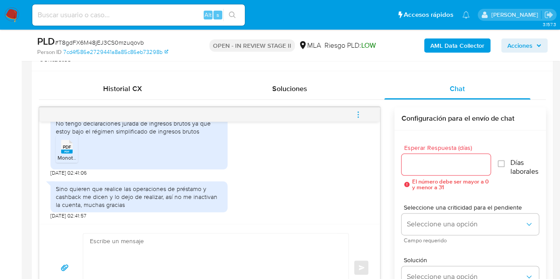
scroll to position [720, 0]
click at [64, 144] on span "PDF" at bounding box center [67, 147] width 8 height 6
drag, startPoint x: 142, startPoint y: 164, endPoint x: 196, endPoint y: 162, distance: 53.6
click at [142, 164] on ul "PDF PDF Monotributo.pdf" at bounding box center [139, 150] width 166 height 31
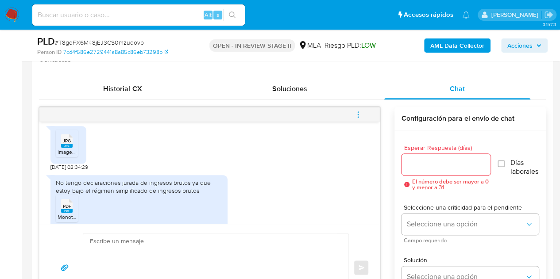
scroll to position [634, 0]
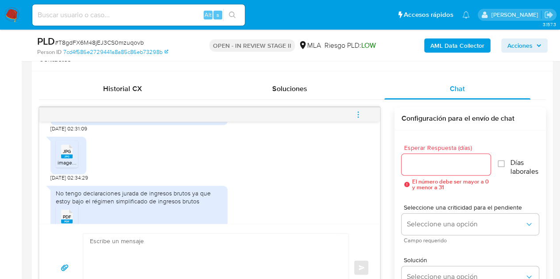
click at [66, 154] on span "JPG" at bounding box center [67, 152] width 8 height 6
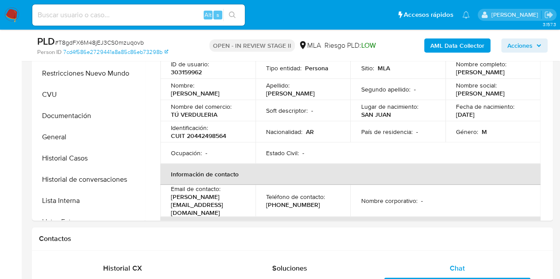
scroll to position [123, 0]
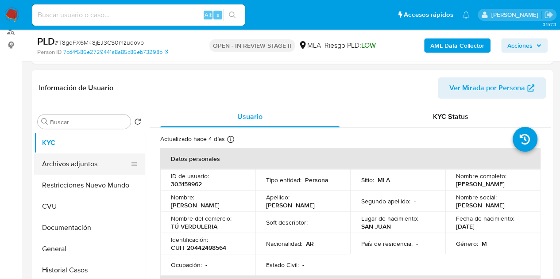
click at [81, 159] on button "Archivos adjuntos" at bounding box center [86, 164] width 104 height 21
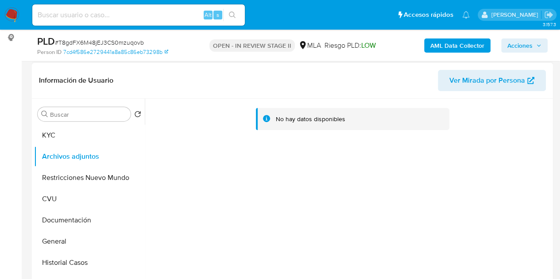
scroll to position [127, 0]
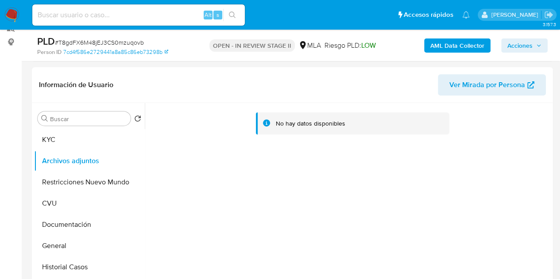
click at [443, 43] on b "AML Data Collector" at bounding box center [457, 45] width 54 height 14
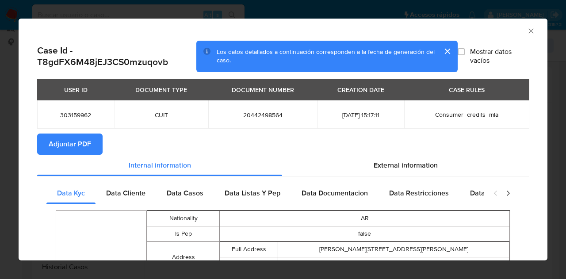
click at [85, 147] on span "Adjuntar PDF" at bounding box center [70, 143] width 42 height 19
click at [442, 53] on button "cerrar" at bounding box center [447, 51] width 21 height 21
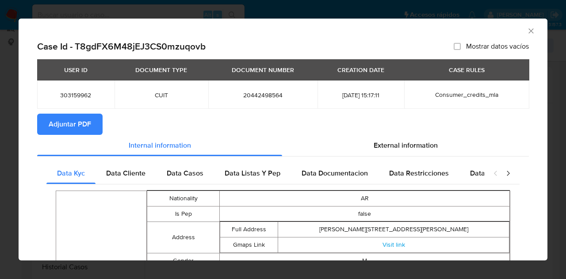
click at [527, 30] on icon "Cerrar ventana" at bounding box center [531, 31] width 9 height 9
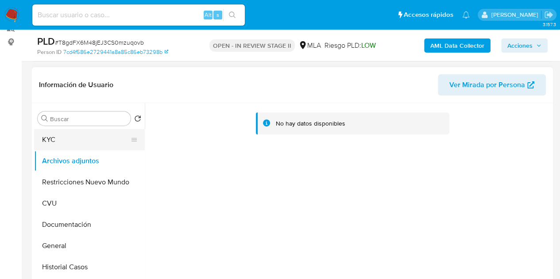
click at [80, 144] on button "KYC" at bounding box center [86, 139] width 104 height 21
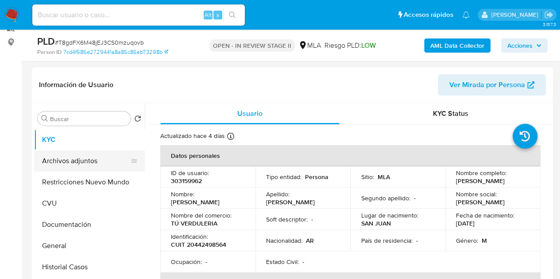
click at [71, 167] on button "Archivos adjuntos" at bounding box center [86, 160] width 104 height 21
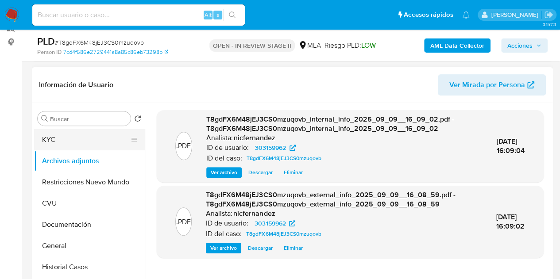
click at [67, 144] on button "KYC" at bounding box center [86, 139] width 104 height 21
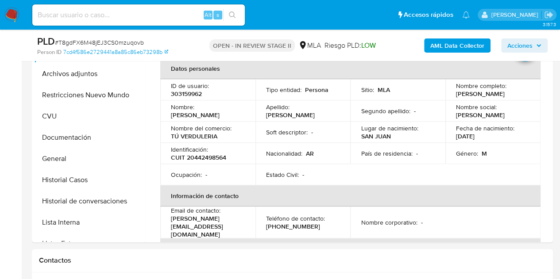
scroll to position [187, 0]
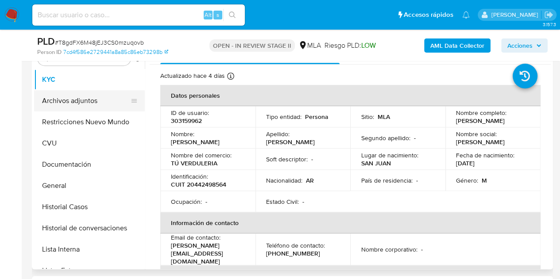
click at [71, 99] on button "Archivos adjuntos" at bounding box center [86, 100] width 104 height 21
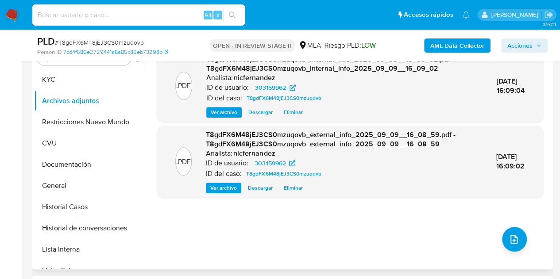
click at [246, 239] on div ".PDF T8gdFX6M48jEJ3CS0mzuqovb_internal_info_2025_09_09__16_09_02.pdf - T8gdFX6M…" at bounding box center [350, 156] width 387 height 212
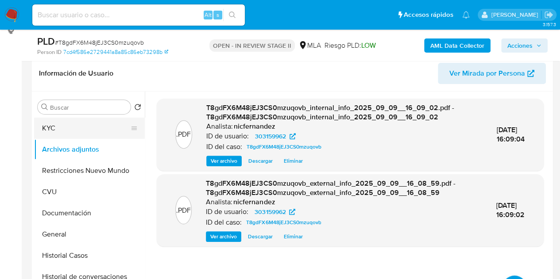
click at [73, 128] on button "KYC" at bounding box center [86, 128] width 104 height 21
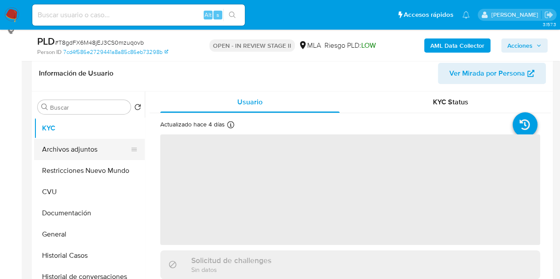
click at [73, 149] on button "Archivos adjuntos" at bounding box center [86, 149] width 104 height 21
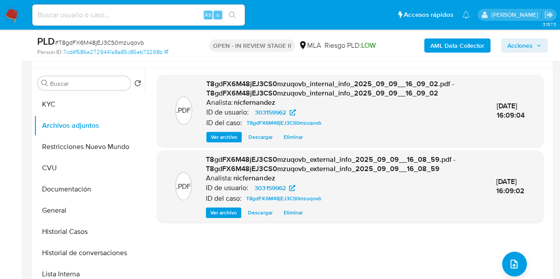
scroll to position [160, 0]
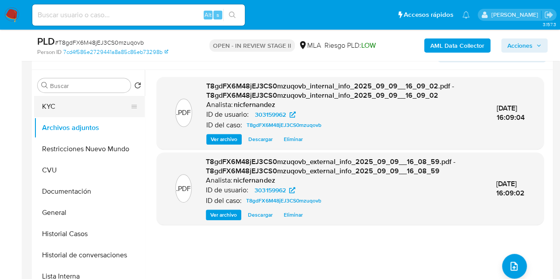
drag, startPoint x: 59, startPoint y: 102, endPoint x: 69, endPoint y: 111, distance: 13.5
click at [59, 102] on button "KYC" at bounding box center [86, 106] width 104 height 21
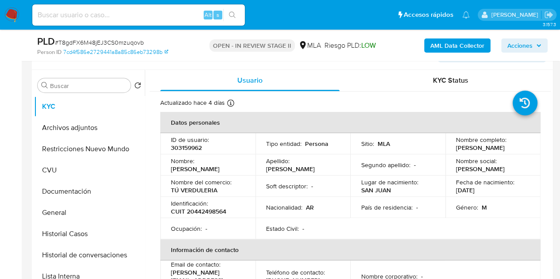
drag, startPoint x: 197, startPoint y: 166, endPoint x: 248, endPoint y: 159, distance: 50.9
click at [248, 159] on td "Nombre : Alejo Ezequiel" at bounding box center [207, 164] width 95 height 21
copy p "[PERSON_NAME]"
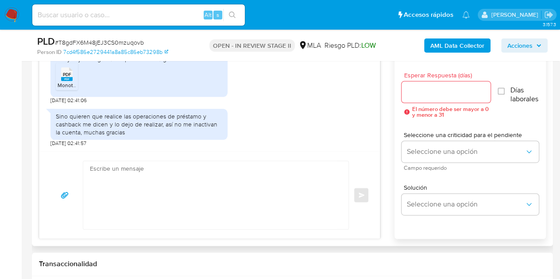
scroll to position [720, 0]
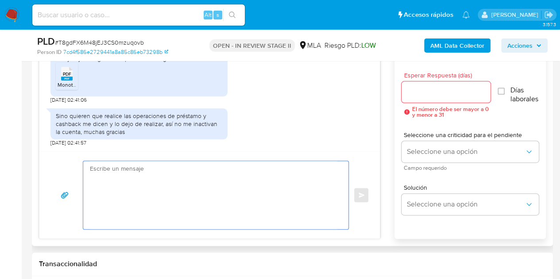
click at [271, 197] on textarea at bounding box center [213, 195] width 247 height 68
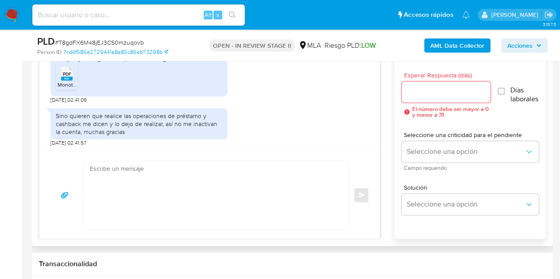
click at [184, 171] on textarea at bounding box center [213, 195] width 247 height 68
paste textarea "Hola Alejo Ezequiel, ¡Muchas gracias por tu respuesta! Confirmamos la recepción…"
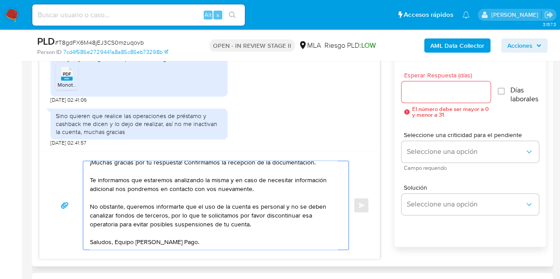
scroll to position [0, 0]
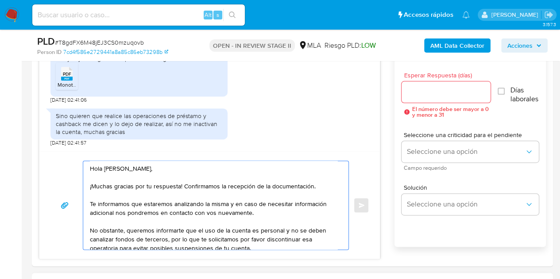
type textarea "Hola Alejo Ezequiel, ¡Muchas gracias por tu respuesta! Confirmamos la recepción…"
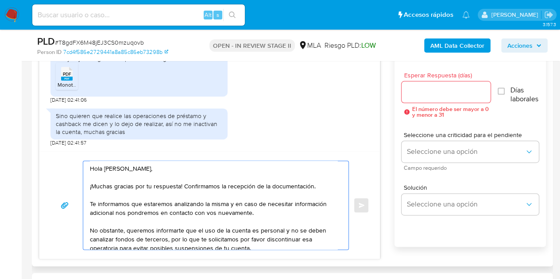
click at [424, 96] on input "Esperar Respuesta (días)" at bounding box center [445, 92] width 89 height 12
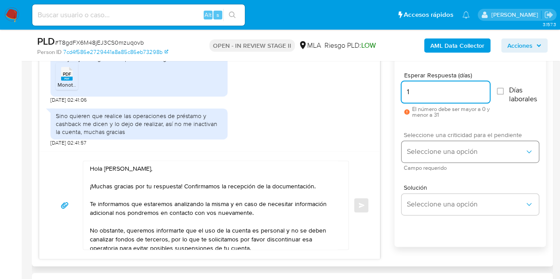
type input "1"
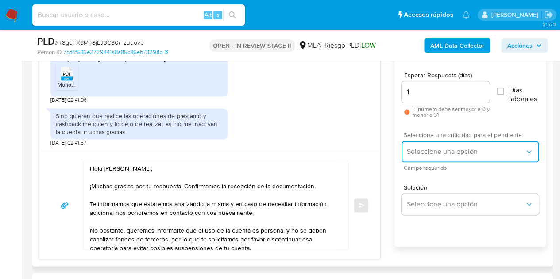
click at [420, 147] on span "Seleccione una opción" at bounding box center [466, 151] width 118 height 9
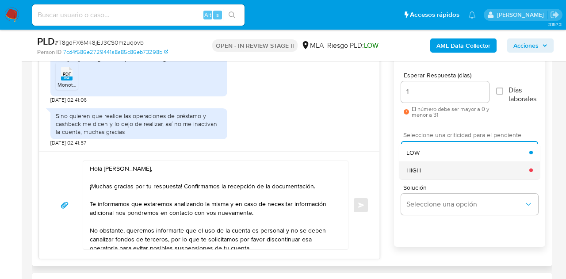
click at [424, 166] on div "HIGH" at bounding box center [468, 170] width 123 height 18
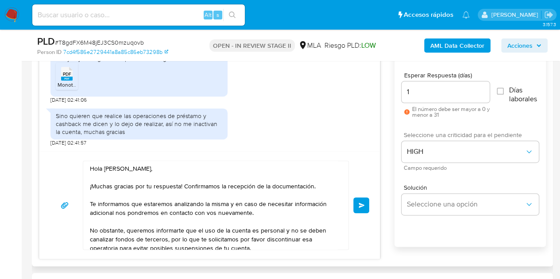
click at [372, 158] on div "Hola Alejo Ezequiel, ¡Muchas gracias por tu respuesta! Confirmamos la recepción…" at bounding box center [209, 205] width 340 height 108
click at [41, 191] on div "Hola Alejo Ezequiel, ¡Muchas gracias por tu respuesta! Confirmamos la recepción…" at bounding box center [209, 205] width 340 height 108
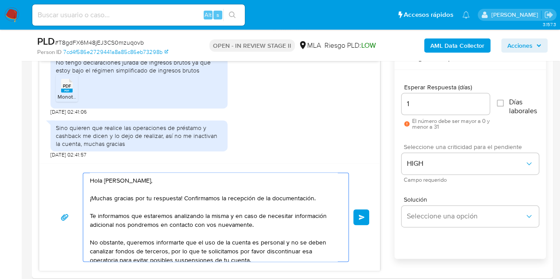
scroll to position [490, 0]
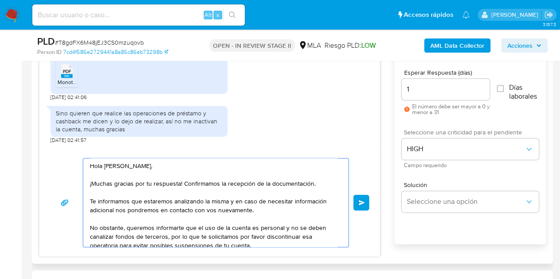
click at [372, 162] on div "Hola Alejo Ezequiel, ¡Muchas gracias por tu respuesta! Confirmamos la recepción…" at bounding box center [209, 203] width 340 height 108
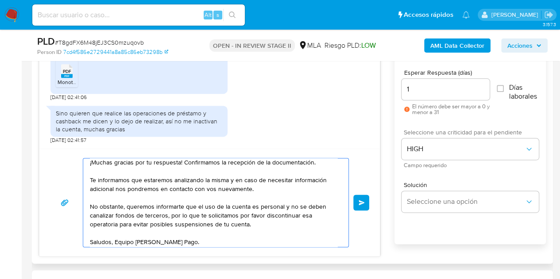
scroll to position [24, 0]
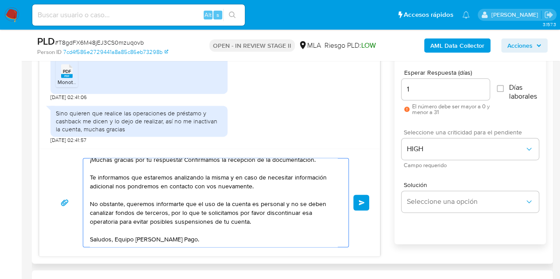
click at [274, 238] on textarea "Hola Alejo Ezequiel, ¡Muchas gracias por tu respuesta! Confirmamos la recepción…" at bounding box center [213, 202] width 247 height 88
click at [367, 201] on button "Enviar" at bounding box center [361, 203] width 16 height 16
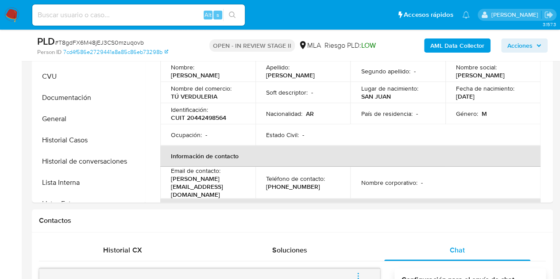
scroll to position [197, 0]
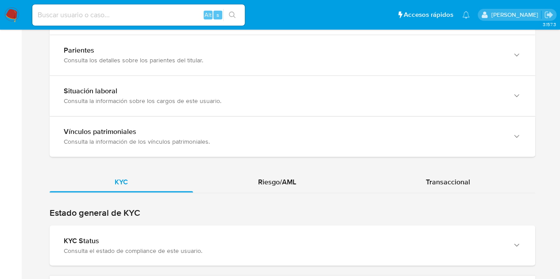
scroll to position [731, 0]
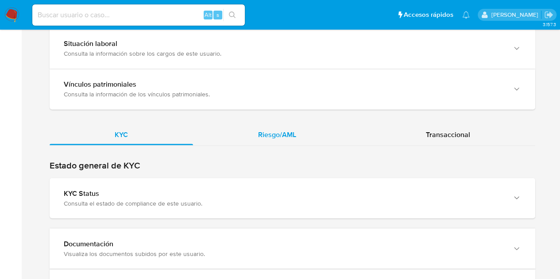
click at [290, 136] on div "Riesgo/AML" at bounding box center [277, 134] width 168 height 21
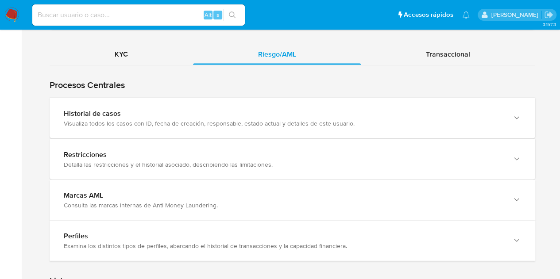
scroll to position [810, 0]
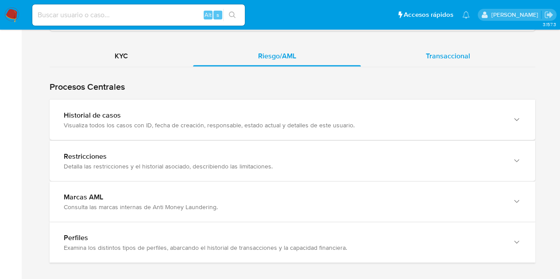
click at [445, 50] on span "Transaccional" at bounding box center [448, 55] width 44 height 10
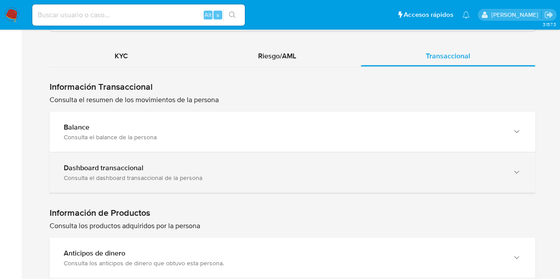
click at [101, 177] on div "Dashboard transaccional Consulta el dashboard transaccional de la persona" at bounding box center [292, 172] width 485 height 40
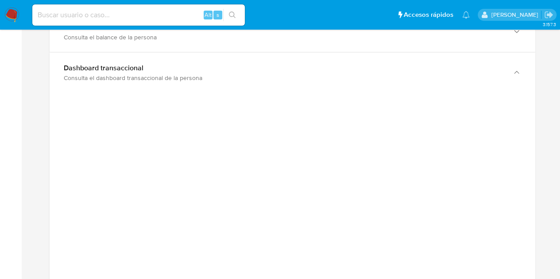
scroll to position [958, 0]
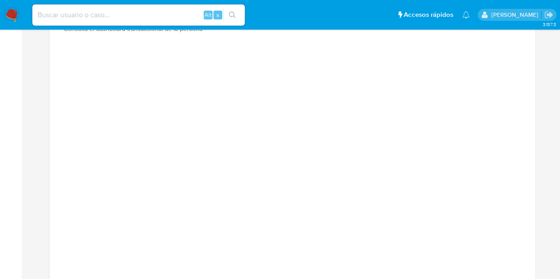
click at [29, 82] on main "3.157.3 Home Información de la persona Nivel de conocimiento Verificados y Decl…" at bounding box center [280, 94] width 560 height 2105
click at [9, 69] on aside "Bandeja Tablero Screening Búsqueda en Listas Watchlist Herramientas Operaciones…" at bounding box center [11, 41] width 22 height 2105
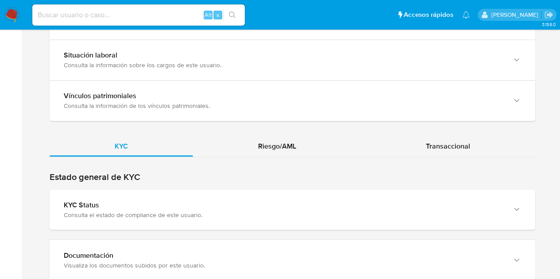
scroll to position [897, 0]
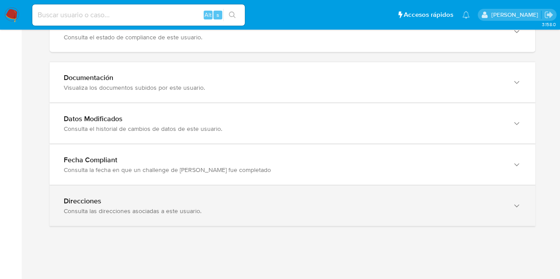
click at [476, 197] on div "Direcciones" at bounding box center [283, 201] width 439 height 9
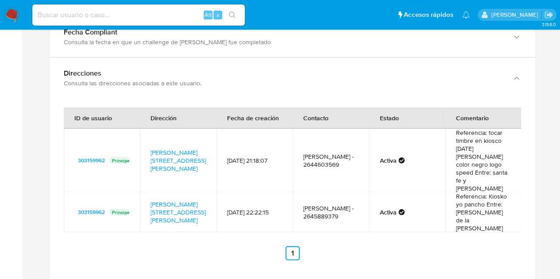
scroll to position [992, 0]
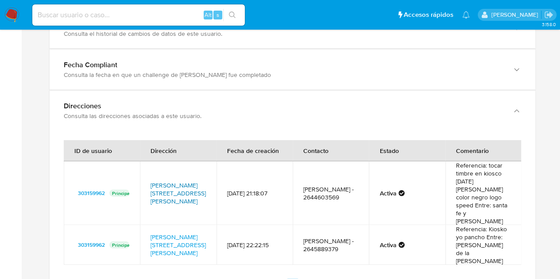
click at [173, 181] on link "[PERSON_NAME][STREET_ADDRESS][PERSON_NAME]" at bounding box center [177, 193] width 55 height 25
click at [176, 233] on link "[PERSON_NAME][STREET_ADDRESS][PERSON_NAME]" at bounding box center [177, 245] width 55 height 25
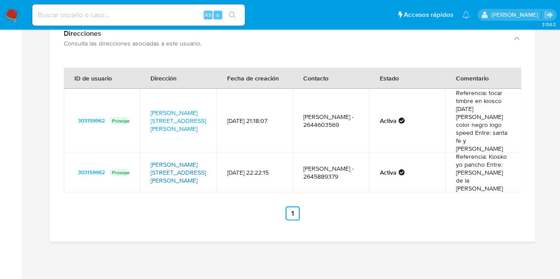
scroll to position [1061, 0]
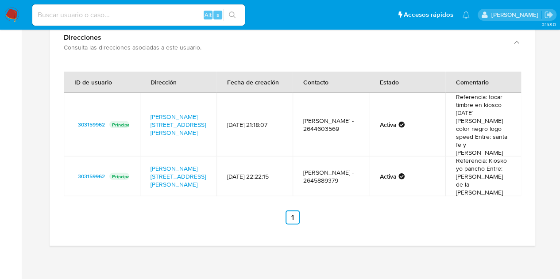
drag, startPoint x: 488, startPoint y: 144, endPoint x: 486, endPoint y: 150, distance: 7.1
click at [486, 157] on td "Referencia: Kiosko yo pancho Entre: [PERSON_NAME] de la [PERSON_NAME]" at bounding box center [483, 177] width 76 height 40
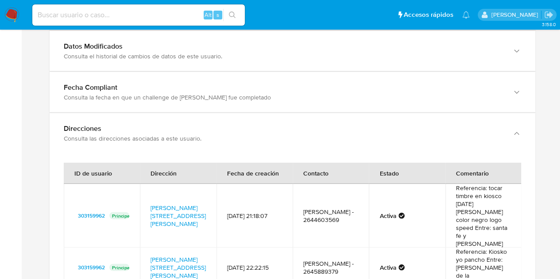
scroll to position [1064, 0]
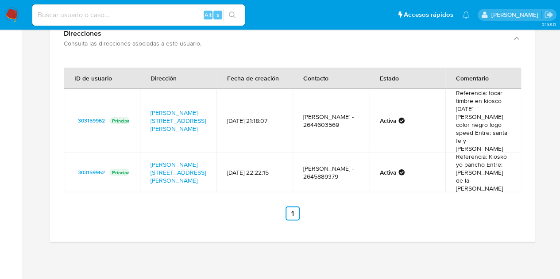
drag, startPoint x: 484, startPoint y: 97, endPoint x: 494, endPoint y: 114, distance: 19.8
click at [494, 114] on td "Referencia: tocar timbre en kiosco [DATE][PERSON_NAME] color negro logo speed E…" at bounding box center [483, 121] width 76 height 64
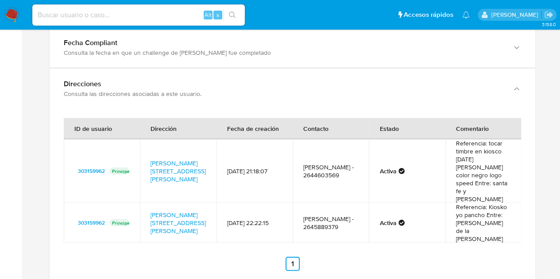
scroll to position [1032, 0]
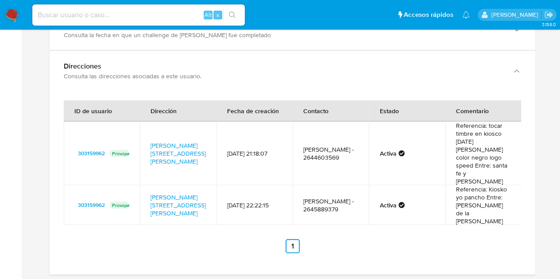
drag, startPoint x: 147, startPoint y: 167, endPoint x: 201, endPoint y: 184, distance: 56.4
click at [201, 185] on td "[PERSON_NAME][STREET_ADDRESS][PERSON_NAME]" at bounding box center [178, 205] width 76 height 40
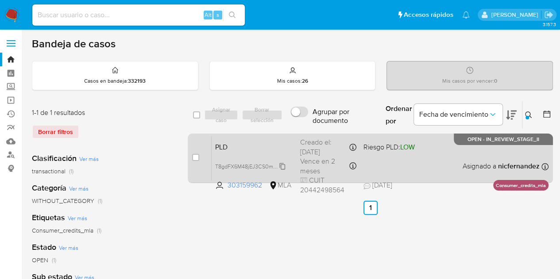
click at [280, 166] on span "T8gdFX6M48jEJ3CS0mzuqovb" at bounding box center [253, 166] width 76 height 10
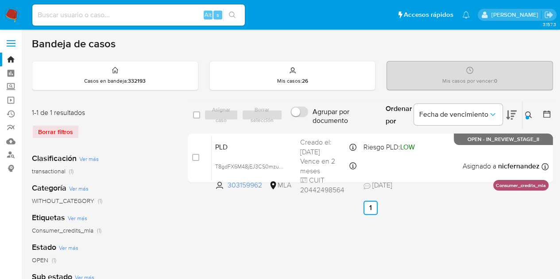
click at [527, 116] on div at bounding box center [527, 118] width 4 height 4
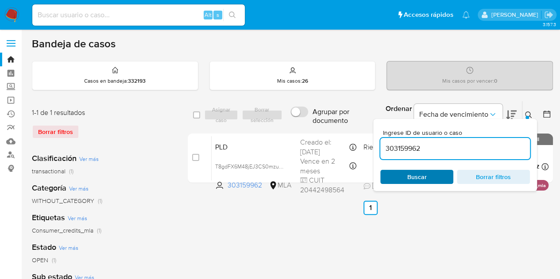
click at [429, 177] on span "Buscar" at bounding box center [416, 177] width 61 height 12
click at [531, 111] on icon at bounding box center [528, 114] width 7 height 7
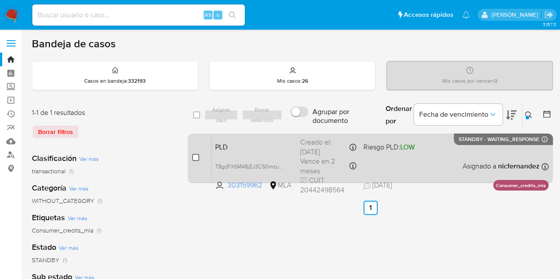
click at [193, 159] on input "checkbox" at bounding box center [195, 157] width 7 height 7
checkbox input "true"
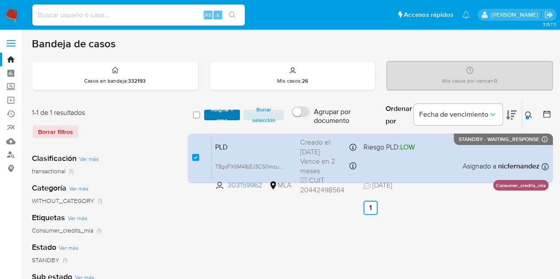
click at [220, 112] on span "Asignar 1 caso" at bounding box center [221, 115] width 27 height 9
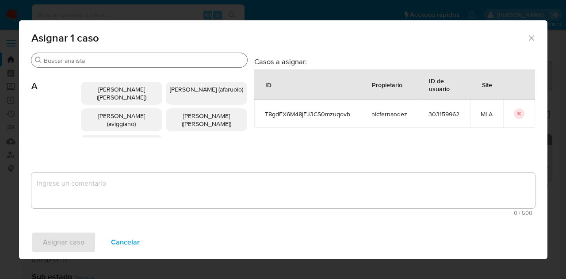
click at [114, 54] on div "Buscar" at bounding box center [139, 60] width 216 height 14
click at [116, 59] on input "Buscar" at bounding box center [144, 61] width 200 height 8
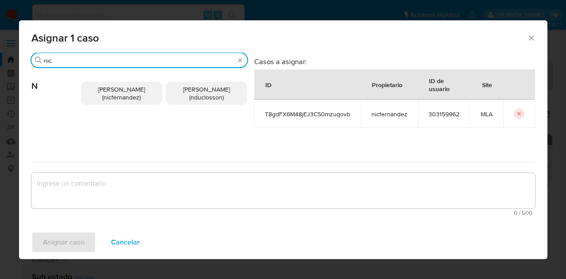
type input "nic"
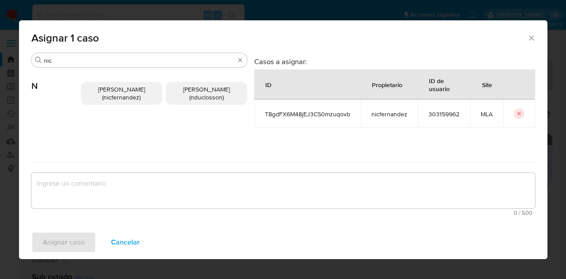
click at [130, 90] on span "Nicolas Fernandez Allen (nicfernandez)" at bounding box center [121, 93] width 47 height 17
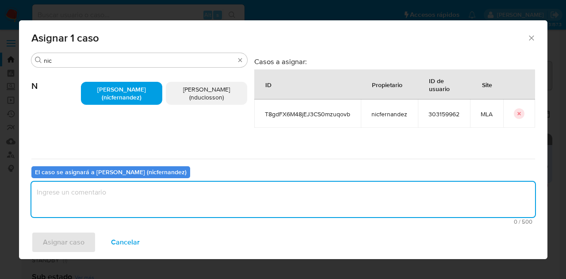
click at [161, 185] on textarea "assign-modal" at bounding box center [283, 199] width 504 height 35
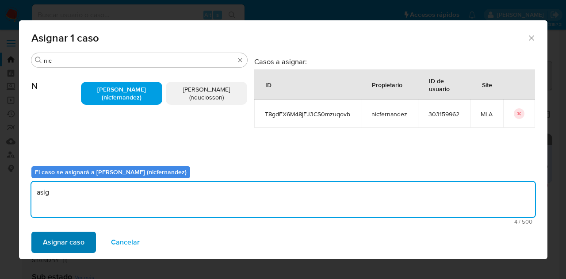
type textarea "asig"
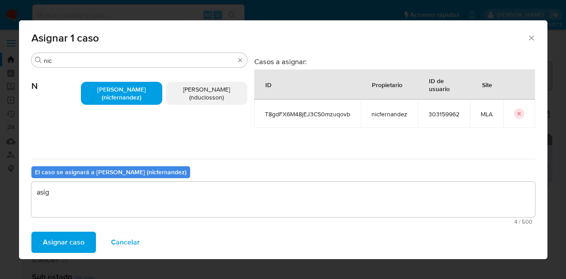
click at [60, 248] on span "Asignar caso" at bounding box center [64, 242] width 42 height 19
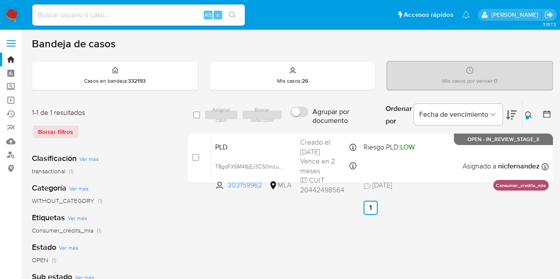
click at [526, 114] on icon at bounding box center [528, 114] width 7 height 7
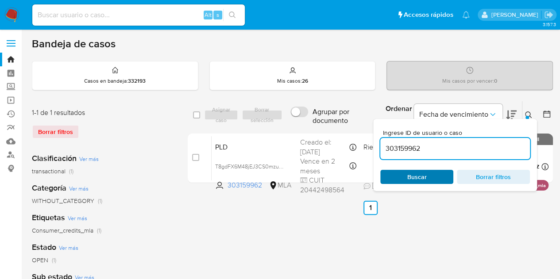
click at [423, 173] on span "Buscar" at bounding box center [416, 177] width 19 height 14
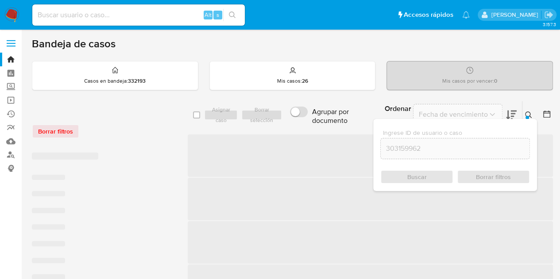
click at [531, 113] on icon at bounding box center [528, 114] width 7 height 7
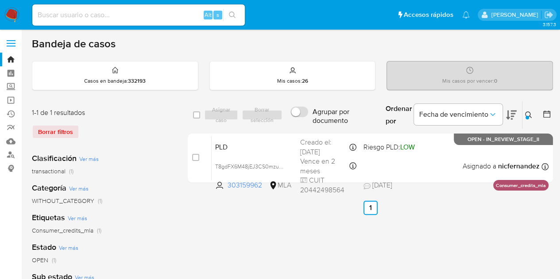
click at [527, 114] on icon at bounding box center [528, 114] width 7 height 7
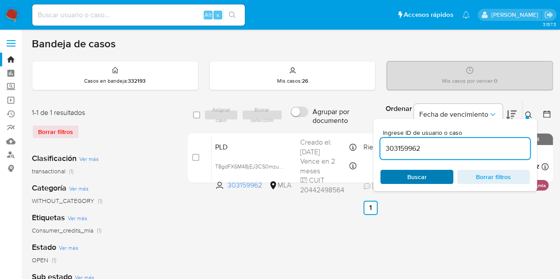
click at [431, 178] on span "Buscar" at bounding box center [416, 177] width 61 height 12
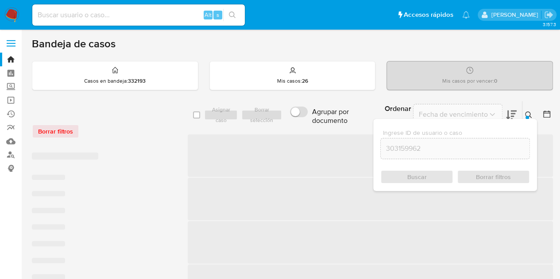
click at [528, 114] on icon at bounding box center [528, 114] width 7 height 7
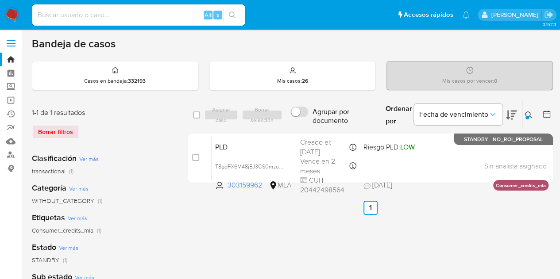
click at [527, 113] on icon at bounding box center [528, 114] width 7 height 7
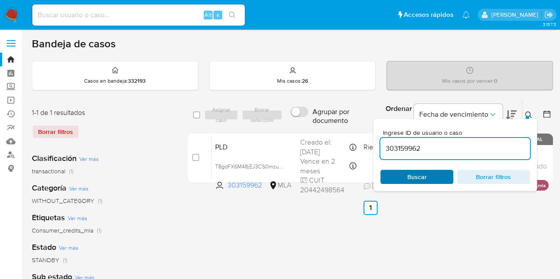
click at [414, 179] on span "Buscar" at bounding box center [416, 177] width 19 height 14
click at [428, 177] on span "Buscar" at bounding box center [416, 177] width 61 height 12
click at [532, 111] on button at bounding box center [529, 115] width 15 height 11
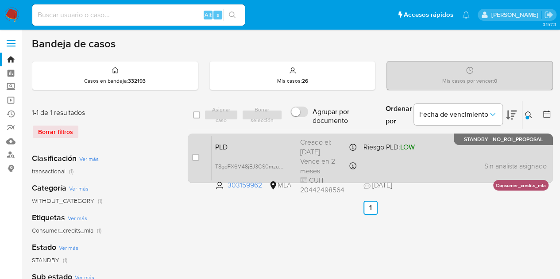
click at [278, 147] on span "PLD" at bounding box center [254, 147] width 78 height 12
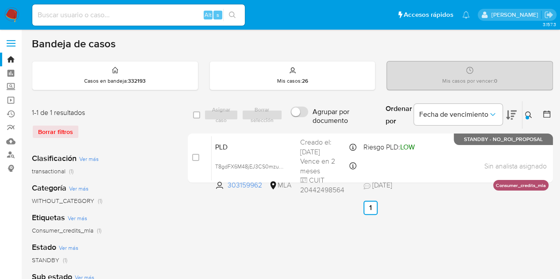
click at [527, 116] on div at bounding box center [527, 118] width 4 height 4
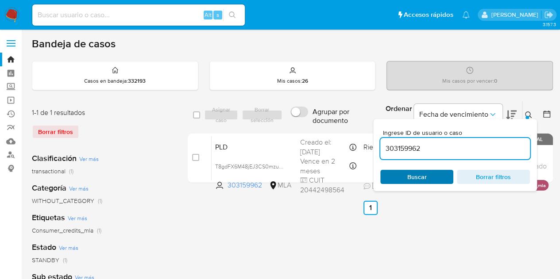
click at [426, 178] on span "Buscar" at bounding box center [416, 177] width 61 height 12
click at [529, 114] on icon at bounding box center [528, 114] width 7 height 7
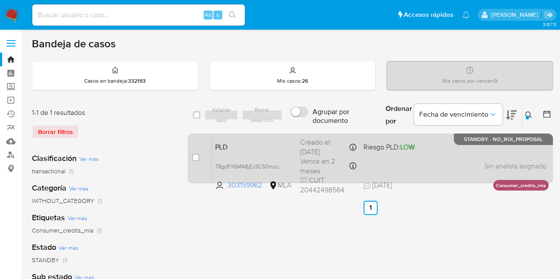
click at [240, 148] on span "PLD" at bounding box center [254, 147] width 78 height 12
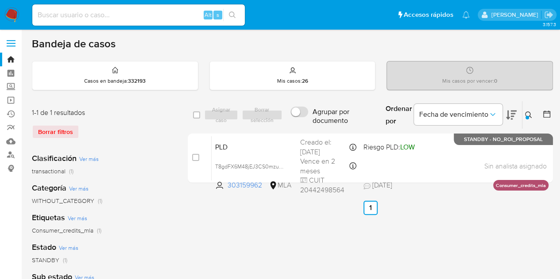
drag, startPoint x: 527, startPoint y: 116, endPoint x: 467, endPoint y: 148, distance: 68.5
click at [527, 116] on div at bounding box center [527, 118] width 4 height 4
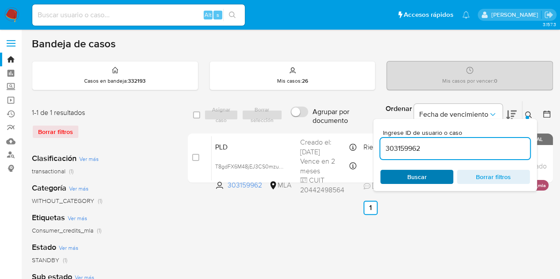
click at [425, 176] on span "Buscar" at bounding box center [416, 177] width 19 height 14
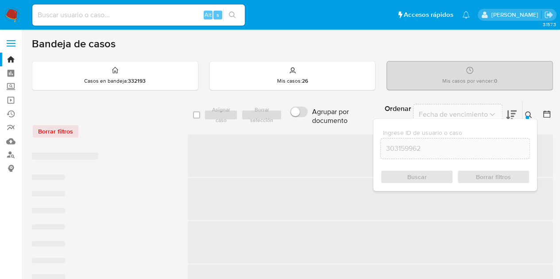
click at [526, 113] on icon at bounding box center [528, 114] width 7 height 7
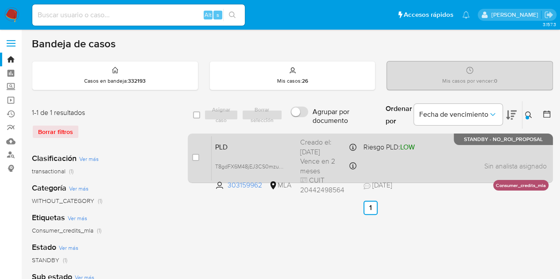
click at [246, 143] on span "PLD" at bounding box center [254, 147] width 78 height 12
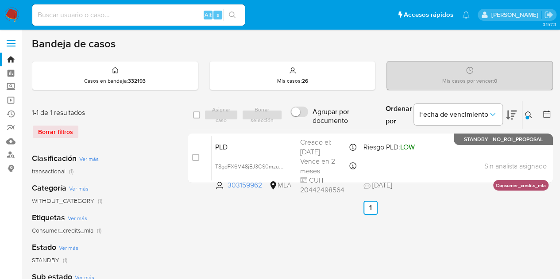
click at [528, 110] on button at bounding box center [529, 115] width 15 height 11
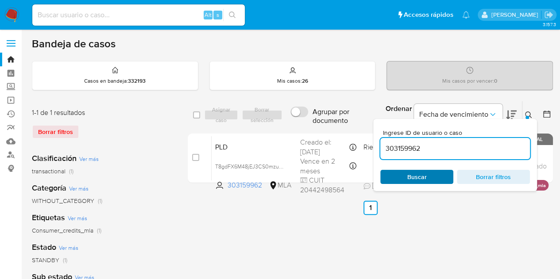
click at [411, 174] on span "Buscar" at bounding box center [416, 177] width 19 height 14
click at [533, 106] on div "Ingrese ID de usuario o caso 303159962 Buscar Borrar filtros" at bounding box center [529, 114] width 15 height 27
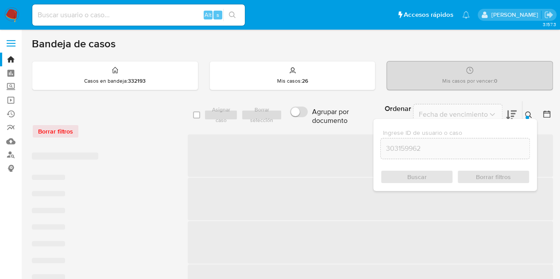
click at [532, 108] on div "Ingrese ID de usuario o caso 303159962 Buscar Borrar filtros" at bounding box center [529, 114] width 15 height 27
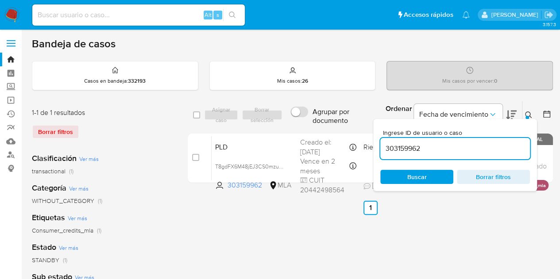
click at [529, 114] on icon at bounding box center [528, 114] width 7 height 7
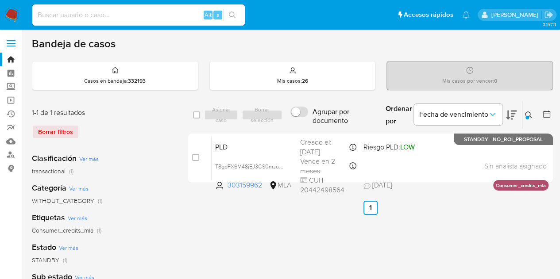
click at [531, 112] on icon at bounding box center [528, 114] width 7 height 7
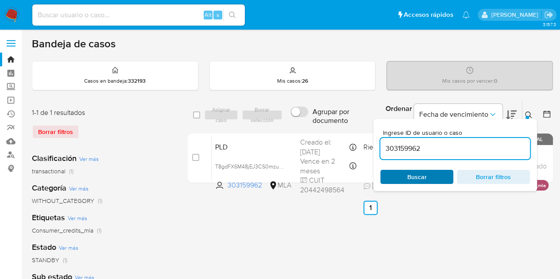
click at [425, 175] on span "Buscar" at bounding box center [416, 177] width 19 height 14
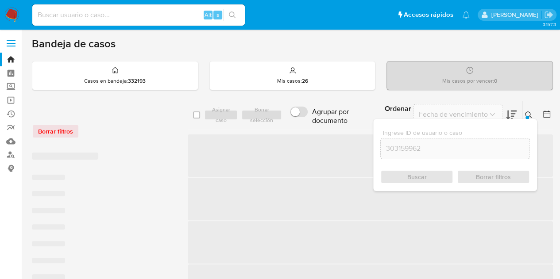
click at [530, 113] on icon at bounding box center [528, 114] width 7 height 7
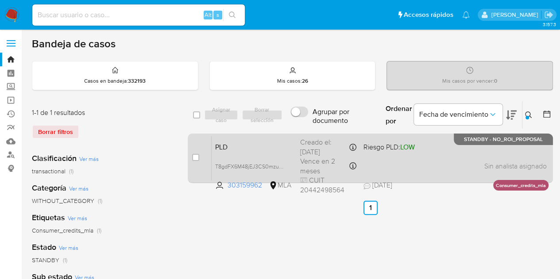
click at [241, 146] on span "PLD" at bounding box center [254, 147] width 78 height 12
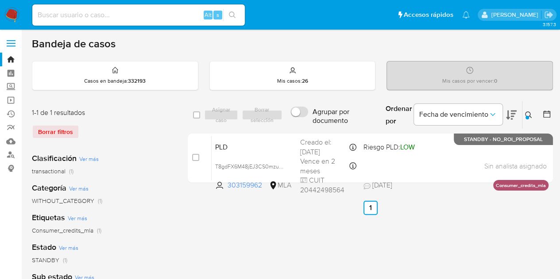
click at [527, 113] on icon at bounding box center [528, 114] width 7 height 7
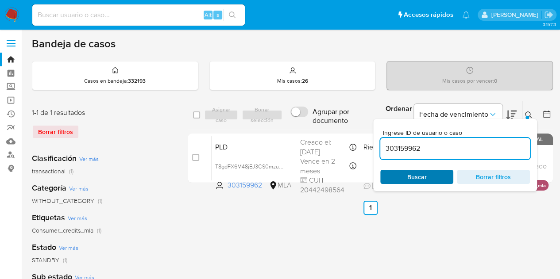
click at [431, 175] on span "Buscar" at bounding box center [416, 177] width 61 height 12
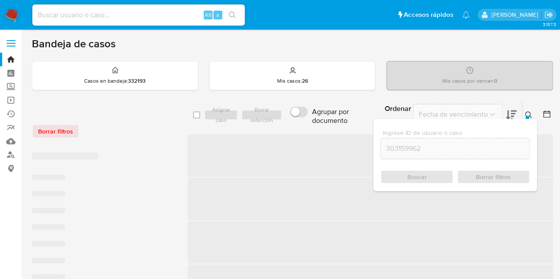
click at [530, 114] on icon at bounding box center [528, 114] width 7 height 7
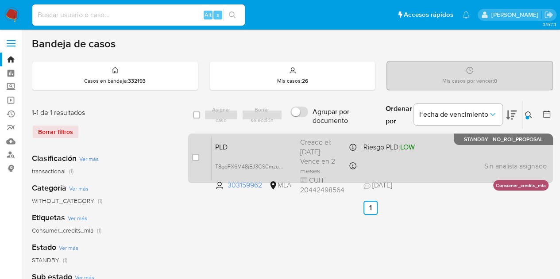
click at [215, 149] on span "PLD" at bounding box center [254, 147] width 78 height 12
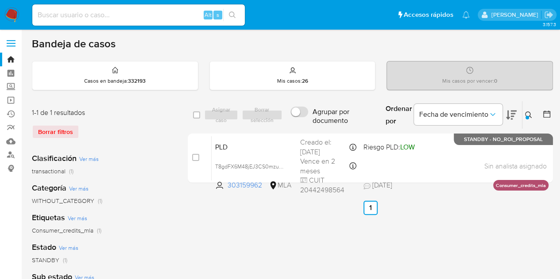
click at [527, 112] on icon at bounding box center [528, 114] width 7 height 7
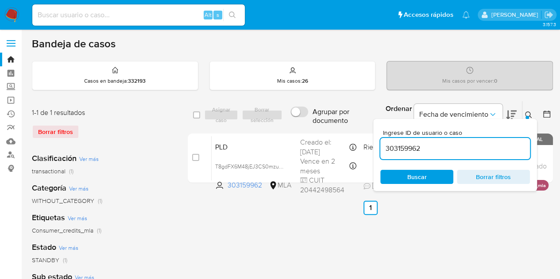
drag, startPoint x: 452, startPoint y: 149, endPoint x: 258, endPoint y: 119, distance: 196.1
click at [256, 116] on div "select-all-cases-checkbox Asignar caso Borrar selección Agrupar por documento O…" at bounding box center [370, 115] width 365 height 29
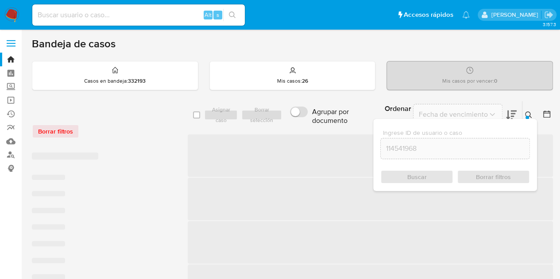
click at [528, 112] on icon at bounding box center [528, 114] width 7 height 7
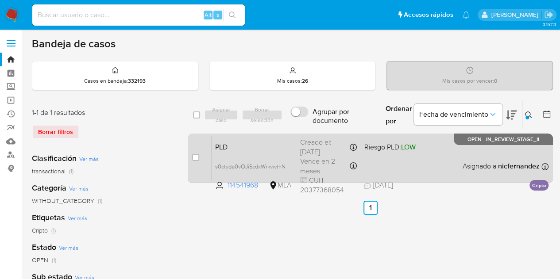
click at [246, 149] on span "PLD" at bounding box center [254, 147] width 78 height 12
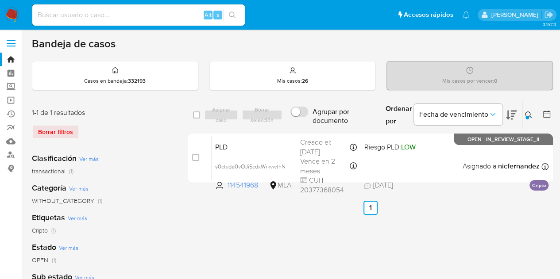
click at [15, 52] on label at bounding box center [11, 43] width 22 height 19
click at [0, 0] on input "checkbox" at bounding box center [0, 0] width 0 height 0
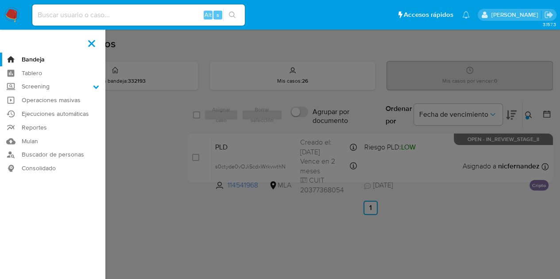
click at [91, 40] on label at bounding box center [92, 43] width 22 height 19
click at [0, 0] on input "checkbox" at bounding box center [0, 0] width 0 height 0
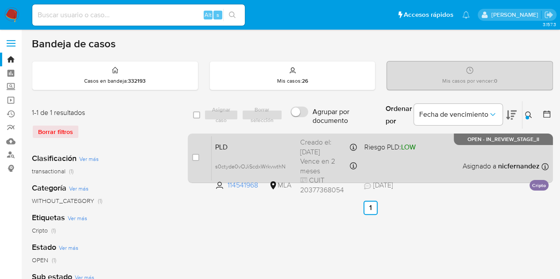
click at [246, 143] on span "PLD" at bounding box center [254, 147] width 78 height 12
click at [238, 148] on span "PLD" at bounding box center [254, 147] width 78 height 12
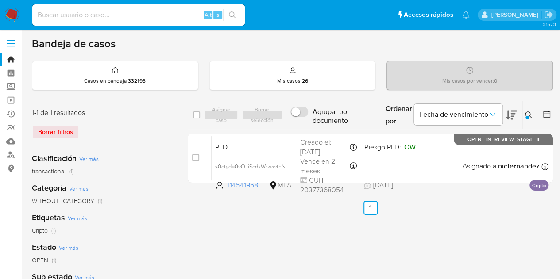
click at [527, 116] on div at bounding box center [527, 118] width 4 height 4
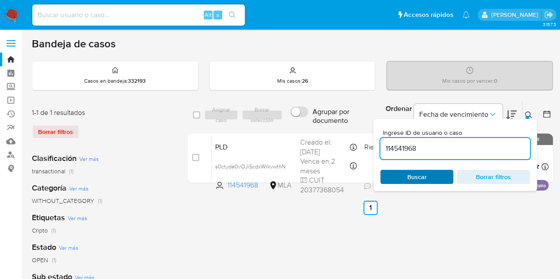
click at [410, 180] on span "Buscar" at bounding box center [416, 177] width 19 height 14
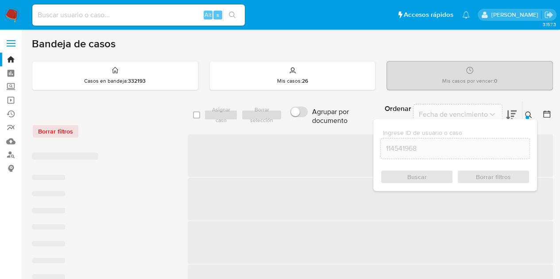
click at [528, 116] on icon at bounding box center [528, 114] width 7 height 7
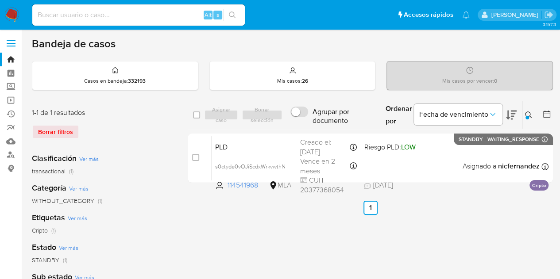
click at [530, 114] on icon at bounding box center [528, 114] width 7 height 7
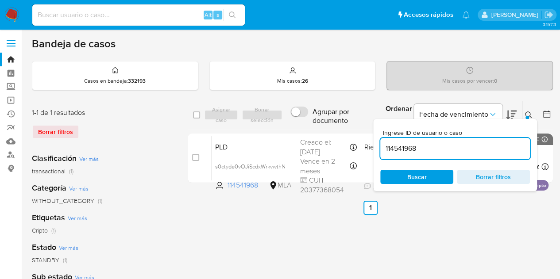
drag, startPoint x: 452, startPoint y: 146, endPoint x: 302, endPoint y: 115, distance: 152.9
click at [302, 114] on div "select-all-cases-checkbox Asignar caso Borrar selección Agrupar por documento O…" at bounding box center [370, 115] width 365 height 29
type input "558078746"
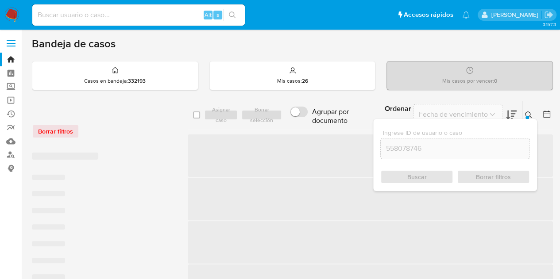
click at [528, 112] on icon at bounding box center [528, 114] width 7 height 7
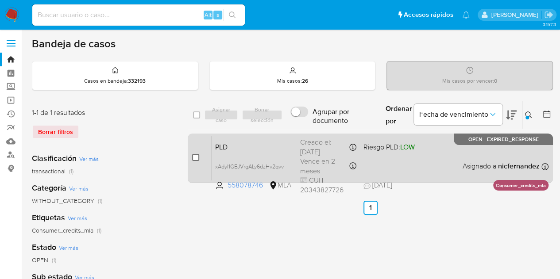
click at [192, 158] on input "checkbox" at bounding box center [195, 157] width 7 height 7
checkbox input "true"
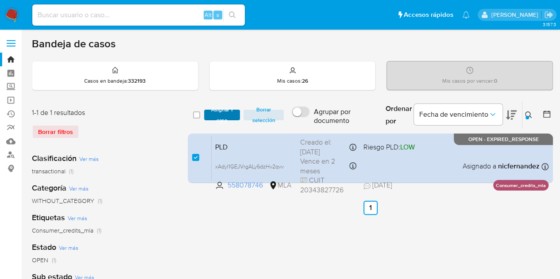
click at [217, 118] on span "Asignar 1 caso" at bounding box center [221, 115] width 27 height 9
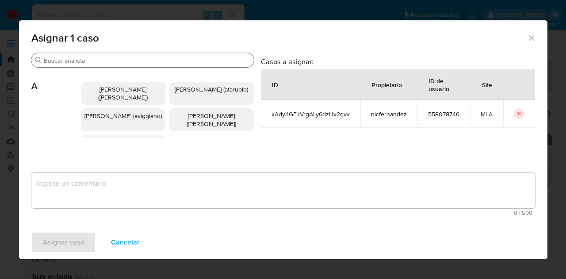
click at [111, 62] on input "Buscar" at bounding box center [147, 61] width 207 height 8
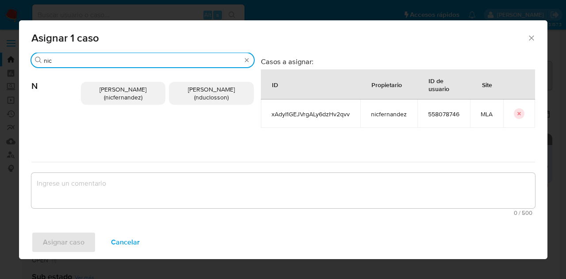
type input "nic"
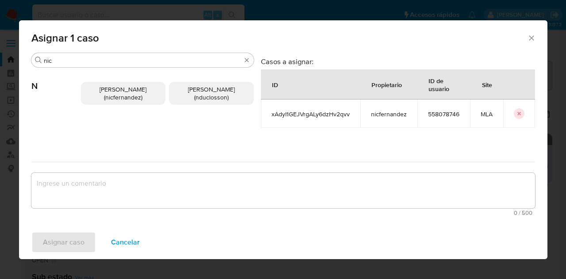
click at [116, 84] on p "Nicolas Fernandez Allen (nicfernandez)" at bounding box center [123, 93] width 85 height 23
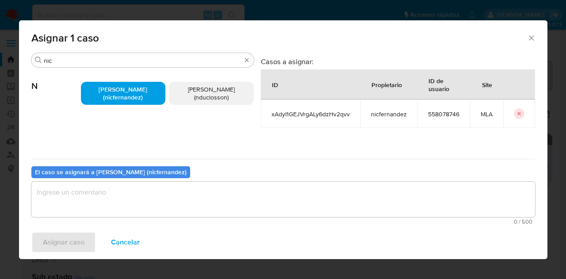
click at [160, 191] on textarea "assign-modal" at bounding box center [283, 199] width 504 height 35
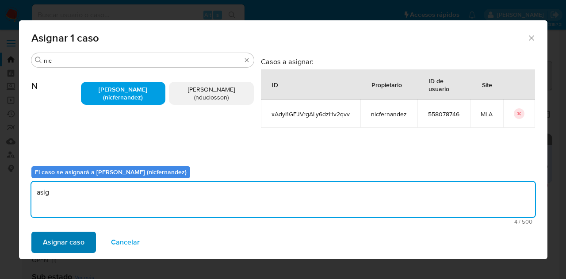
type textarea "asig"
click at [70, 246] on span "Asignar caso" at bounding box center [64, 242] width 42 height 19
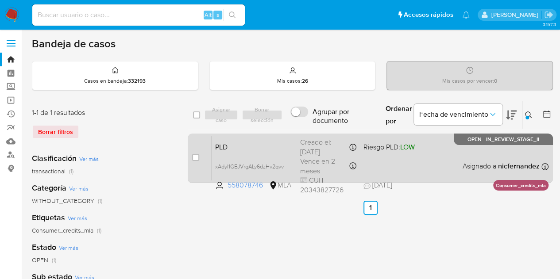
click at [244, 153] on div "PLD xAdyI1GEJVrgALy6dzHv2qvv 558078746 MLA Riesgo PLD: LOW Creado el: 12/08/202…" at bounding box center [379, 158] width 337 height 45
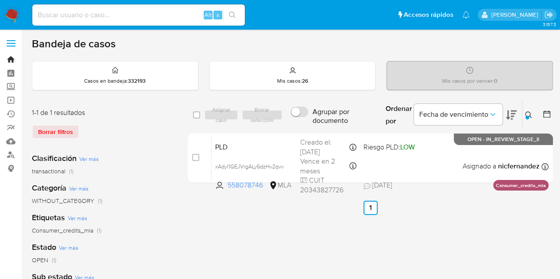
drag, startPoint x: 9, startPoint y: 61, endPoint x: 74, endPoint y: 101, distance: 76.7
click at [9, 61] on link "Bandeja" at bounding box center [52, 60] width 105 height 14
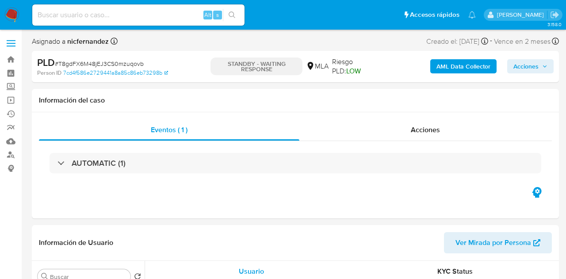
select select "10"
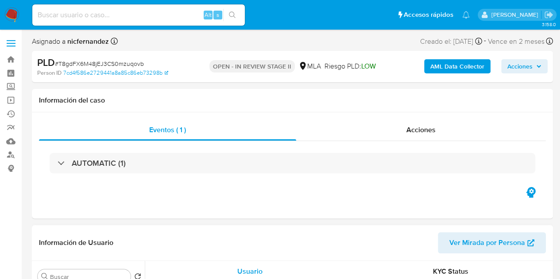
select select "10"
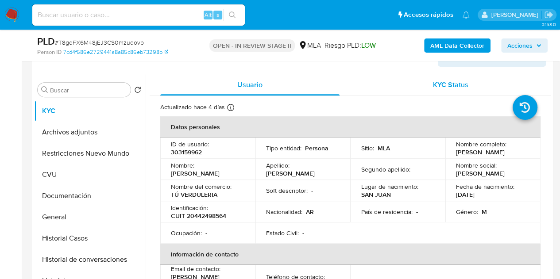
scroll to position [171, 0]
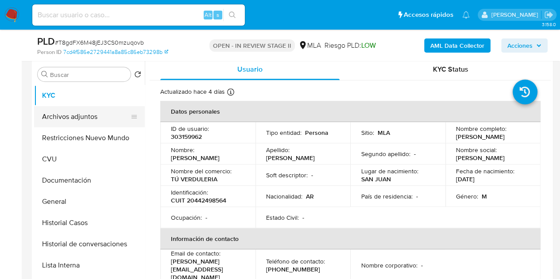
click at [68, 116] on button "Archivos adjuntos" at bounding box center [86, 116] width 104 height 21
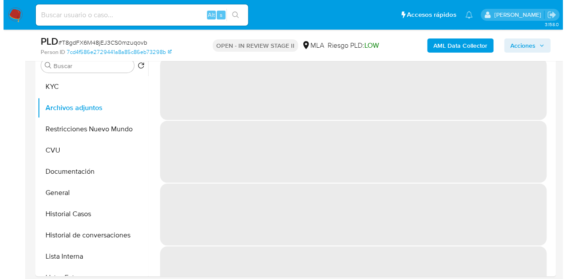
scroll to position [166, 0]
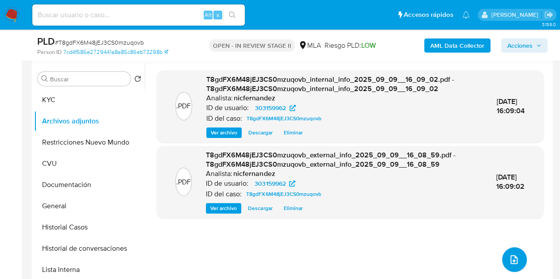
click at [502, 257] on button "upload-file" at bounding box center [514, 259] width 25 height 25
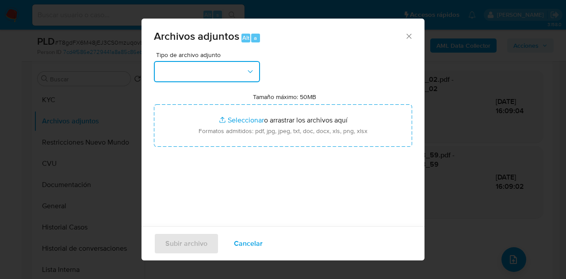
click at [255, 80] on button "button" at bounding box center [207, 71] width 106 height 21
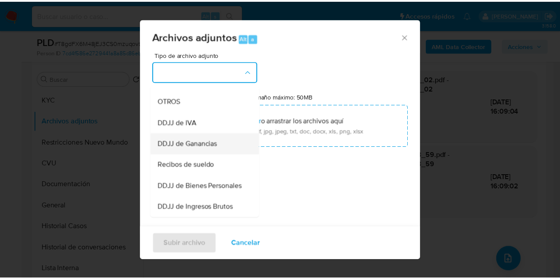
scroll to position [167, 0]
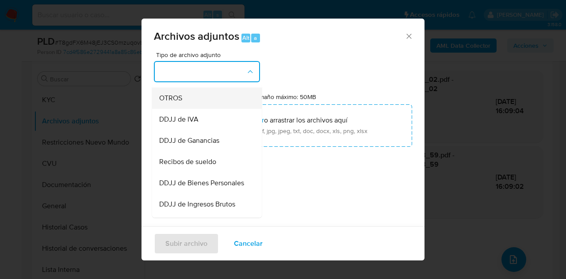
click at [177, 103] on span "OTROS" at bounding box center [170, 98] width 23 height 9
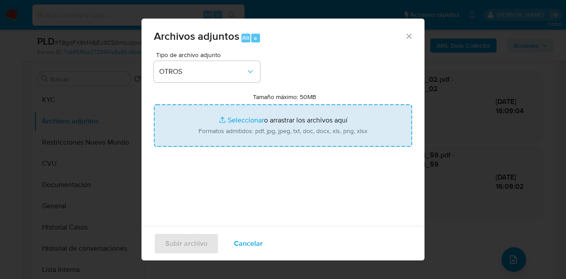
click at [221, 114] on input "Tamaño máximo: 50MB Seleccionar archivos" at bounding box center [283, 125] width 258 height 42
type input "C:\fakepath\Constancia de monotributo.pdf"
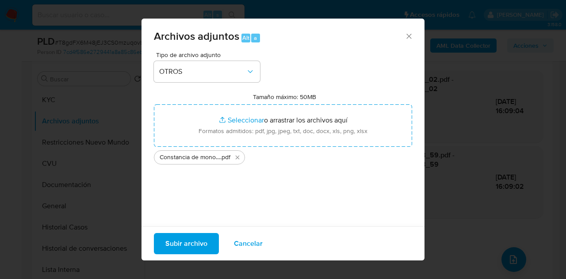
click at [175, 246] on span "Subir archivo" at bounding box center [186, 243] width 42 height 19
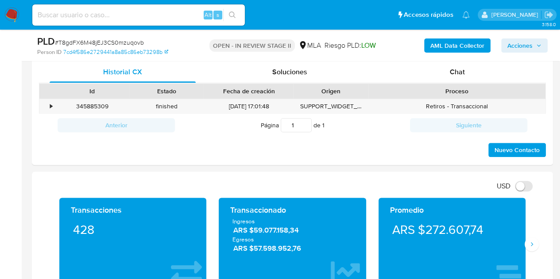
scroll to position [404, 0]
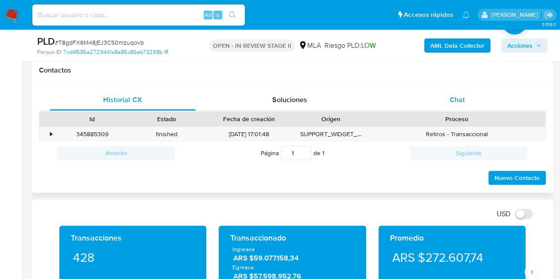
click at [473, 101] on div "Chat" at bounding box center [457, 99] width 146 height 21
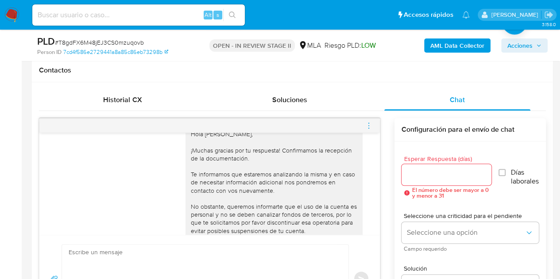
scroll to position [866, 0]
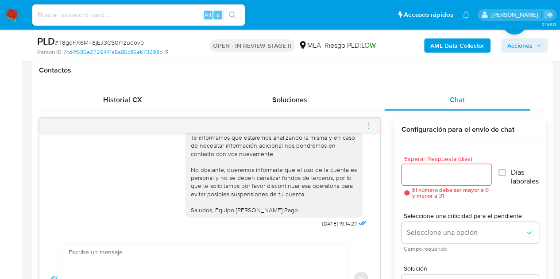
click at [370, 127] on icon "menu-action" at bounding box center [369, 126] width 8 height 8
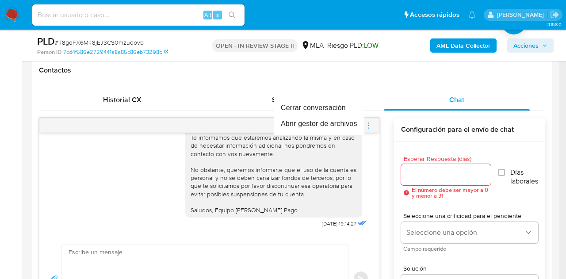
click at [319, 178] on div at bounding box center [283, 139] width 566 height 279
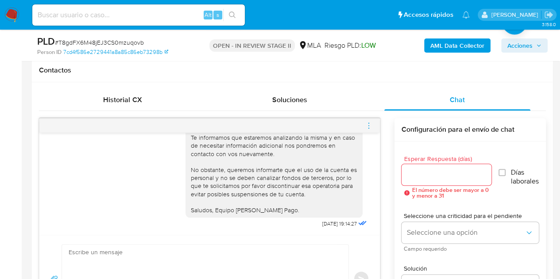
click at [369, 123] on icon "menu-action" at bounding box center [369, 126] width 8 height 8
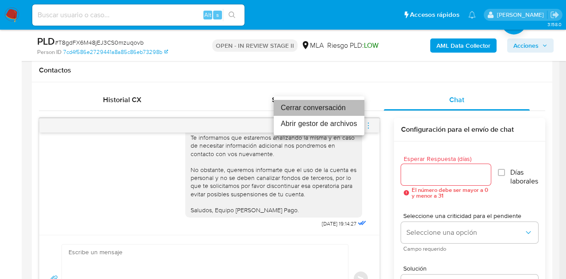
click at [330, 108] on li "Cerrar conversación" at bounding box center [319, 108] width 91 height 16
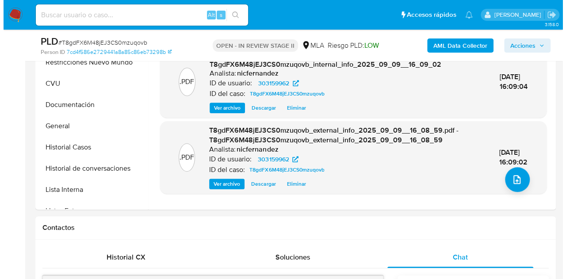
scroll to position [171, 0]
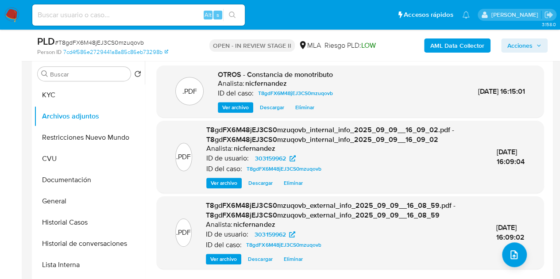
drag, startPoint x: 333, startPoint y: 270, endPoint x: 356, endPoint y: 265, distance: 23.5
click at [333, 270] on div ".PDF OTROS - Constancia de monotributo Analista: nicfernandez ID del caso: T8gd…" at bounding box center [350, 171] width 387 height 212
click at [523, 249] on div ".PDF T8gdFX6M48jEJ3CS0mzuqovb_external_info_2025_09_09__16_08_59.pdf - T8gdFX6M…" at bounding box center [350, 232] width 378 height 63
click at [497, 242] on div ".PDF T8gdFX6M48jEJ3CS0mzuqovb_external_info_2025_09_09__16_08_59.pdf - T8gdFX6M…" at bounding box center [350, 232] width 378 height 63
click at [510, 245] on button "upload-file" at bounding box center [514, 254] width 25 height 25
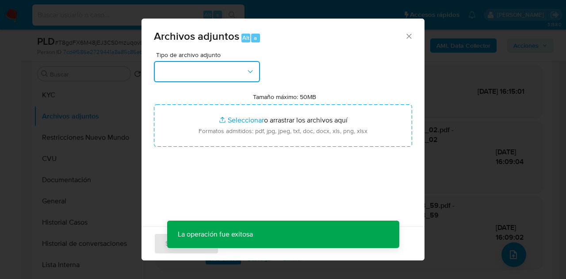
click at [238, 77] on button "button" at bounding box center [207, 71] width 106 height 21
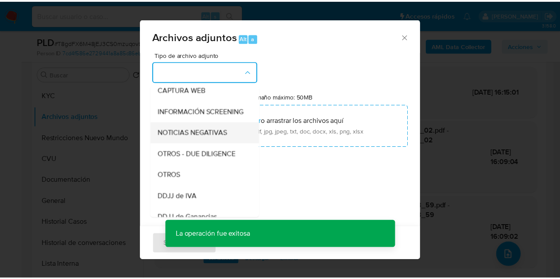
scroll to position [103, 0]
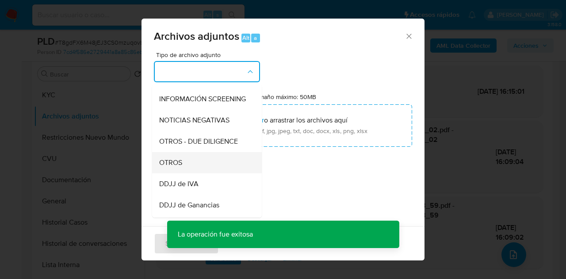
click at [203, 165] on div "OTROS" at bounding box center [204, 162] width 90 height 21
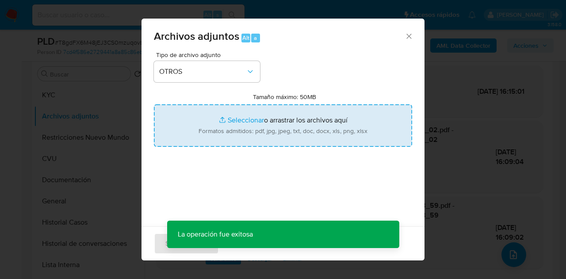
click at [229, 123] on input "Tamaño máximo: 50MB Seleccionar archivos" at bounding box center [283, 125] width 258 height 42
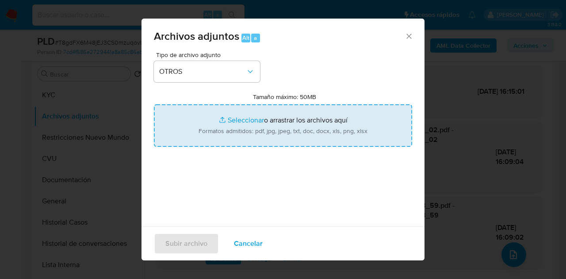
type input "C:\fakepath\Caselog NO ROI T8gdFX6M48jEJ3CS0mzuqovb.docx"
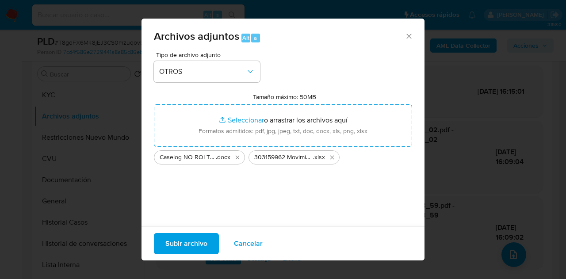
click at [191, 240] on span "Subir archivo" at bounding box center [186, 243] width 42 height 19
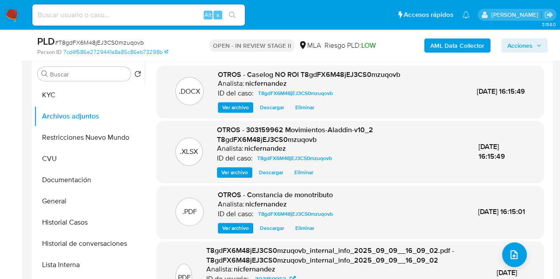
click at [234, 81] on p "Analista:" at bounding box center [231, 83] width 27 height 9
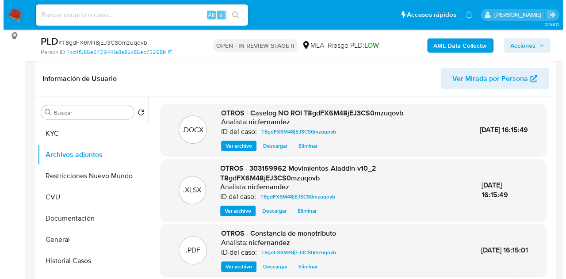
scroll to position [131, 0]
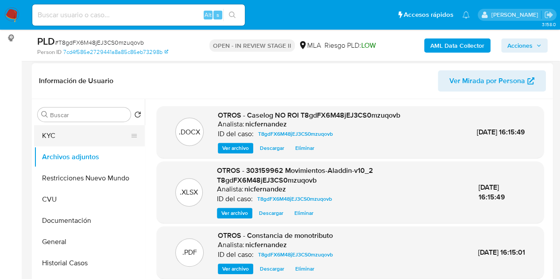
click at [77, 135] on button "KYC" at bounding box center [86, 135] width 104 height 21
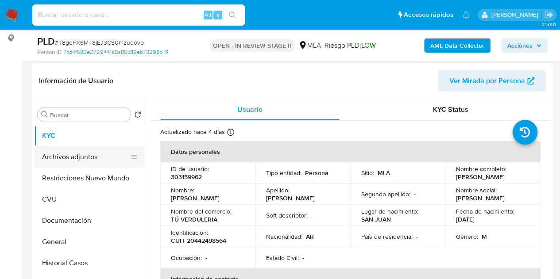
click at [68, 156] on button "Archivos adjuntos" at bounding box center [86, 156] width 104 height 21
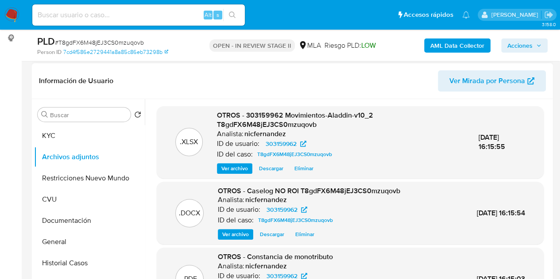
click at [224, 141] on p "ID de usuario:" at bounding box center [238, 143] width 42 height 9
click at [80, 131] on button "KYC" at bounding box center [86, 135] width 104 height 21
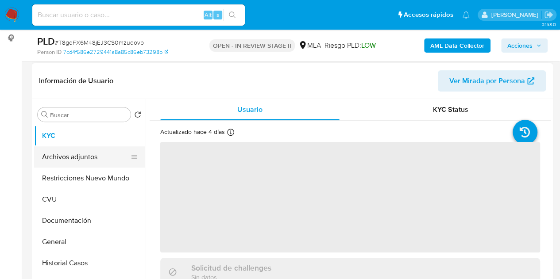
click at [79, 163] on button "Archivos adjuntos" at bounding box center [86, 156] width 104 height 21
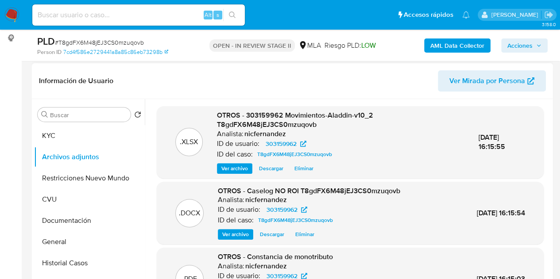
click at [227, 230] on span "Ver archivo" at bounding box center [235, 234] width 27 height 9
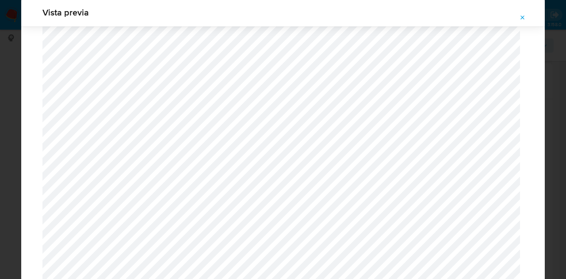
drag, startPoint x: 523, startPoint y: 15, endPoint x: 465, endPoint y: 96, distance: 99.6
click at [523, 15] on icon "Attachment preview" at bounding box center [522, 17] width 7 height 7
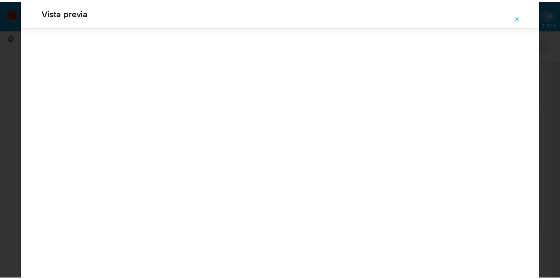
scroll to position [28, 0]
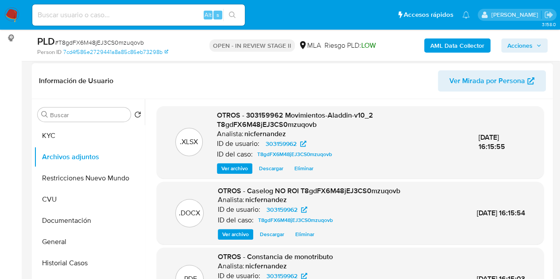
click at [542, 46] on button "Acciones" at bounding box center [524, 45] width 46 height 14
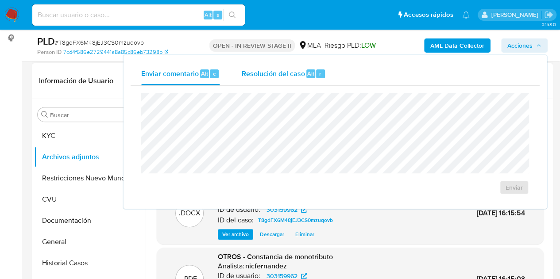
click at [308, 82] on div "Resolución del caso Alt r" at bounding box center [283, 73] width 85 height 23
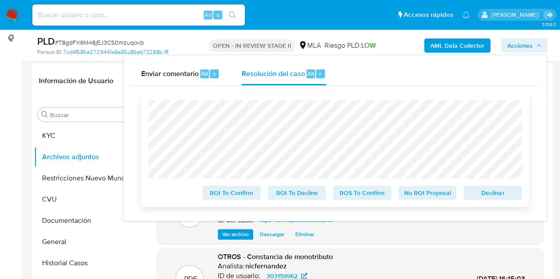
click at [415, 191] on span "No ROI Proposal" at bounding box center [427, 193] width 46 height 12
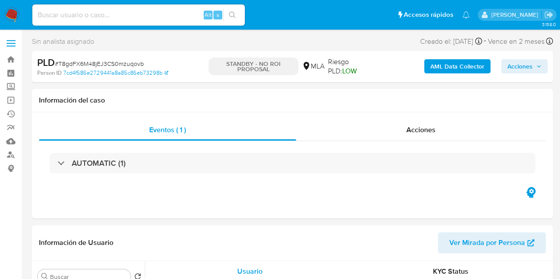
select select "10"
click at [417, 129] on span "Acciones" at bounding box center [420, 130] width 29 height 10
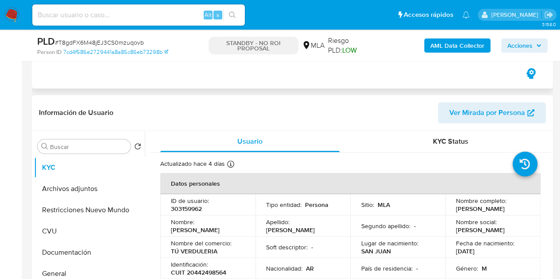
select select "10"
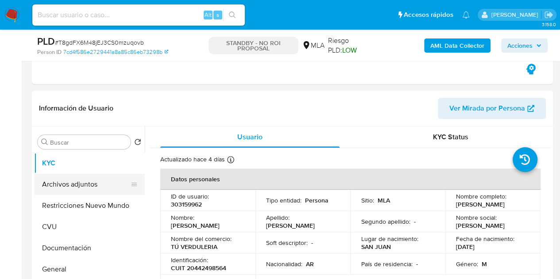
click at [86, 185] on button "Archivos adjuntos" at bounding box center [86, 184] width 104 height 21
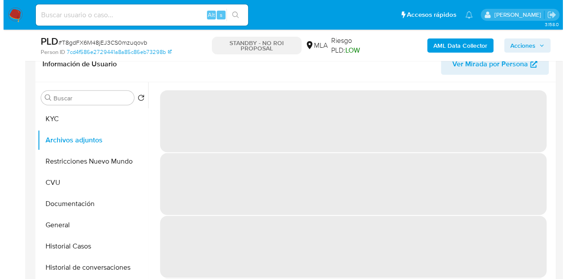
scroll to position [215, 0]
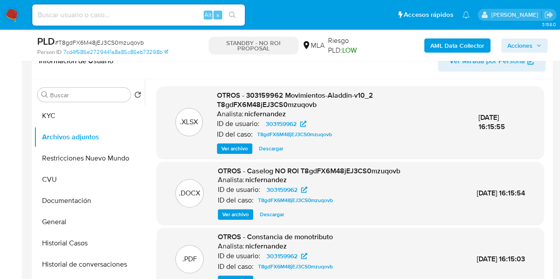
click at [236, 215] on span "Ver archivo" at bounding box center [235, 214] width 27 height 9
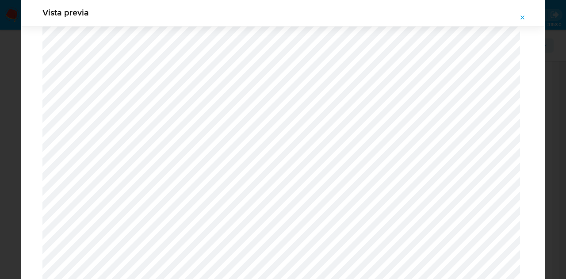
scroll to position [1204, 0]
click at [521, 17] on icon "Attachment preview" at bounding box center [522, 17] width 7 height 7
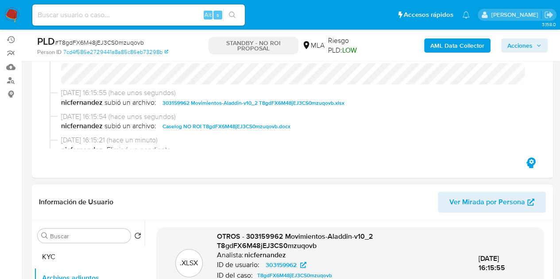
scroll to position [0, 0]
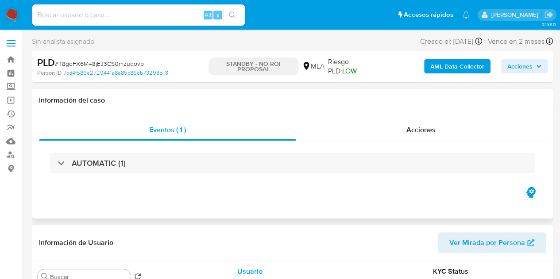
select select "10"
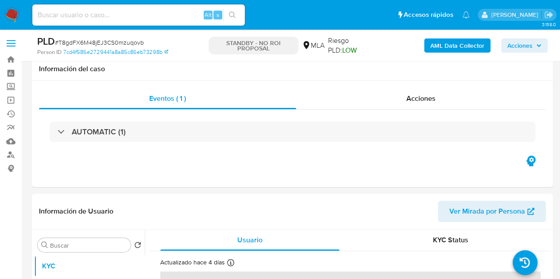
scroll to position [151, 0]
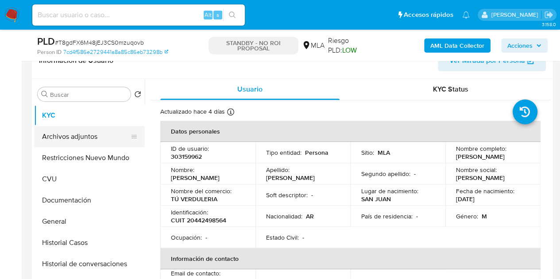
click at [73, 142] on button "Archivos adjuntos" at bounding box center [86, 136] width 104 height 21
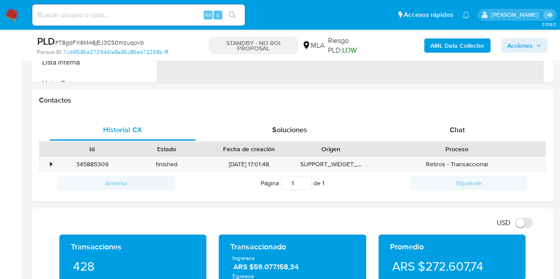
scroll to position [387, 0]
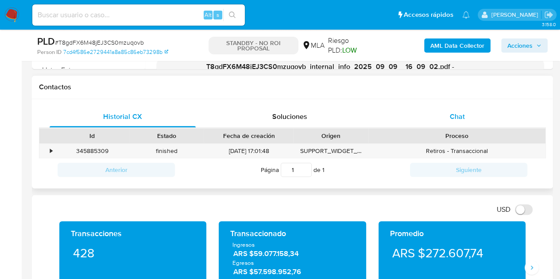
click at [464, 117] on span "Chat" at bounding box center [457, 116] width 15 height 10
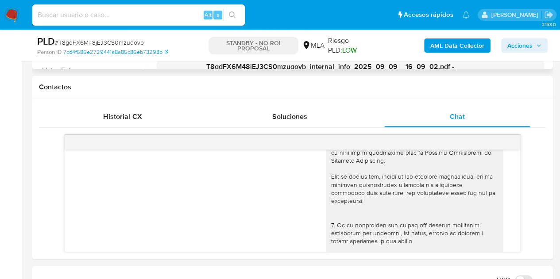
scroll to position [114, 0]
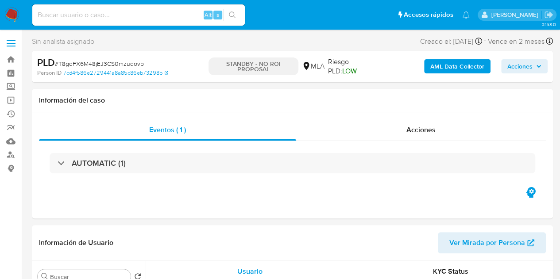
select select "10"
click at [446, 137] on div "Acciones" at bounding box center [421, 129] width 250 height 21
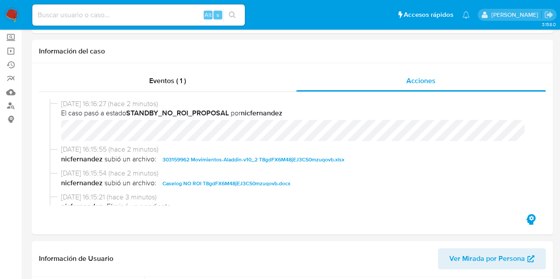
scroll to position [11, 0]
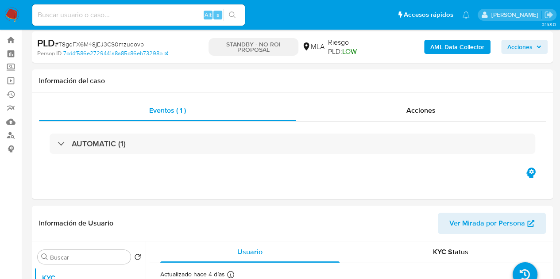
select select "10"
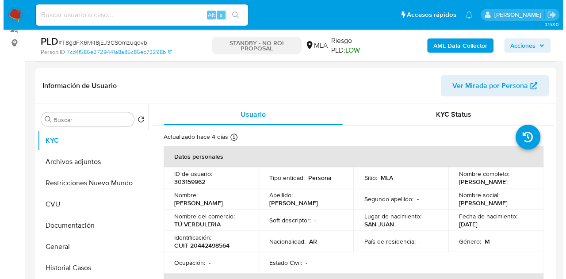
scroll to position [167, 0]
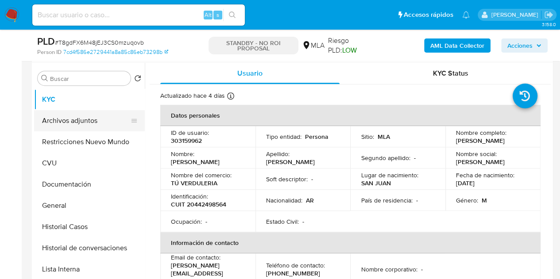
click at [79, 127] on button "Archivos adjuntos" at bounding box center [86, 120] width 104 height 21
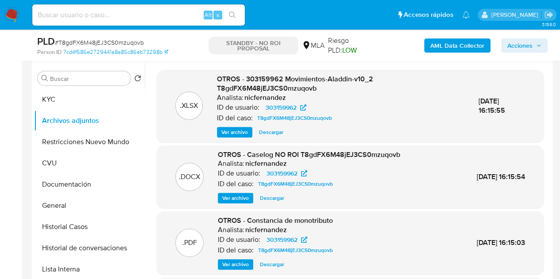
click at [228, 199] on span "Ver archivo" at bounding box center [235, 198] width 27 height 9
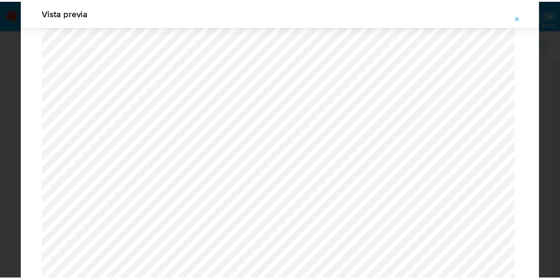
scroll to position [0, 0]
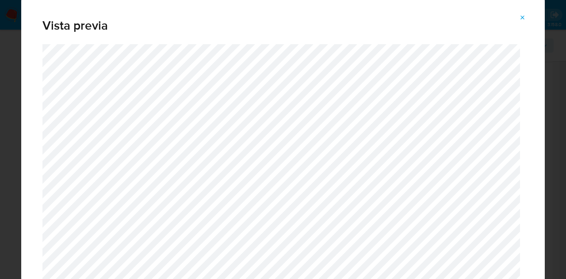
click at [518, 13] on button "Attachment preview" at bounding box center [522, 18] width 19 height 14
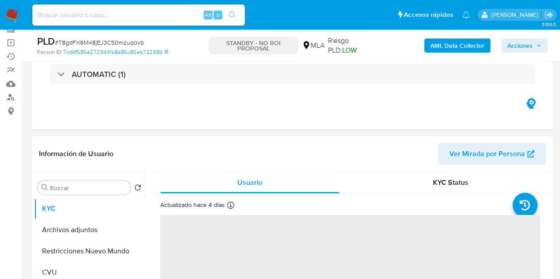
scroll to position [59, 0]
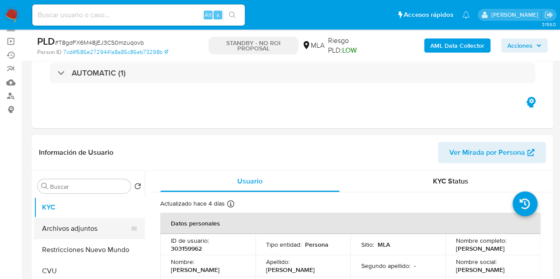
select select "10"
click at [85, 229] on button "Archivos adjuntos" at bounding box center [86, 228] width 104 height 21
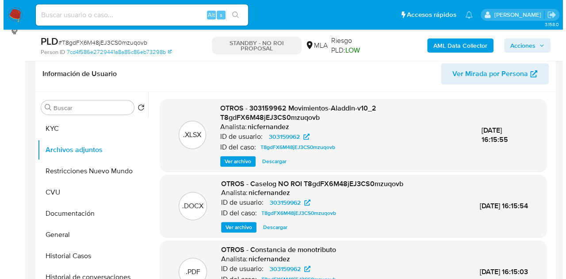
scroll to position [162, 0]
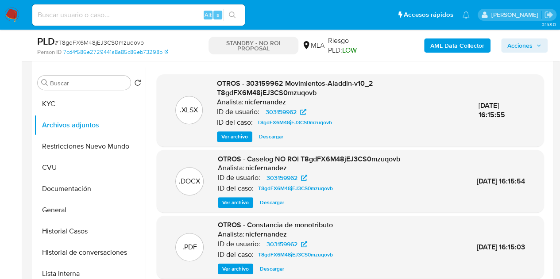
click at [242, 201] on span "Ver archivo" at bounding box center [235, 202] width 27 height 9
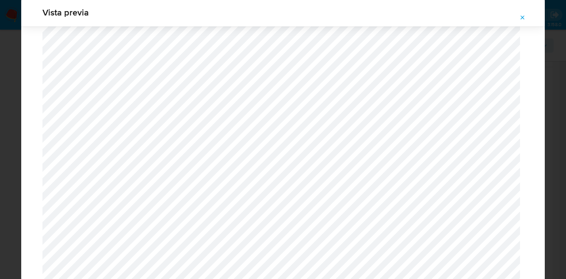
click at [523, 14] on icon "Attachment preview" at bounding box center [522, 17] width 7 height 7
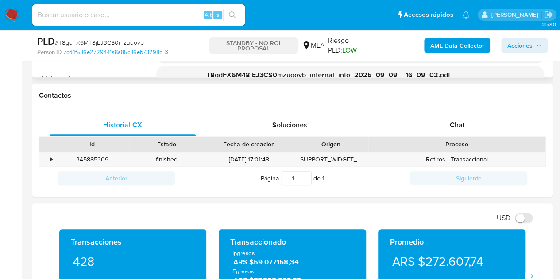
scroll to position [410, 0]
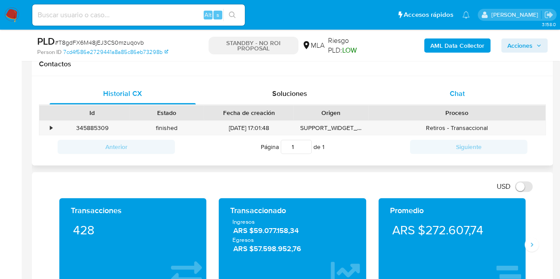
click at [478, 95] on div "Chat" at bounding box center [457, 93] width 146 height 21
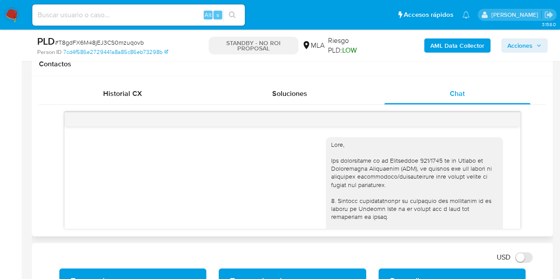
scroll to position [866, 0]
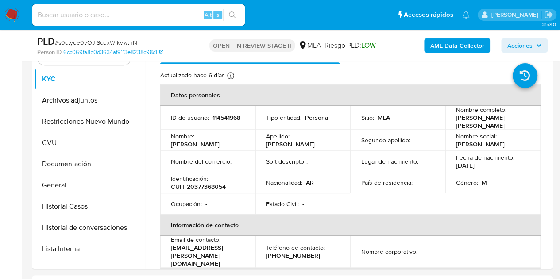
select select "10"
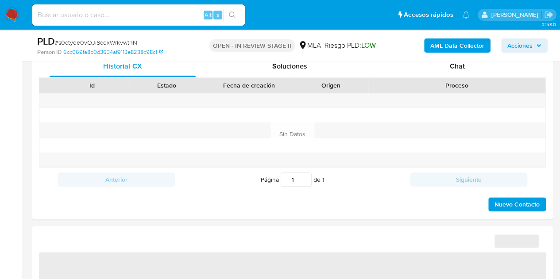
select select "10"
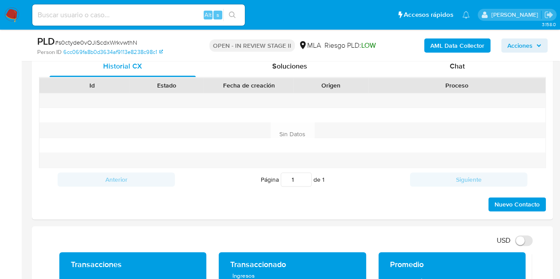
scroll to position [383, 0]
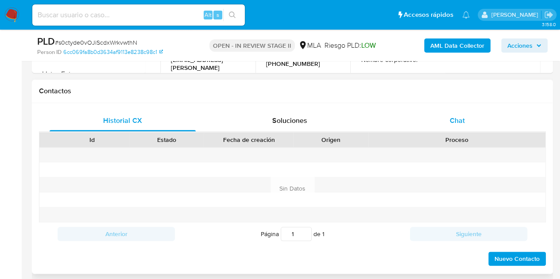
click at [462, 126] on div "Chat" at bounding box center [457, 120] width 146 height 21
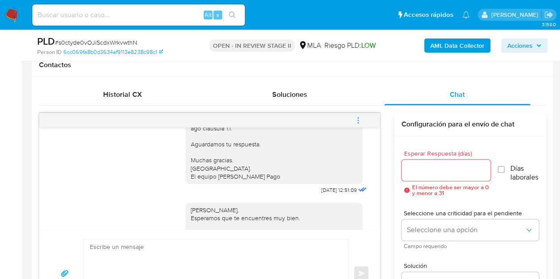
scroll to position [826, 0]
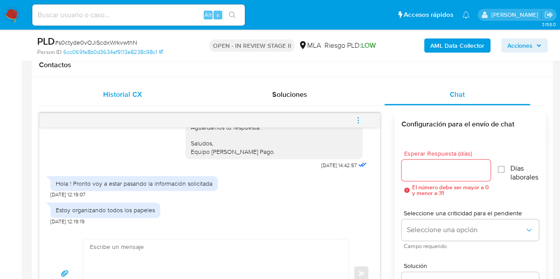
click at [160, 92] on div "Historial CX" at bounding box center [123, 94] width 146 height 21
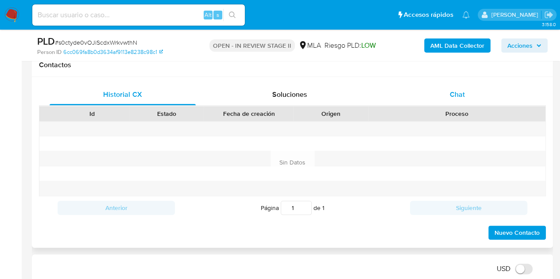
click at [458, 93] on span "Chat" at bounding box center [457, 94] width 15 height 10
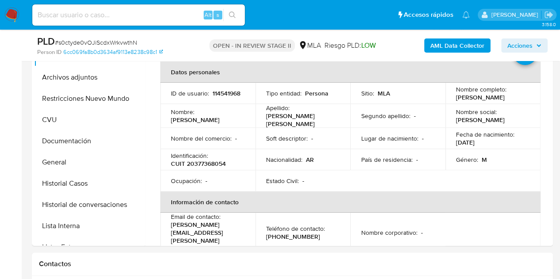
scroll to position [196, 0]
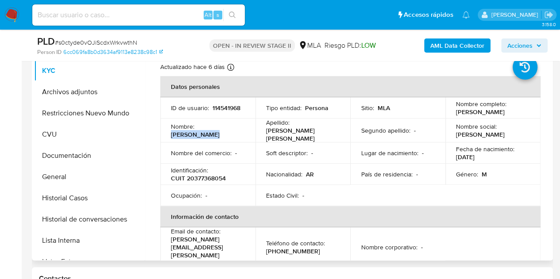
drag, startPoint x: 198, startPoint y: 133, endPoint x: 249, endPoint y: 134, distance: 50.9
click at [249, 134] on td "Nombre : Marcos Fabian" at bounding box center [207, 131] width 95 height 24
copy p "Marcos Fabian"
click at [203, 151] on p "Nombre del comercio :" at bounding box center [201, 153] width 61 height 8
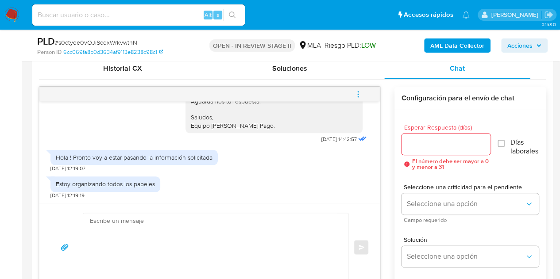
scroll to position [456, 0]
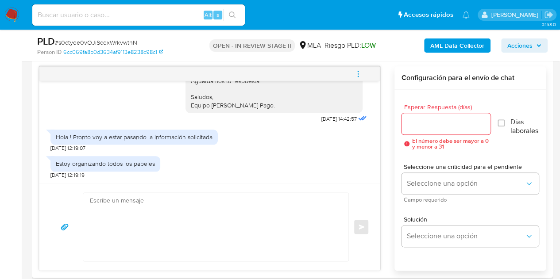
drag, startPoint x: 373, startPoint y: 171, endPoint x: 378, endPoint y: 162, distance: 10.6
click at [378, 158] on div "18/08/2025 17:29:35 Hola, Esperamos que te encuentres muy bien. Te consultamos …" at bounding box center [209, 132] width 340 height 102
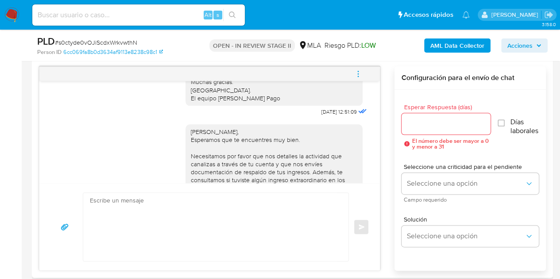
scroll to position [826, 0]
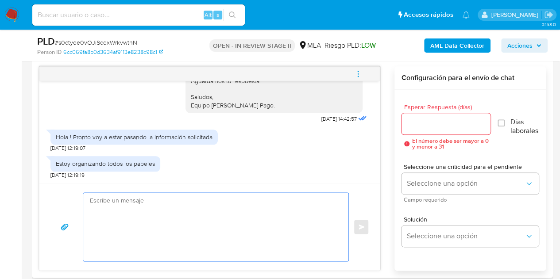
click at [183, 205] on textarea at bounding box center [213, 227] width 247 height 68
paste textarea "Hola Marcos Fabian, Esperamos que te encuentres muy bien. Es importante que res…"
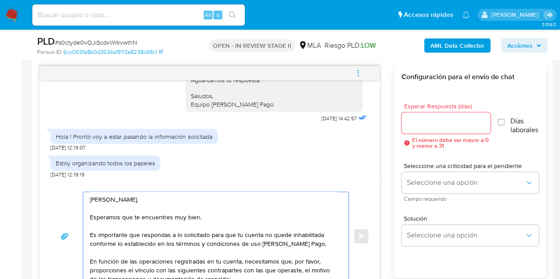
scroll to position [77, 0]
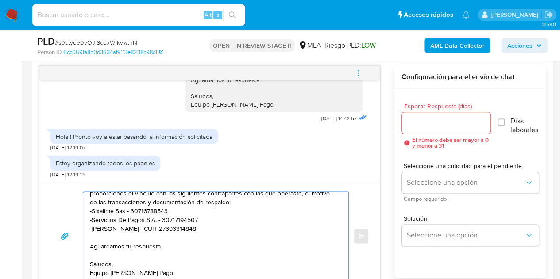
type textarea "Hola Marcos Fabian, Esperamos que te encuentres muy bien. Es importante que res…"
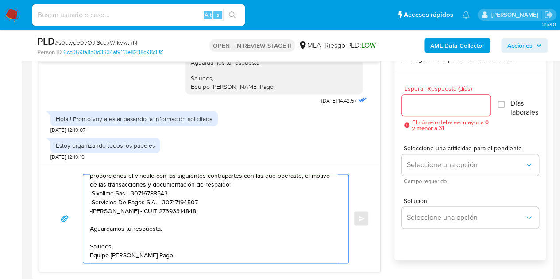
click at [438, 110] on div at bounding box center [445, 105] width 89 height 21
click at [436, 108] on input "Esperar Respuesta (días)" at bounding box center [445, 106] width 89 height 12
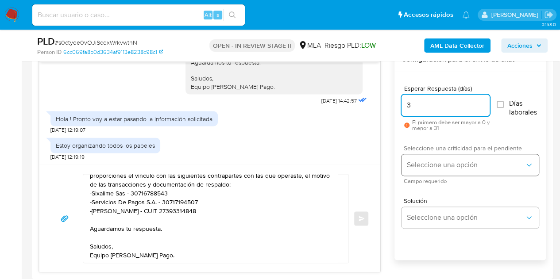
type input "3"
drag, startPoint x: 434, startPoint y: 154, endPoint x: 432, endPoint y: 169, distance: 14.3
click at [434, 154] on button "Seleccione una opción" at bounding box center [469, 164] width 137 height 21
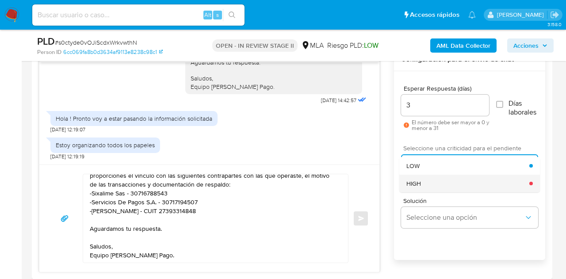
click at [429, 183] on div "HIGH" at bounding box center [468, 184] width 123 height 18
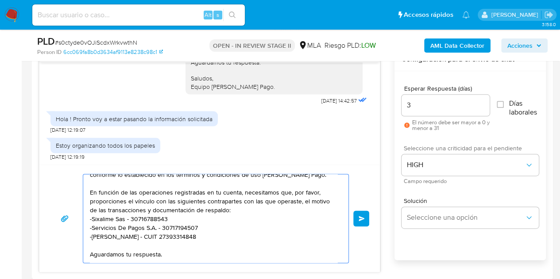
scroll to position [77, 0]
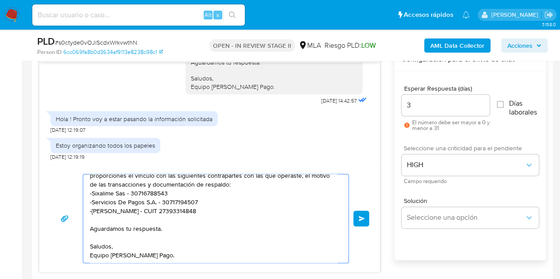
click at [291, 252] on textarea "Hola Marcos Fabian, Esperamos que te encuentres muy bien. Es importante que res…" at bounding box center [213, 218] width 247 height 88
click at [356, 216] on button "Enviar" at bounding box center [361, 219] width 16 height 16
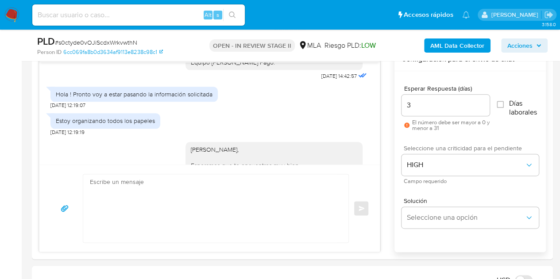
scroll to position [1013, 0]
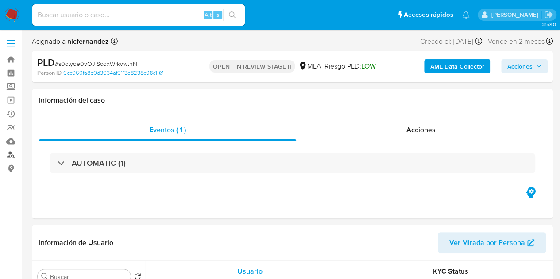
click at [15, 153] on link "Buscador de personas" at bounding box center [52, 155] width 105 height 14
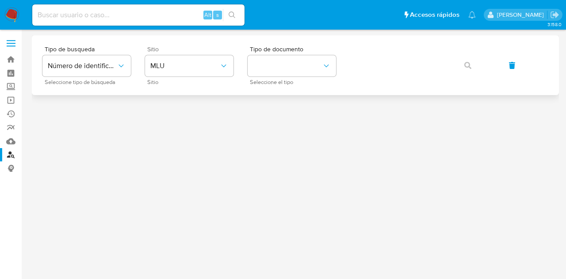
drag, startPoint x: 184, startPoint y: 46, endPoint x: 188, endPoint y: 62, distance: 16.0
click at [184, 47] on span "Sitio" at bounding box center [191, 49] width 88 height 6
click at [188, 62] on span "MLU" at bounding box center [184, 65] width 69 height 9
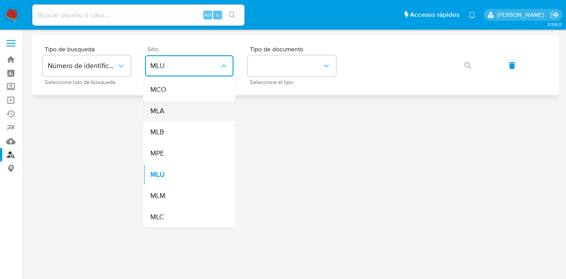
click at [194, 112] on div "MLA" at bounding box center [186, 110] width 73 height 21
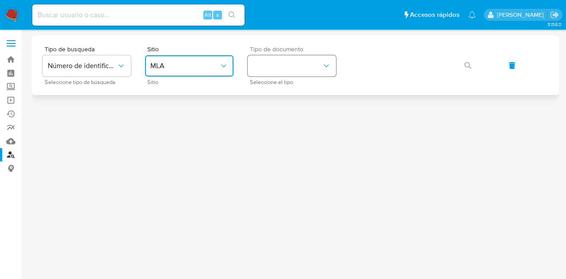
click at [307, 73] on button "identificationType" at bounding box center [292, 65] width 88 height 21
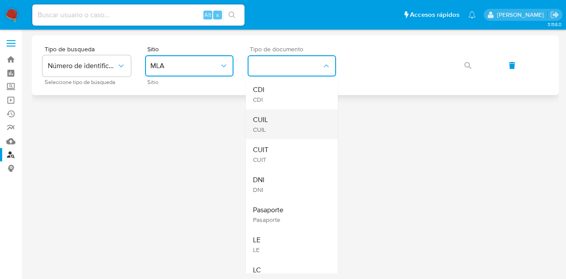
click at [296, 118] on div "CUIL CUIL" at bounding box center [289, 124] width 73 height 30
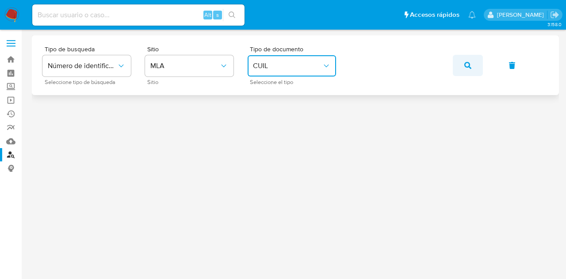
click at [470, 60] on span "button" at bounding box center [468, 65] width 7 height 19
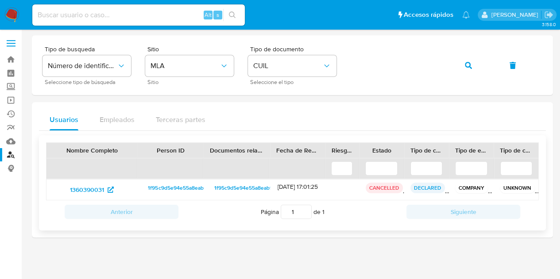
click at [157, 187] on span "1f95c9d5e94e55a8eabf907f425b5c77" at bounding box center [193, 188] width 91 height 11
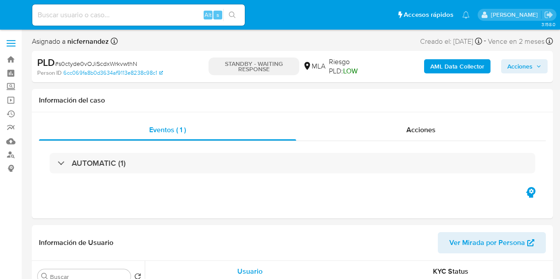
select select "10"
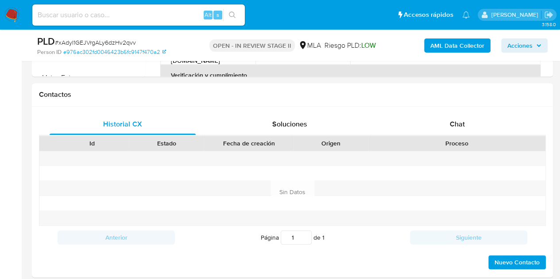
scroll to position [392, 0]
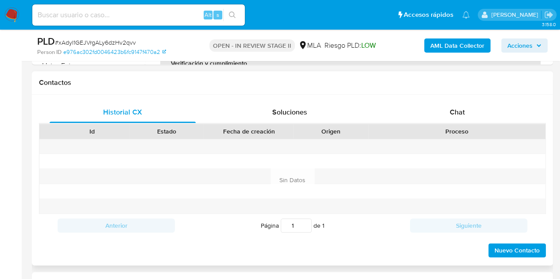
drag, startPoint x: 457, startPoint y: 108, endPoint x: 432, endPoint y: 124, distance: 29.9
click at [457, 107] on span "Chat" at bounding box center [457, 112] width 15 height 10
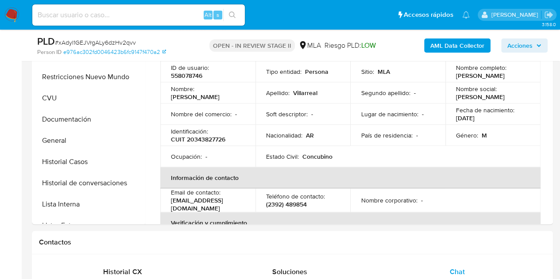
scroll to position [166, 0]
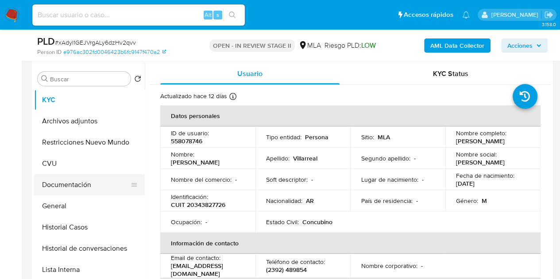
click at [57, 192] on button "Documentación" at bounding box center [86, 184] width 104 height 21
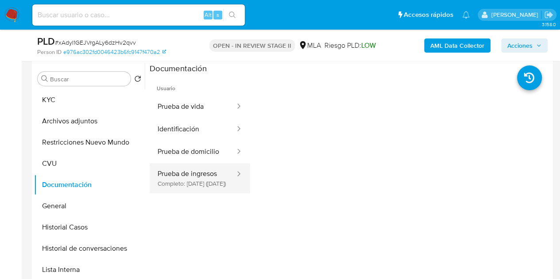
click at [184, 174] on button "Prueba de ingresos Completo: 08/11/2024 (hace 10 meses)" at bounding box center [193, 178] width 86 height 30
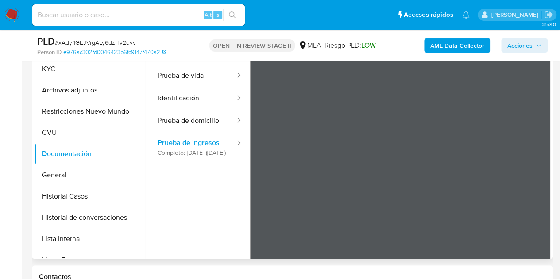
scroll to position [273, 0]
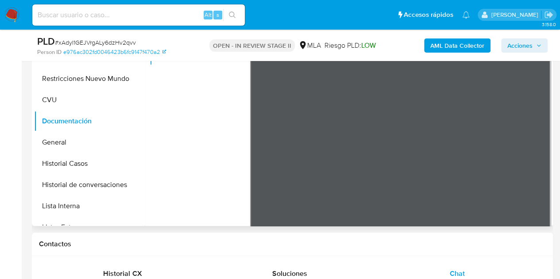
scroll to position [74, 0]
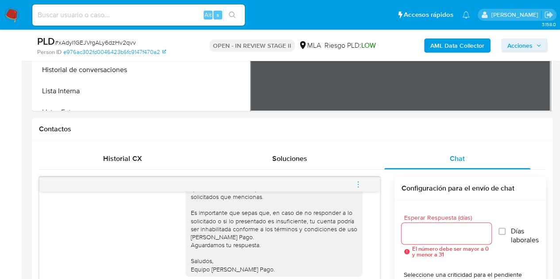
scroll to position [178, 0]
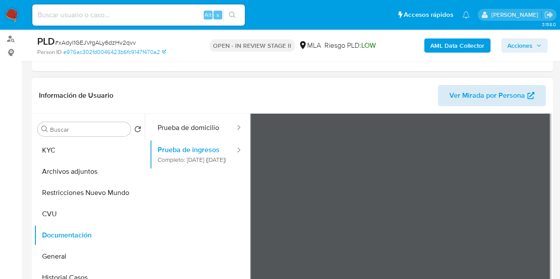
scroll to position [113, 0]
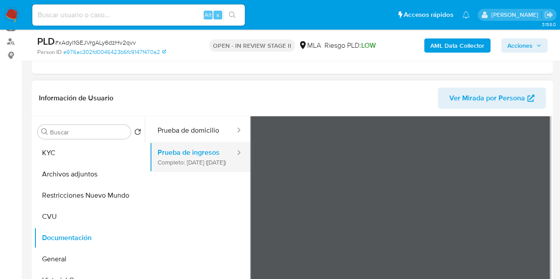
click at [236, 168] on button "Prueba de ingresos Completo: 08/11/2024 (hace 10 meses)" at bounding box center [193, 157] width 86 height 30
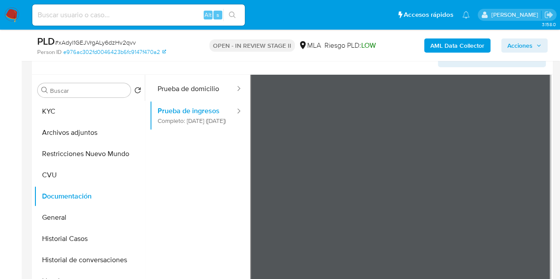
scroll to position [150, 0]
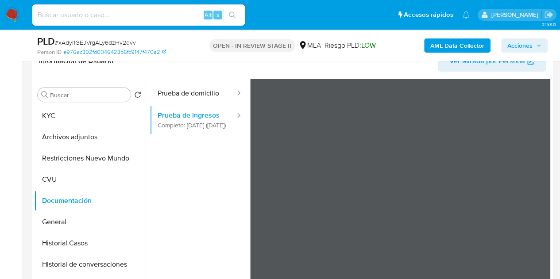
click at [240, 165] on ul "Usuario Prueba de vida Identificación Prueba de domicilio Prueba de ingresos Co…" at bounding box center [200, 143] width 100 height 255
click at [84, 112] on button "KYC" at bounding box center [86, 115] width 104 height 21
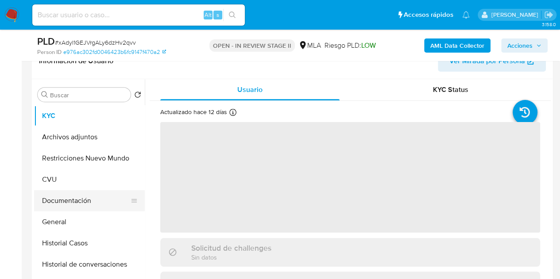
click at [60, 203] on button "Documentación" at bounding box center [86, 200] width 104 height 21
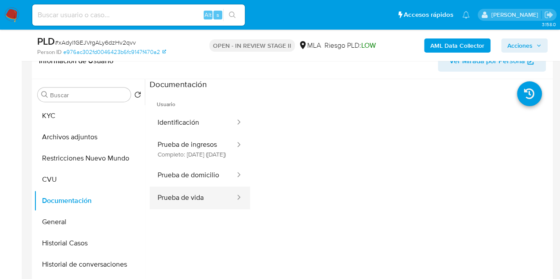
click at [206, 201] on button "Prueba de vida" at bounding box center [193, 198] width 86 height 23
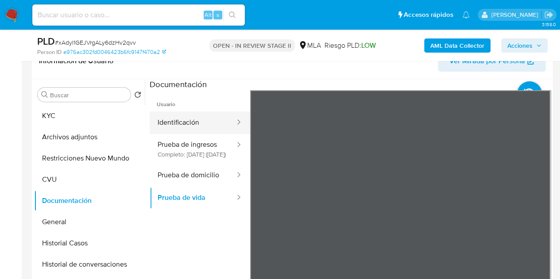
click at [188, 118] on button "Identificación" at bounding box center [193, 122] width 86 height 23
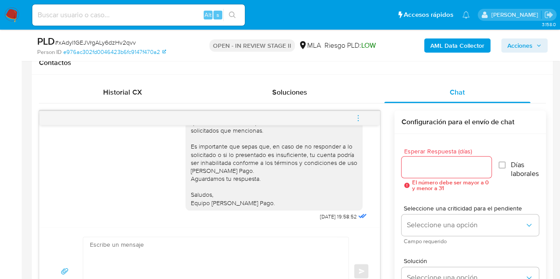
scroll to position [1029, 0]
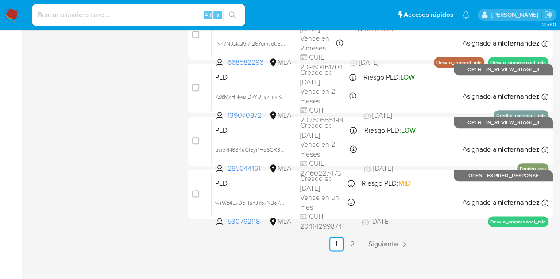
scroll to position [439, 0]
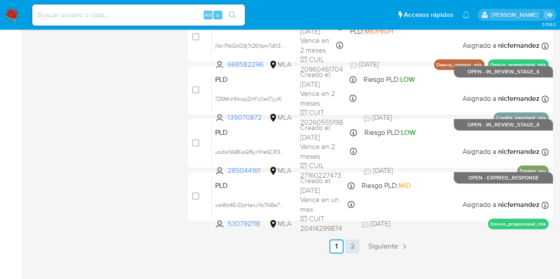
click at [353, 245] on link "2" at bounding box center [352, 246] width 14 height 14
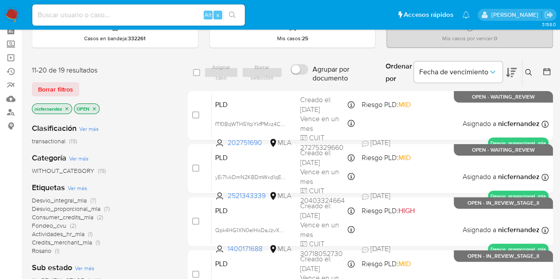
scroll to position [17, 0]
